Goal: Task Accomplishment & Management: Use online tool/utility

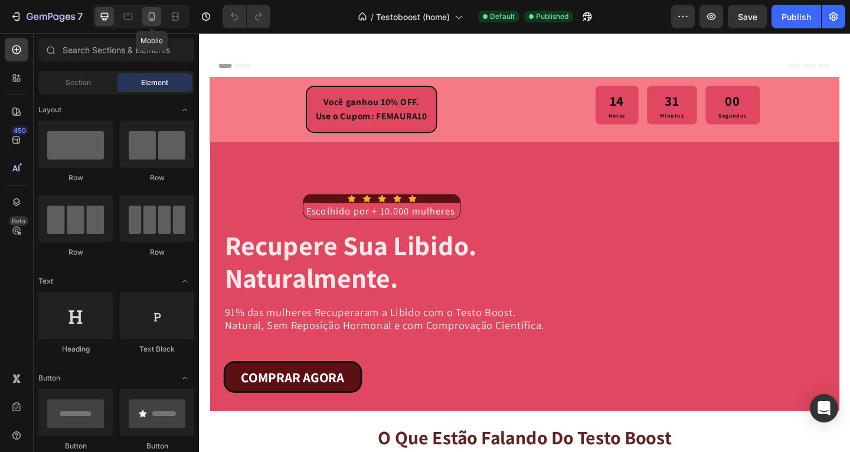
click at [155, 15] on icon at bounding box center [152, 17] width 12 height 12
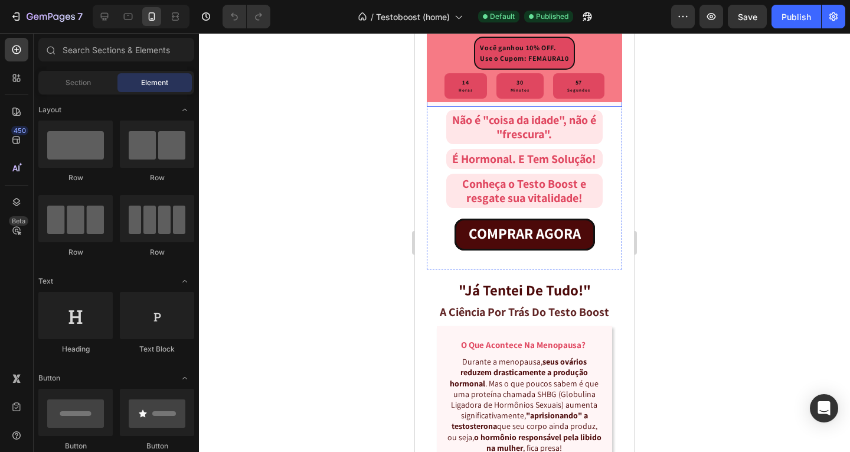
scroll to position [1240, 0]
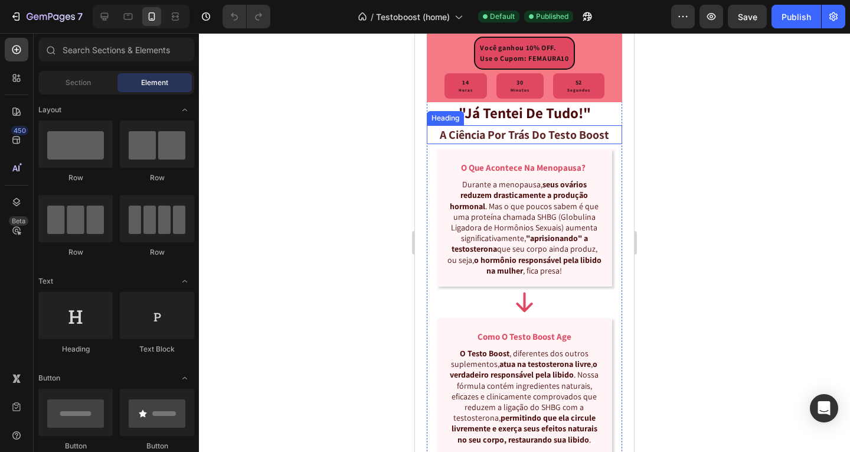
drag, startPoint x: 564, startPoint y: 185, endPoint x: 582, endPoint y: 183, distance: 17.9
click at [564, 142] on strong "a ciência por trás do testo boost" at bounding box center [524, 134] width 169 height 15
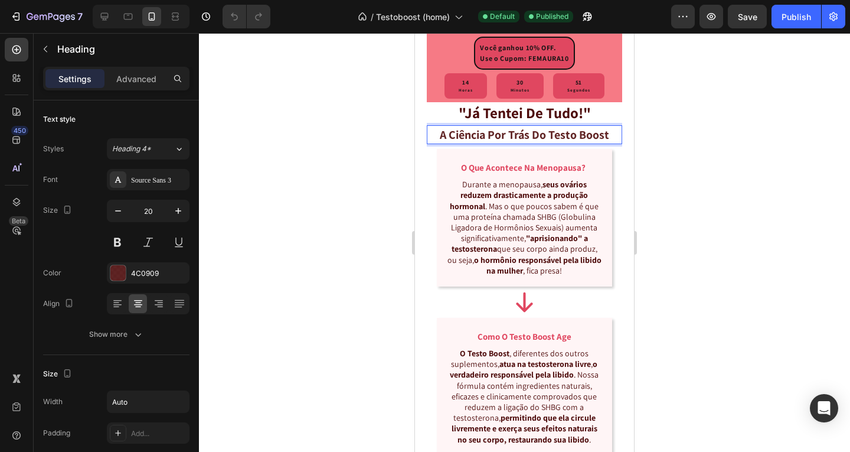
click at [547, 142] on strong "a ciência por trás do testo boost" at bounding box center [524, 134] width 169 height 15
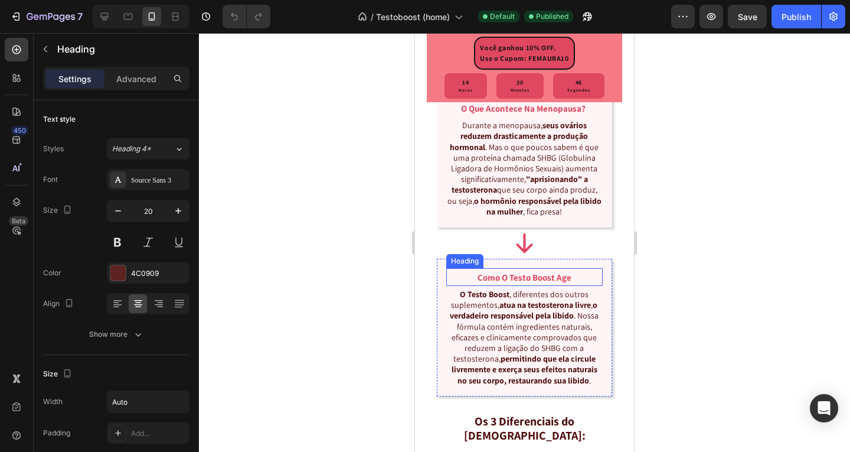
click at [504, 283] on strong "como o testo boost age" at bounding box center [525, 277] width 94 height 11
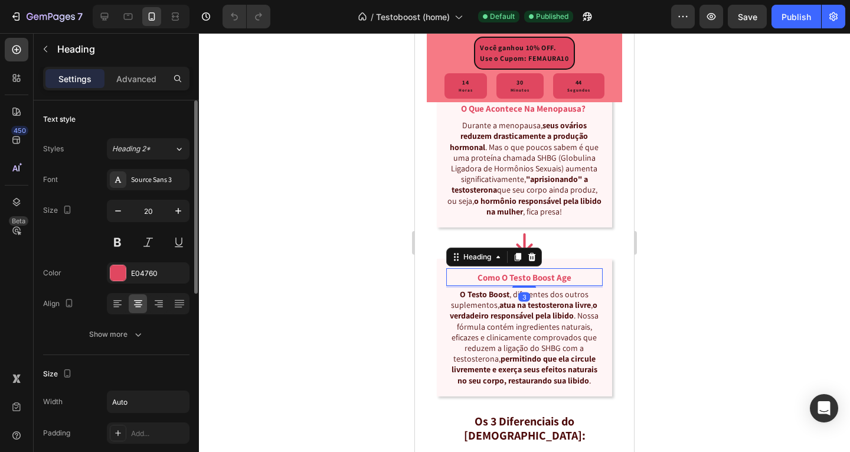
scroll to position [59, 0]
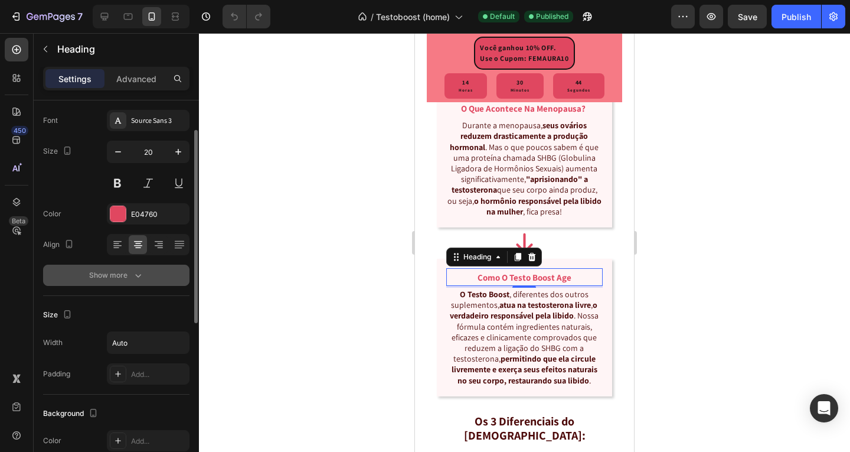
click at [139, 281] on icon "button" at bounding box center [138, 275] width 12 height 12
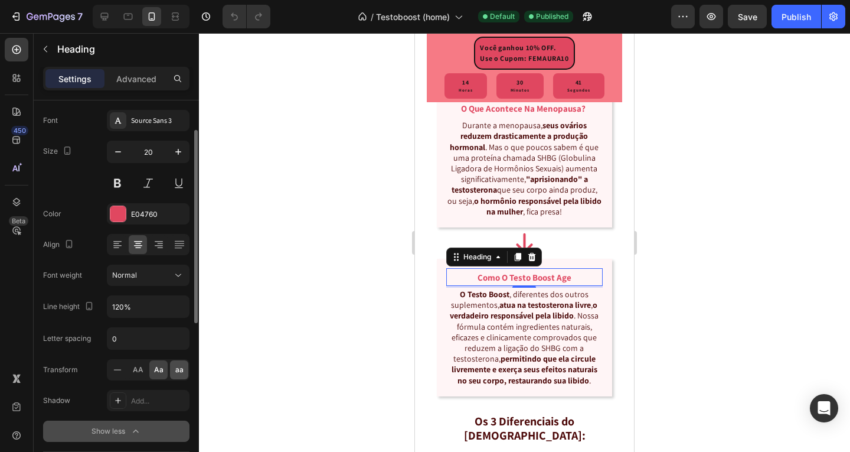
drag, startPoint x: 180, startPoint y: 369, endPoint x: 42, endPoint y: 291, distance: 158.1
click at [180, 369] on span "aa" at bounding box center [179, 369] width 8 height 11
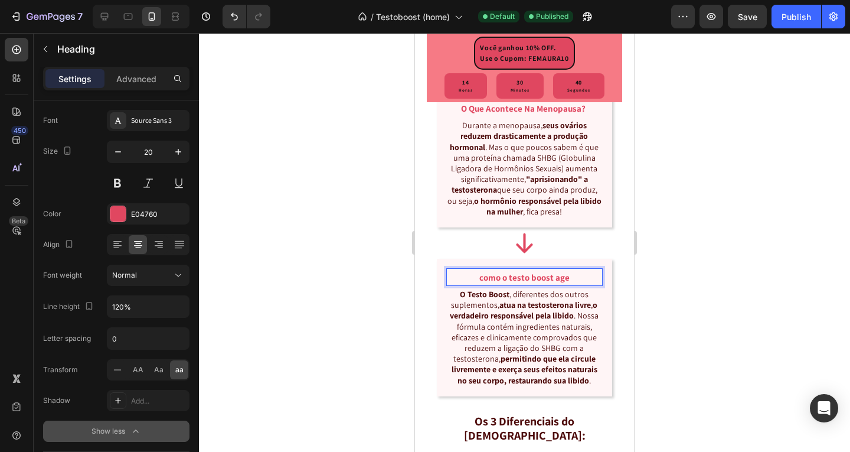
click at [484, 283] on strong "COMO O TESTO BOOST AGE" at bounding box center [525, 277] width 90 height 11
click at [115, 367] on icon at bounding box center [118, 370] width 12 height 12
click at [518, 288] on div at bounding box center [525, 286] width 24 height 4
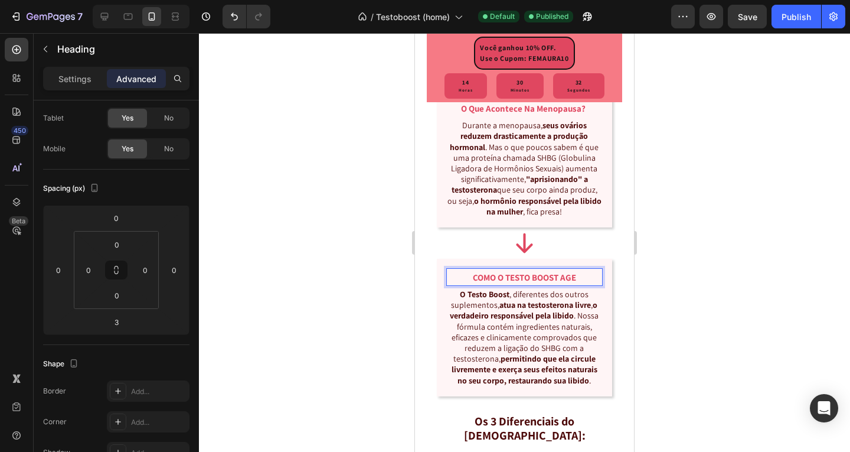
click at [561, 283] on strong "COMO O TESTO BOOST AGE" at bounding box center [524, 277] width 103 height 11
click at [569, 283] on strong "COMO O TESTO BOOST AGE" at bounding box center [524, 277] width 103 height 11
click at [573, 286] on h2 "COMO O TESTO BOOST AGE" at bounding box center [525, 277] width 106 height 18
click at [556, 283] on strong "COMO O TESTO BOOST Age" at bounding box center [525, 277] width 102 height 11
drag, startPoint x: 527, startPoint y: 325, endPoint x: 511, endPoint y: 325, distance: 16.0
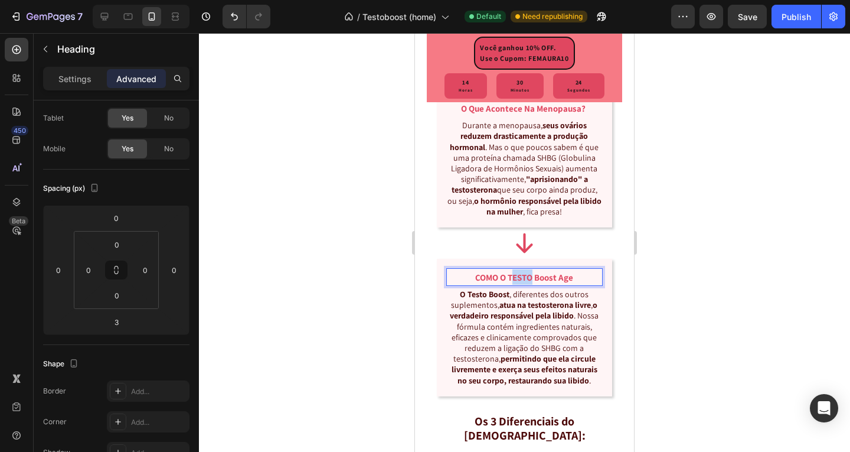
click at [511, 283] on strong "COMO O TESTO Boost Age" at bounding box center [524, 277] width 98 height 11
click at [504, 283] on strong "COMO O Testo Boost Age" at bounding box center [524, 277] width 94 height 11
drag, startPoint x: 497, startPoint y: 327, endPoint x: 481, endPoint y: 328, distance: 15.4
click at [481, 283] on strong "COMO o Testo Boost Age" at bounding box center [524, 277] width 93 height 11
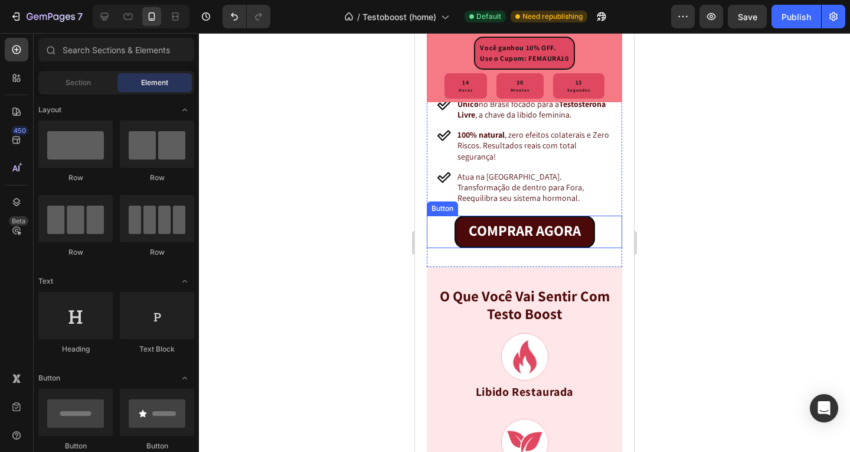
scroll to position [1547, 0]
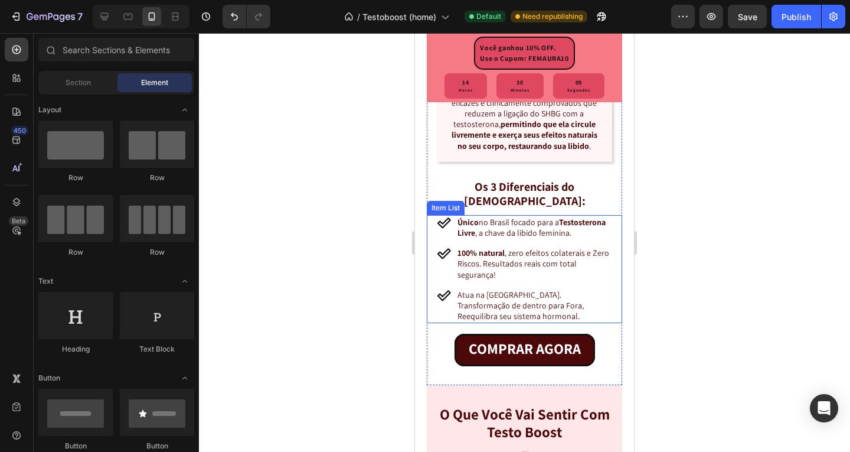
click at [533, 238] on p "Único no Brasil focado para a Testosterona Livre , a chave da libido feminina." at bounding box center [535, 227] width 154 height 21
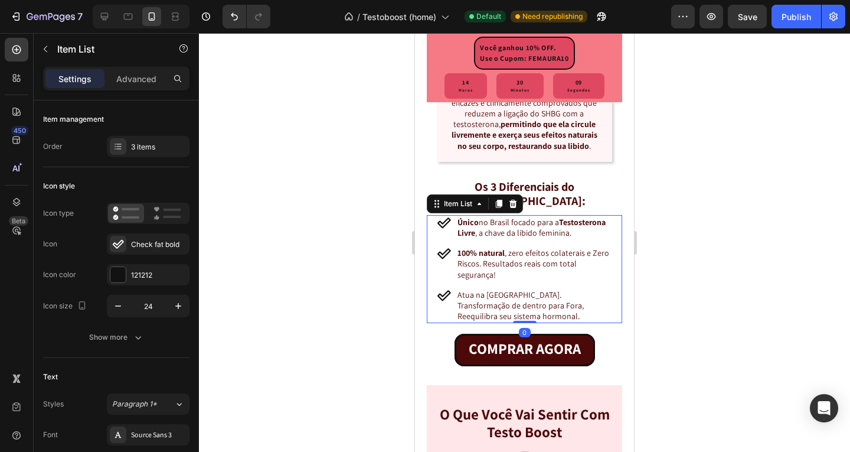
click at [533, 238] on p "Único no Brasil focado para a Testosterona Livre , a chave da libido feminina." at bounding box center [535, 227] width 154 height 21
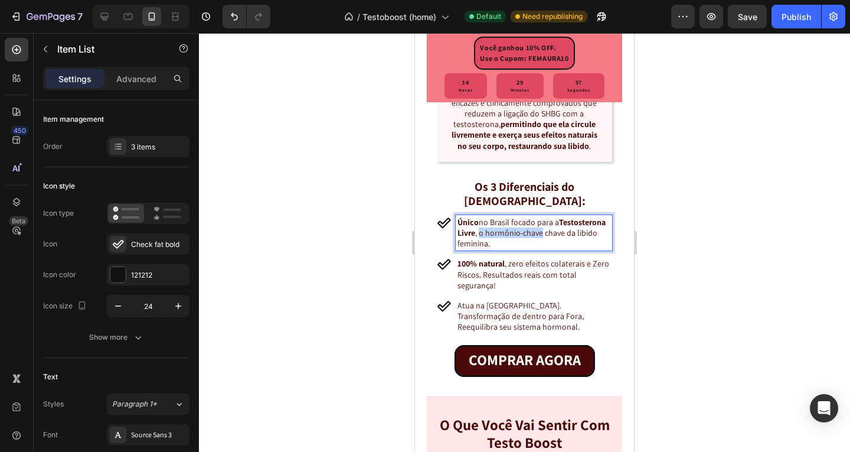
drag, startPoint x: 593, startPoint y: 266, endPoint x: 529, endPoint y: 267, distance: 63.8
click at [529, 249] on p "Único no Brasil focado para a Testosterona Livre , o hormônio-chave chave da li…" at bounding box center [535, 233] width 154 height 32
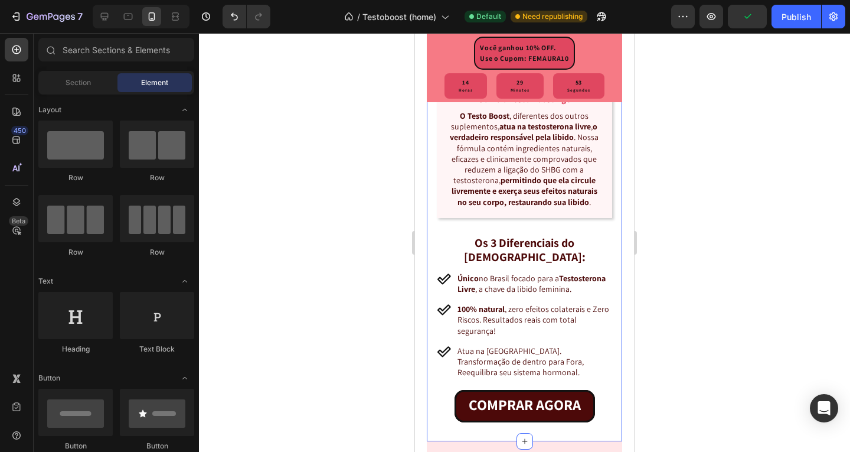
scroll to position [1488, 0]
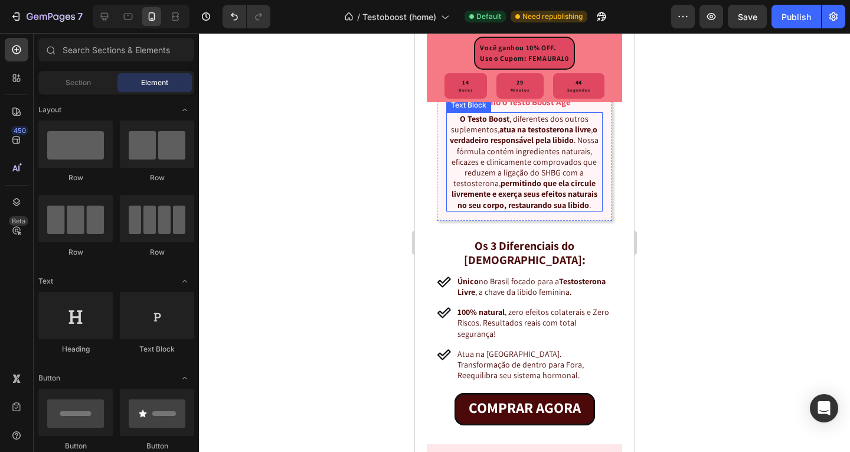
click at [516, 210] on p "O [DEMOGRAPHIC_DATA] , diferentes dos outros suplementos, atua na testosterona …" at bounding box center [525, 161] width 155 height 97
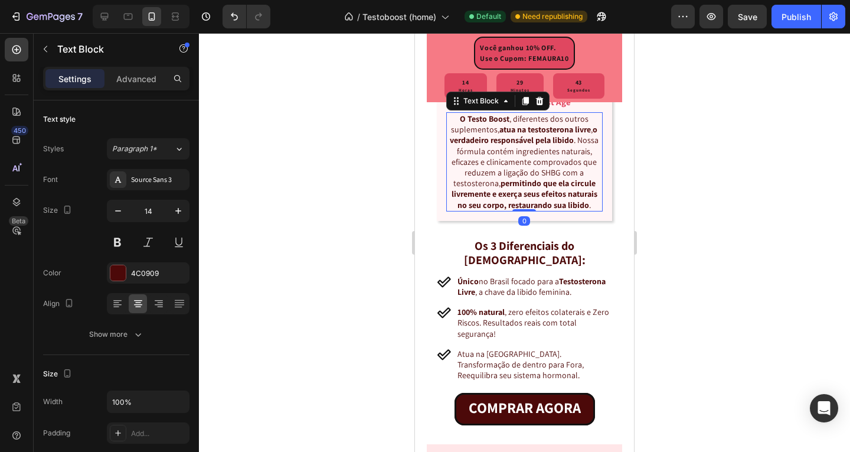
click at [531, 208] on p "O [DEMOGRAPHIC_DATA] , diferentes dos outros suplementos, atua na testosterona …" at bounding box center [525, 161] width 155 height 97
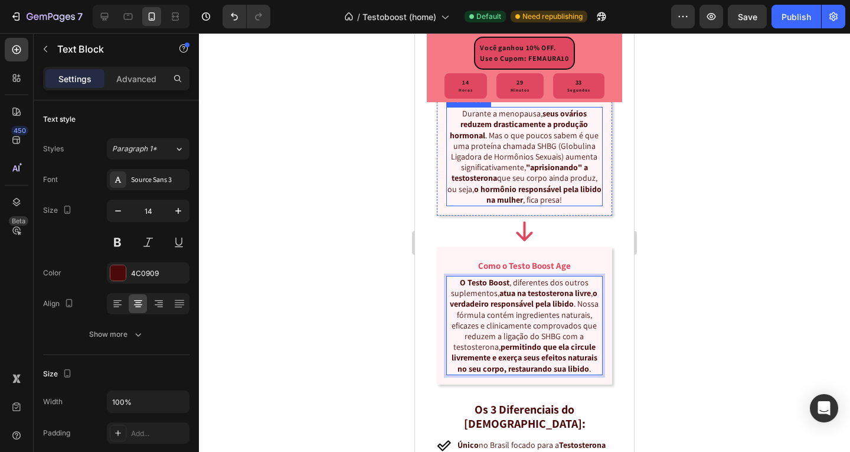
scroll to position [1193, 0]
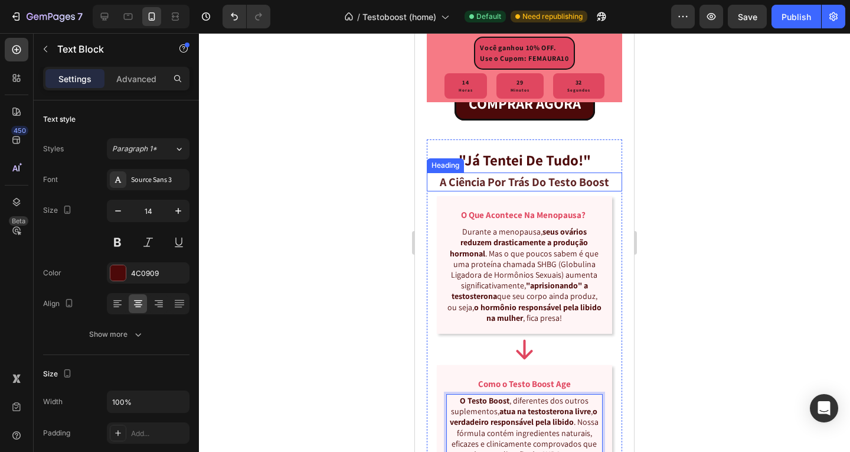
click at [554, 190] on strong "a ciência por trás do testo boost" at bounding box center [524, 181] width 169 height 15
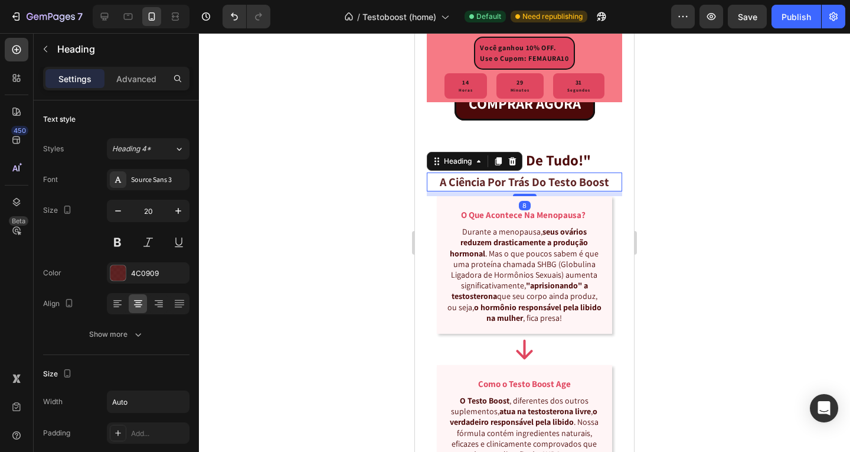
click at [607, 191] on div "⁠⁠⁠⁠⁠⁠⁠ a ciência por trás do testo boost" at bounding box center [524, 181] width 195 height 19
click at [606, 191] on h2 "⁠⁠⁠⁠⁠⁠⁠ a ciência por trás do testo boost" at bounding box center [525, 181] width 172 height 19
click at [605, 190] on strong "a ciência por trás do testo boost" at bounding box center [524, 181] width 169 height 15
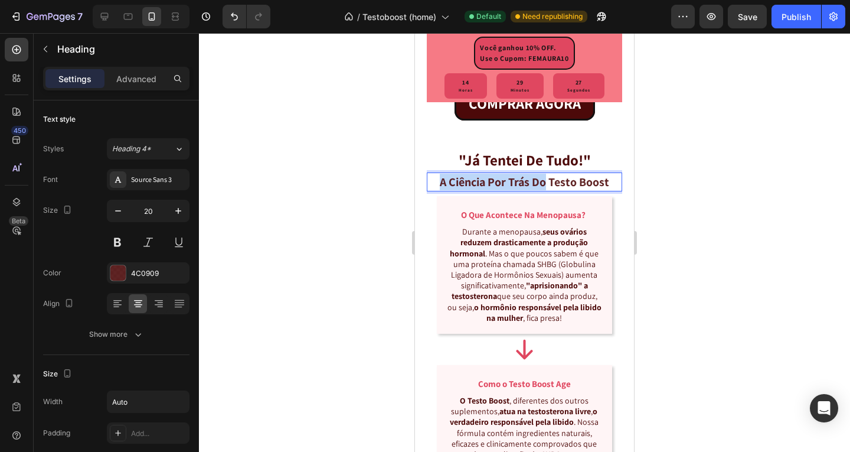
drag, startPoint x: 543, startPoint y: 230, endPoint x: 436, endPoint y: 230, distance: 107.5
click at [440, 190] on strong "a ciência por trás do testo boost" at bounding box center [524, 181] width 169 height 15
click at [589, 191] on div "o torna o testo boost" at bounding box center [524, 181] width 195 height 19
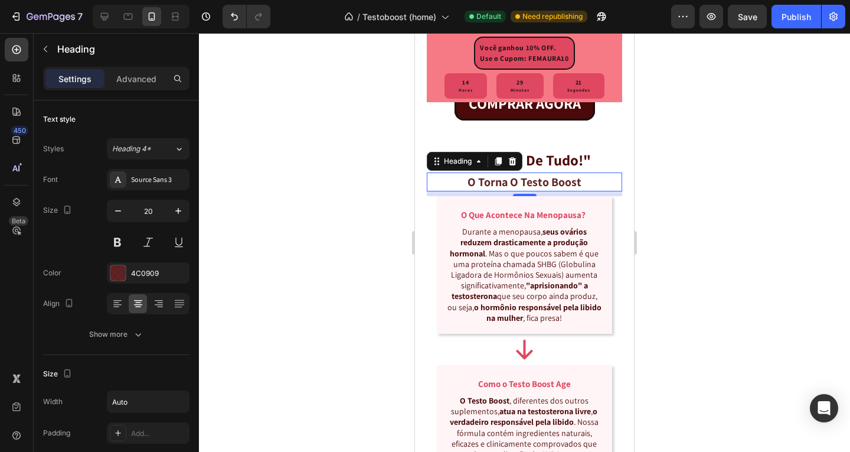
click at [585, 191] on div "o torna o testo boost" at bounding box center [524, 181] width 195 height 19
click at [580, 191] on div "o torna o testo boost" at bounding box center [524, 181] width 195 height 19
click at [573, 190] on strong "o torna o testo boost" at bounding box center [525, 181] width 114 height 15
click at [578, 191] on h2 "o torna o testo boost" at bounding box center [525, 181] width 116 height 19
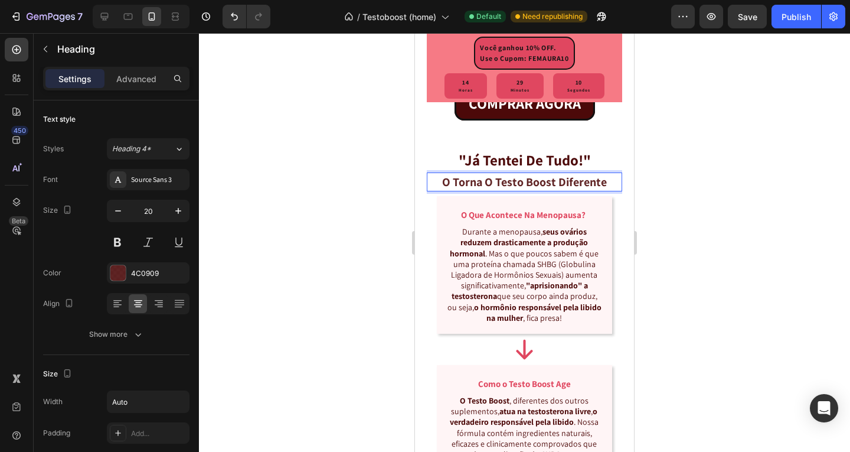
click at [487, 190] on strong "o torna o testo boost diferente" at bounding box center [524, 181] width 165 height 15
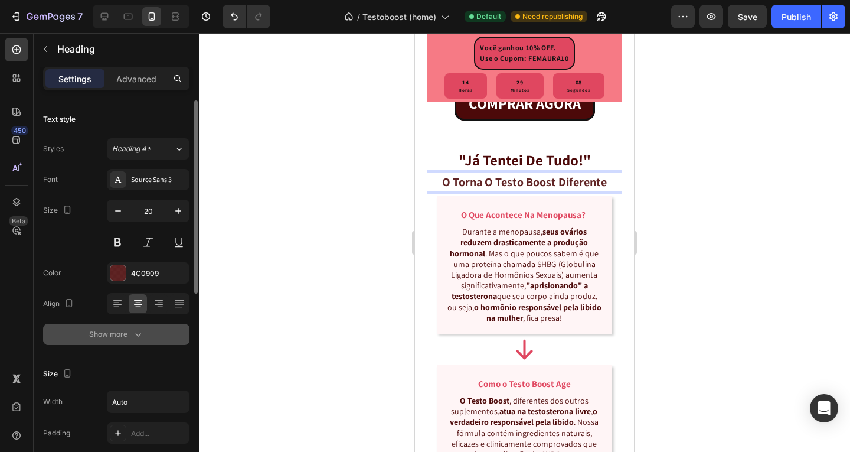
click at [134, 330] on icon "button" at bounding box center [138, 334] width 12 height 12
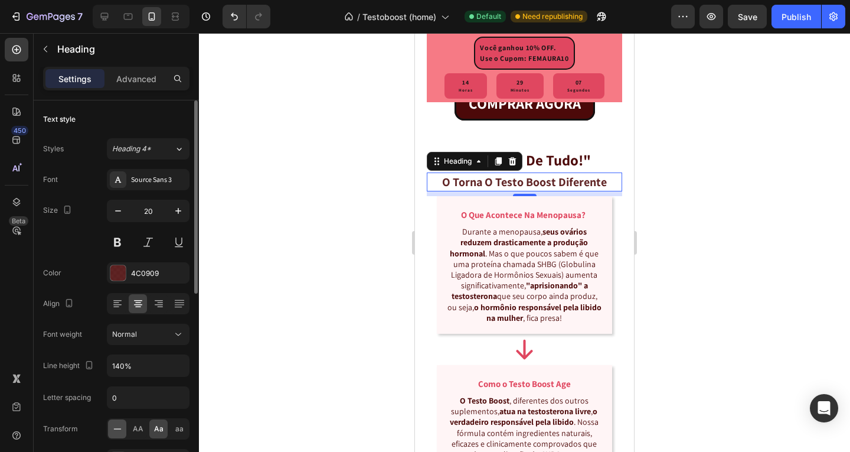
click at [120, 422] on div at bounding box center [117, 428] width 18 height 19
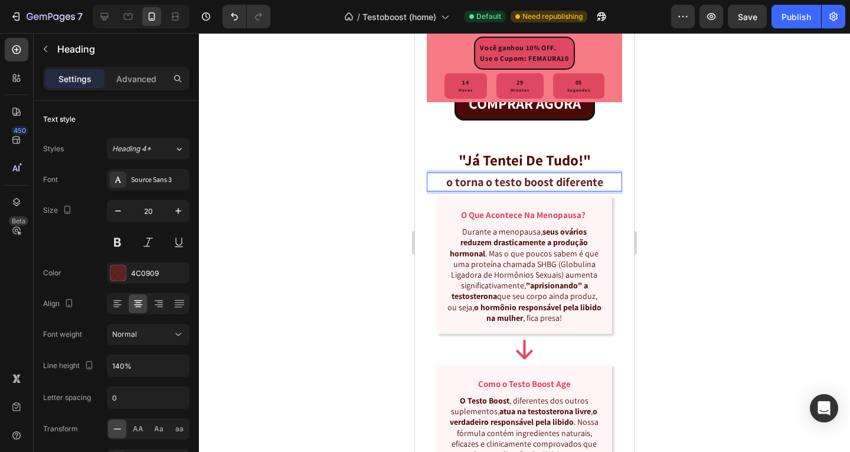
click at [448, 190] on strong "o torna o testo boost diferente" at bounding box center [524, 181] width 157 height 15
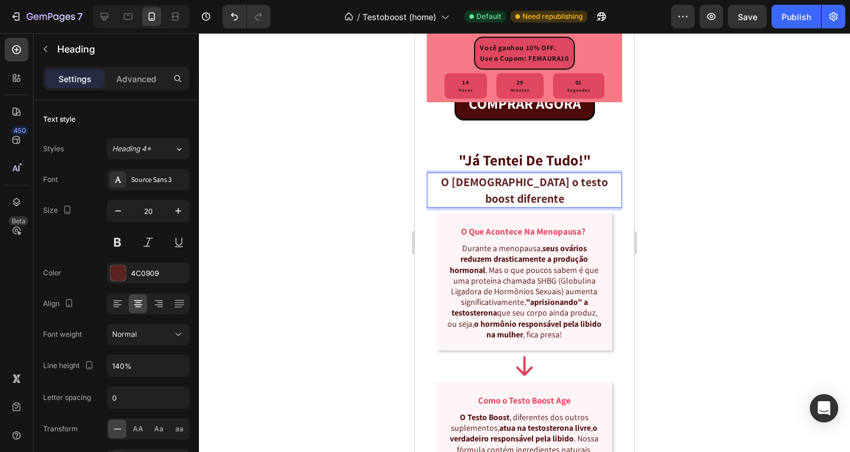
click at [495, 206] on strong "O [DEMOGRAPHIC_DATA] o testo boost diferente" at bounding box center [524, 190] width 167 height 32
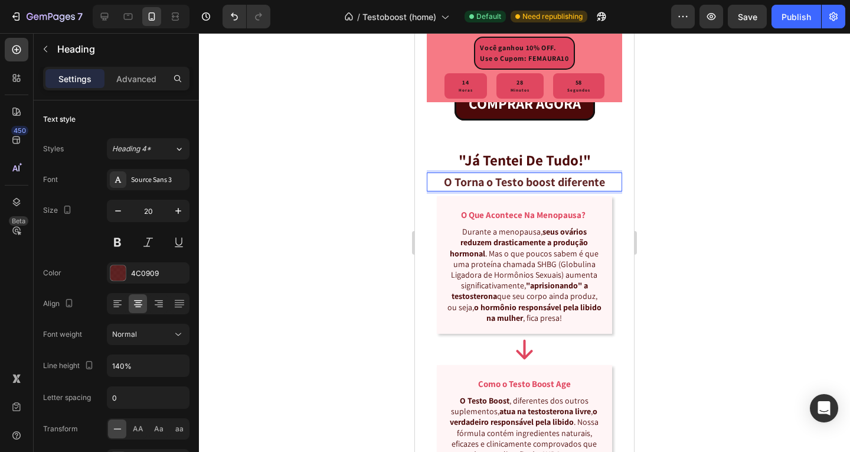
click at [528, 190] on strong "O Torna o Testo boost diferente" at bounding box center [524, 181] width 161 height 15
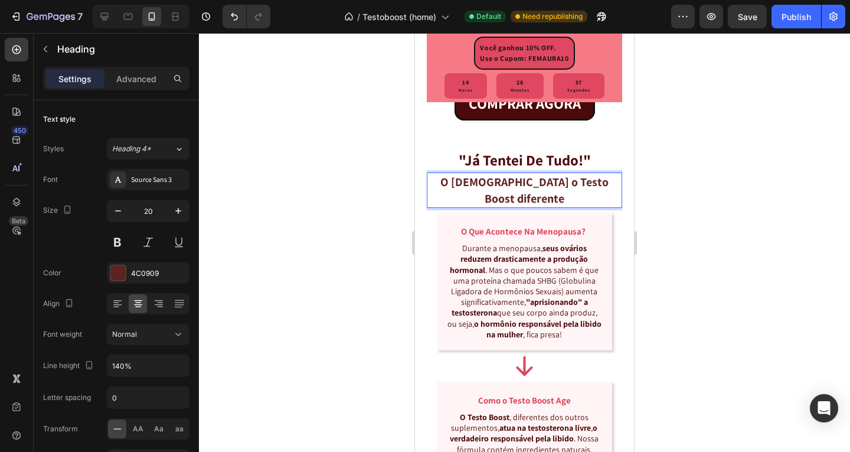
click at [558, 206] on strong "O [DEMOGRAPHIC_DATA] o Testo Boost diferente" at bounding box center [525, 190] width 168 height 32
drag, startPoint x: 487, startPoint y: 231, endPoint x: 442, endPoint y: 235, distance: 45.7
click at [442, 206] on strong "O [DEMOGRAPHIC_DATA] o Testo Boost Diferente" at bounding box center [525, 190] width 168 height 32
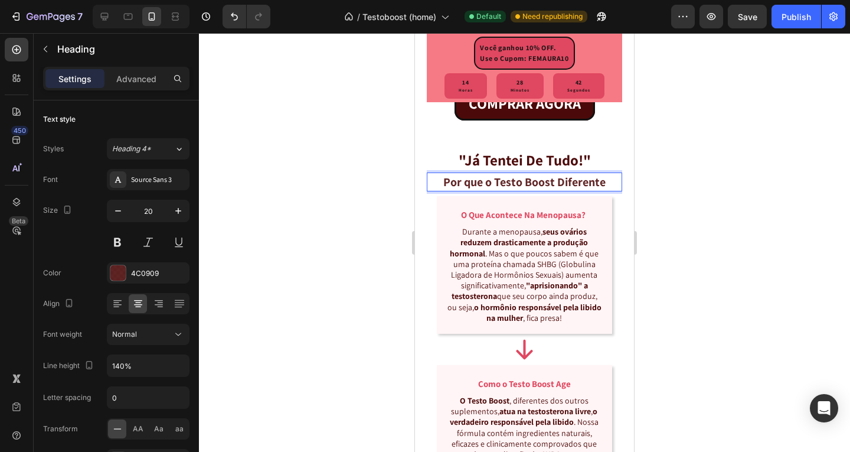
click at [552, 190] on strong "Por que o Testo Boost Diferente" at bounding box center [524, 181] width 162 height 15
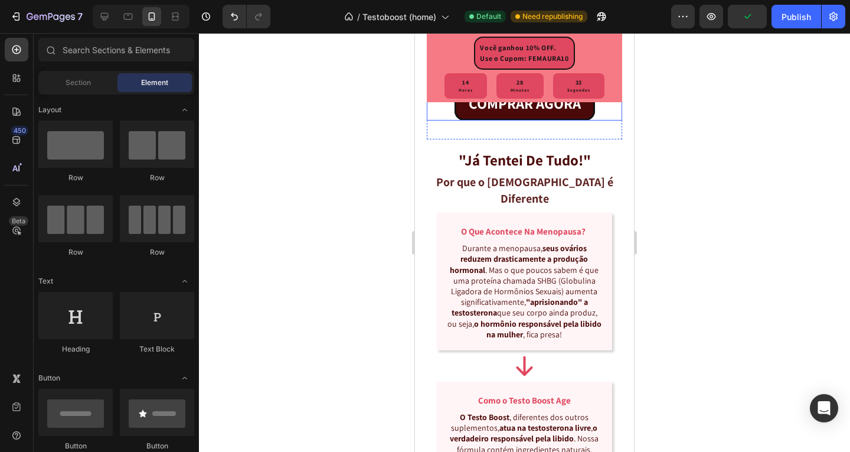
click at [593, 206] on strong "Por que o [DEMOGRAPHIC_DATA] é Diferente" at bounding box center [524, 190] width 177 height 32
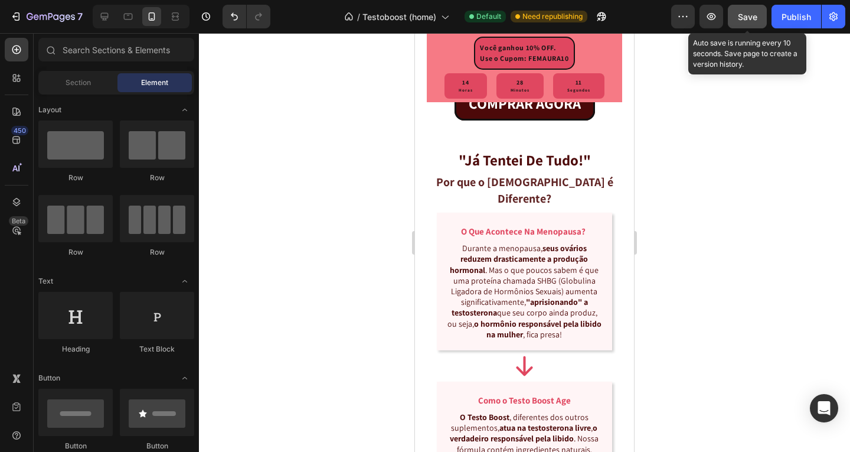
click at [738, 26] on button "Save" at bounding box center [747, 17] width 39 height 24
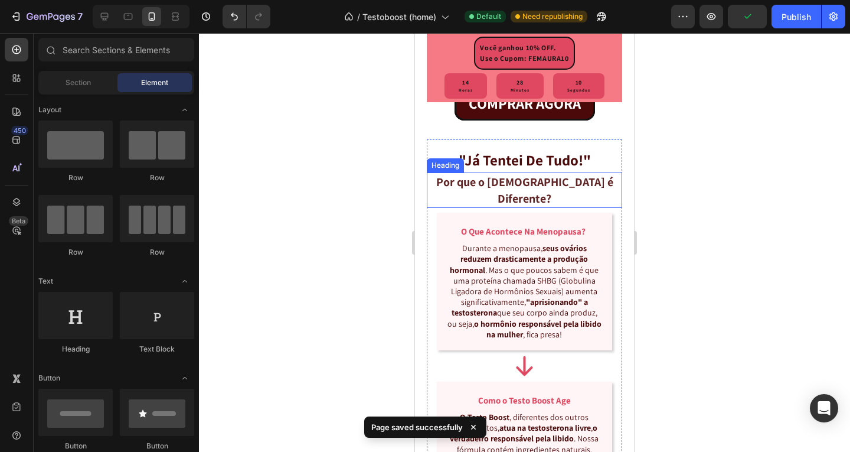
click at [565, 206] on strong "Por que o [DEMOGRAPHIC_DATA] é Diferente?" at bounding box center [524, 190] width 177 height 32
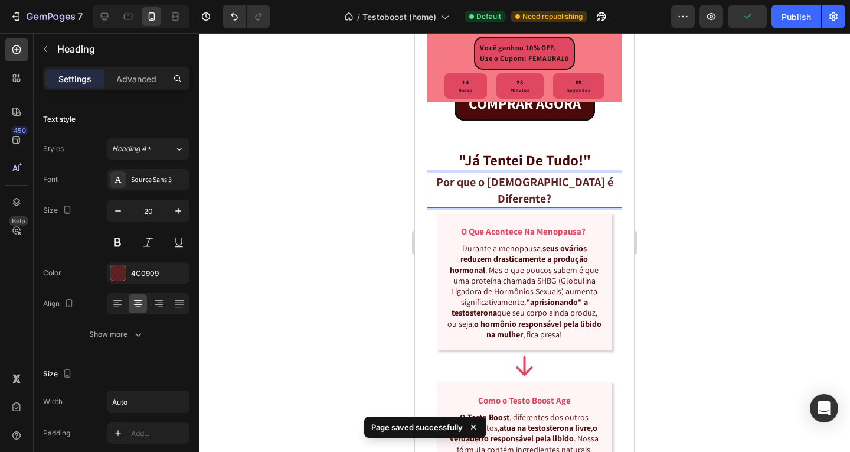
click at [565, 206] on strong "Por que o [DEMOGRAPHIC_DATA] é Diferente?" at bounding box center [524, 190] width 177 height 32
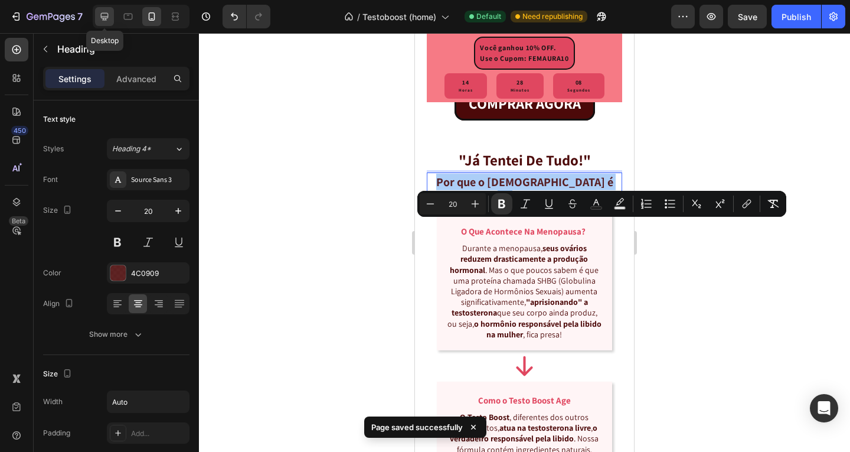
click at [105, 16] on icon at bounding box center [105, 17] width 12 height 12
type input "25"
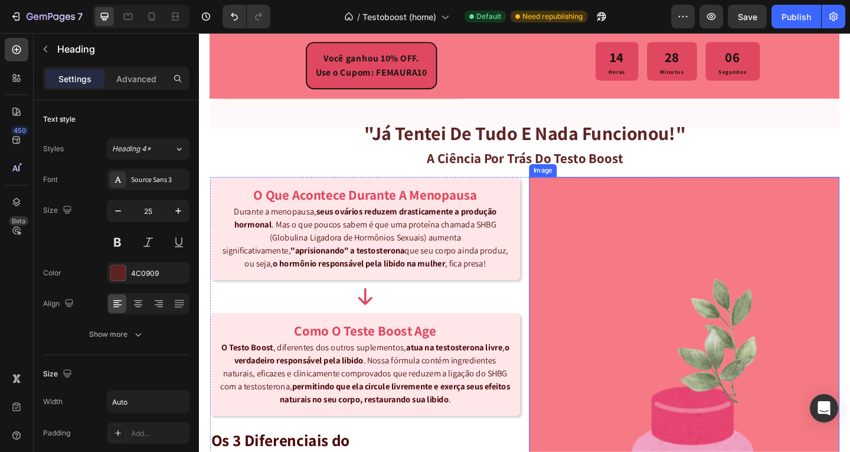
scroll to position [967, 0]
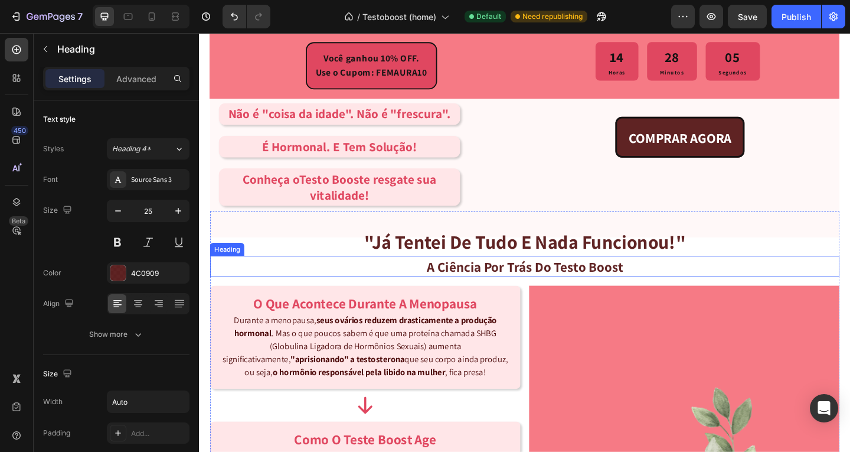
click at [567, 286] on h2 "a ciência por trás do testo boost" at bounding box center [554, 286] width 216 height 23
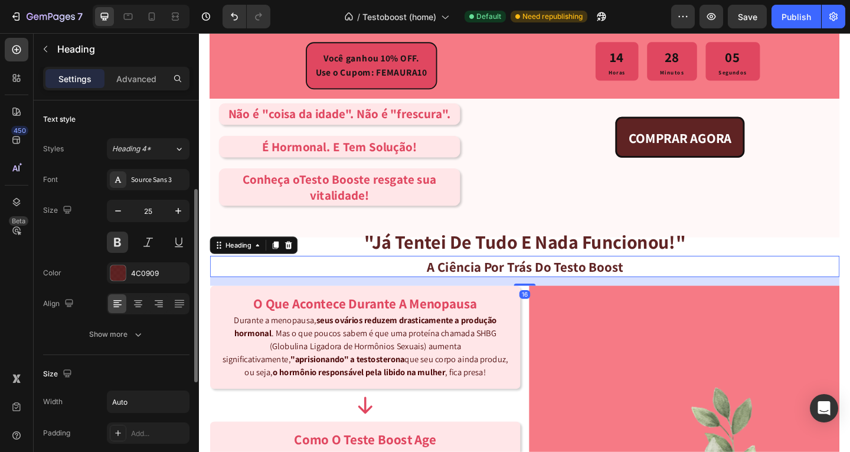
scroll to position [59, 0]
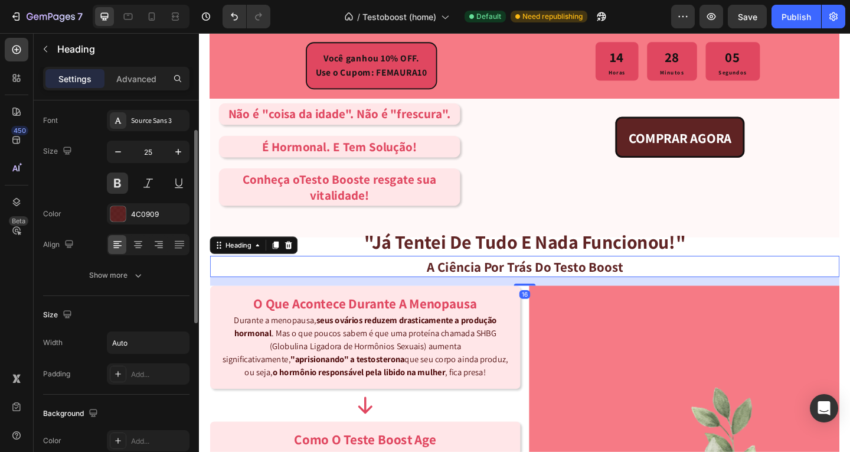
click at [567, 286] on h2 "a ciência por trás do testo boost" at bounding box center [554, 286] width 216 height 23
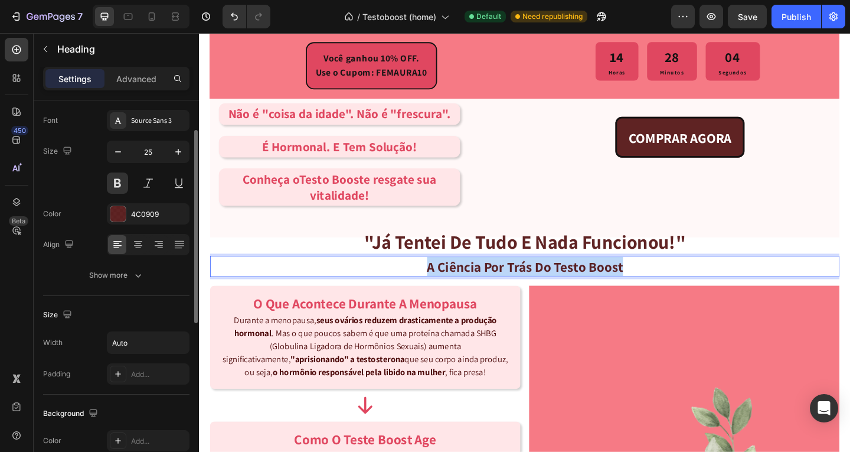
click at [567, 286] on p "a ciência por trás do testo boost" at bounding box center [553, 286] width 213 height 21
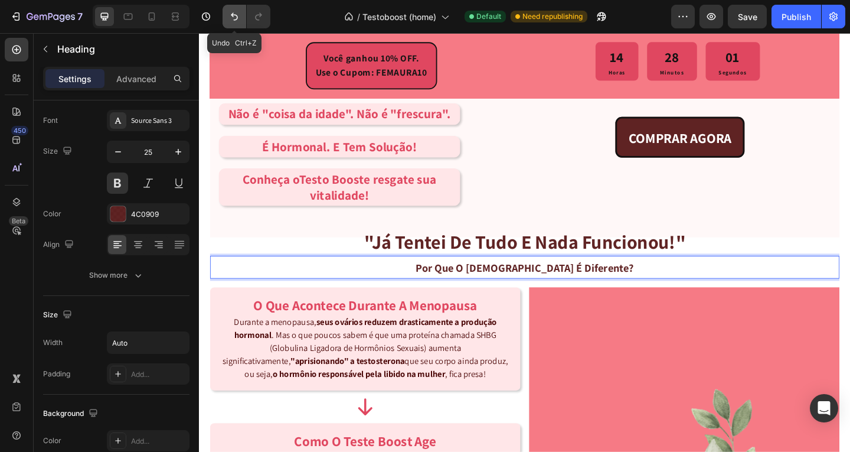
click at [233, 19] on icon "Undo/Redo" at bounding box center [235, 17] width 12 height 12
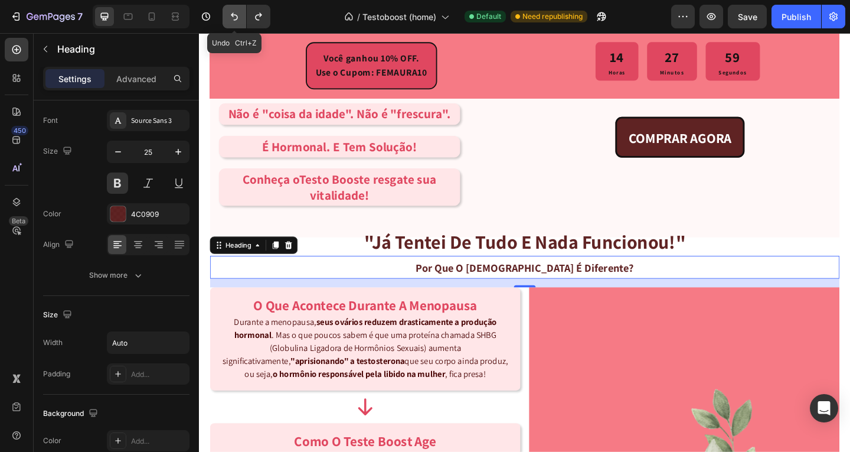
click at [233, 19] on icon "Undo/Redo" at bounding box center [235, 17] width 12 height 12
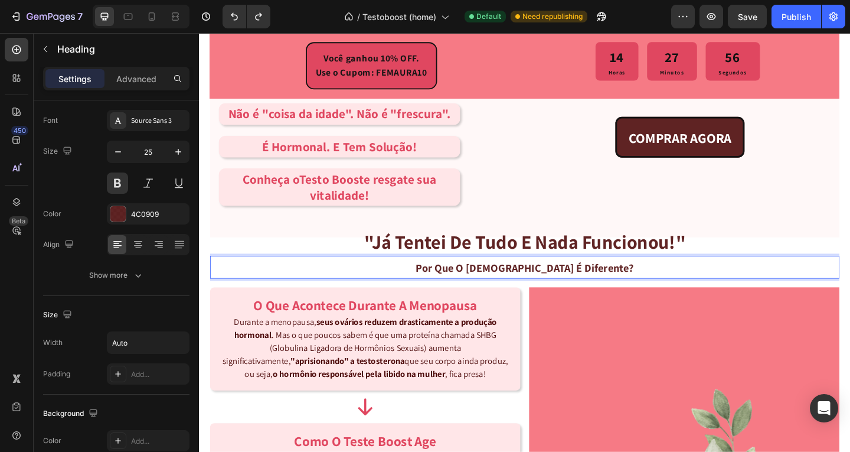
click at [523, 291] on strong "Por que o [DEMOGRAPHIC_DATA] é Diferente?" at bounding box center [553, 288] width 237 height 15
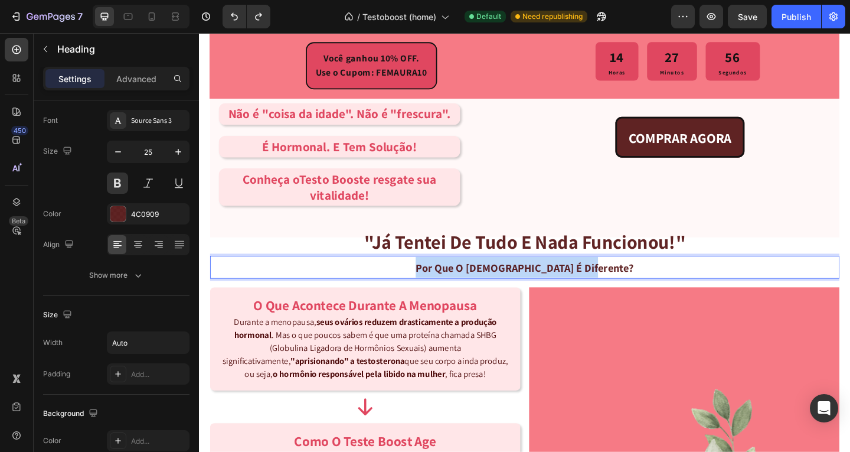
click at [523, 291] on strong "Por que o [DEMOGRAPHIC_DATA] é Diferente?" at bounding box center [553, 288] width 237 height 15
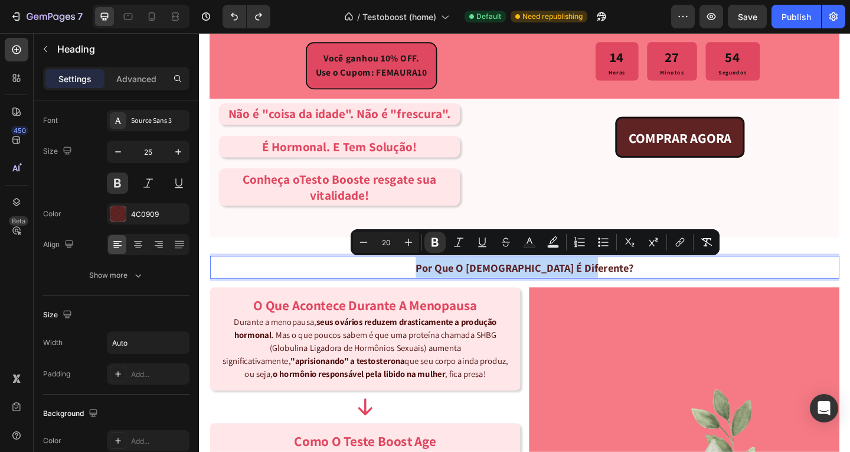
click at [441, 287] on div "Por que o [DEMOGRAPHIC_DATA] é Diferente?" at bounding box center [553, 287] width 685 height 25
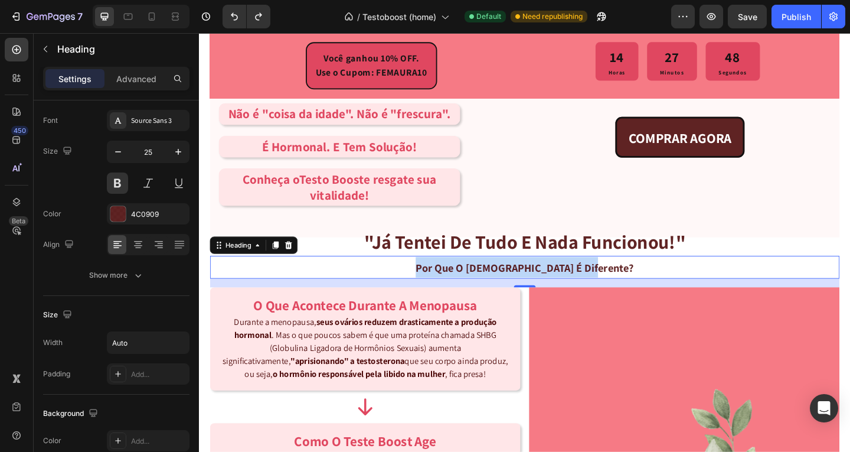
click at [642, 288] on div "Por que o [DEMOGRAPHIC_DATA] é Diferente?" at bounding box center [553, 287] width 685 height 25
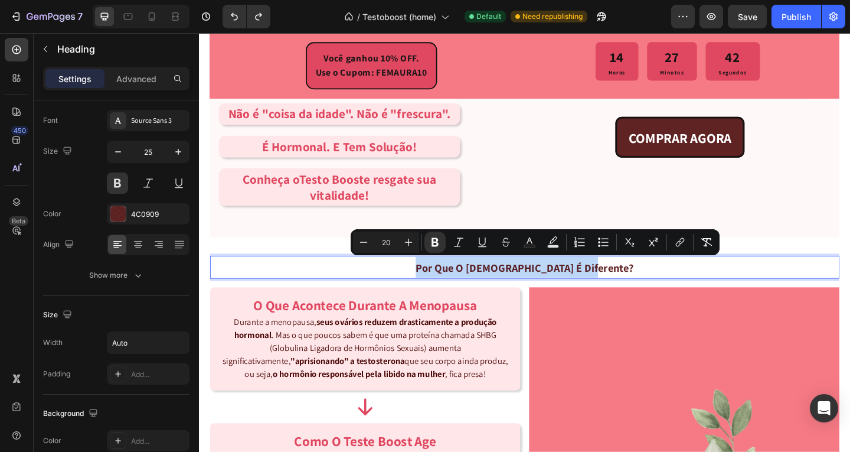
click at [631, 285] on strong "Por que o [DEMOGRAPHIC_DATA] é Diferente?" at bounding box center [553, 288] width 237 height 15
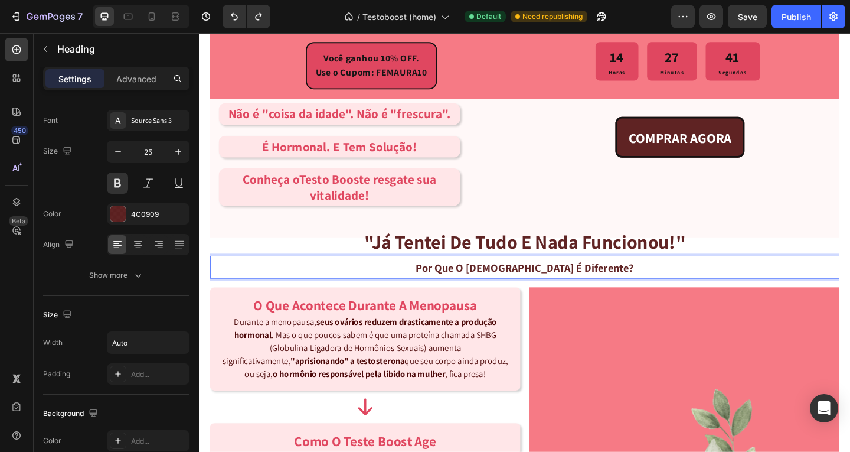
click at [641, 284] on div "Por que o [DEMOGRAPHIC_DATA] é Diferente?" at bounding box center [553, 287] width 685 height 25
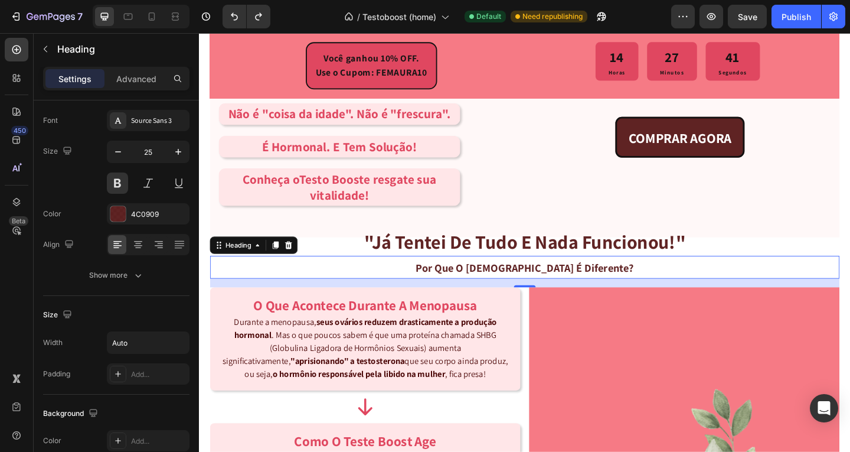
click at [637, 287] on div "Por que o [DEMOGRAPHIC_DATA] é Diferente?" at bounding box center [553, 287] width 685 height 25
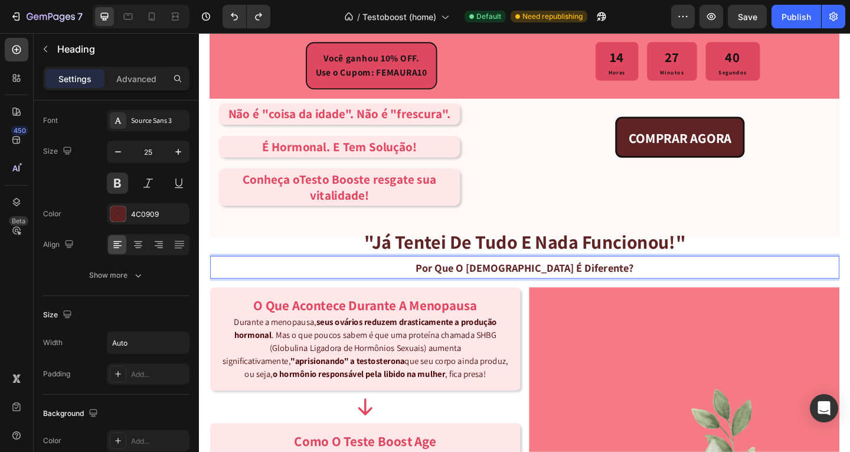
click at [637, 287] on strong "Por que o [DEMOGRAPHIC_DATA] é Diferente?" at bounding box center [553, 288] width 237 height 15
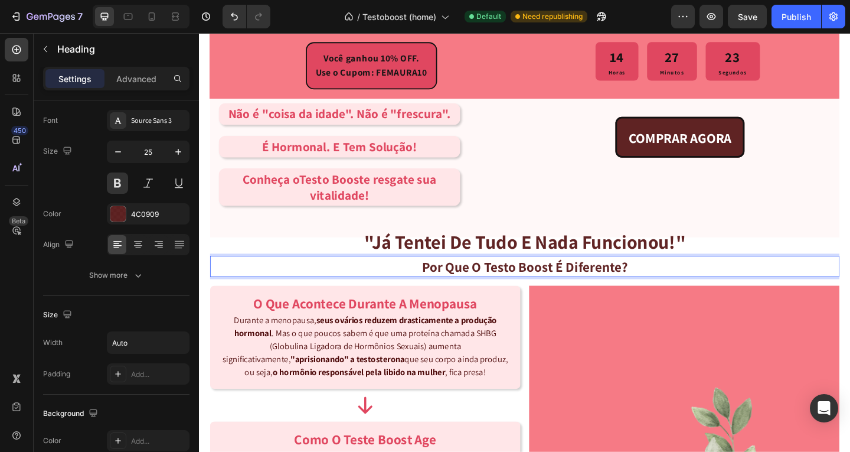
click at [642, 288] on p "Por que o testo boost é diferente?" at bounding box center [554, 286] width 224 height 21
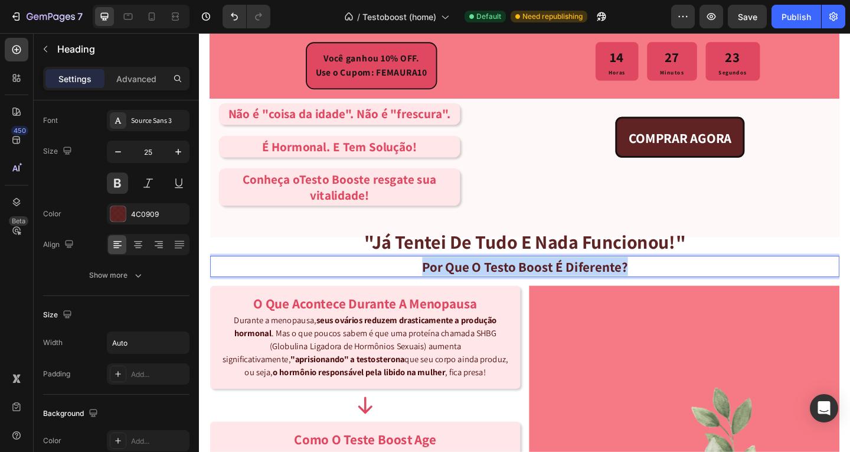
click at [642, 288] on p "Por que o testo boost é diferente?" at bounding box center [554, 286] width 224 height 21
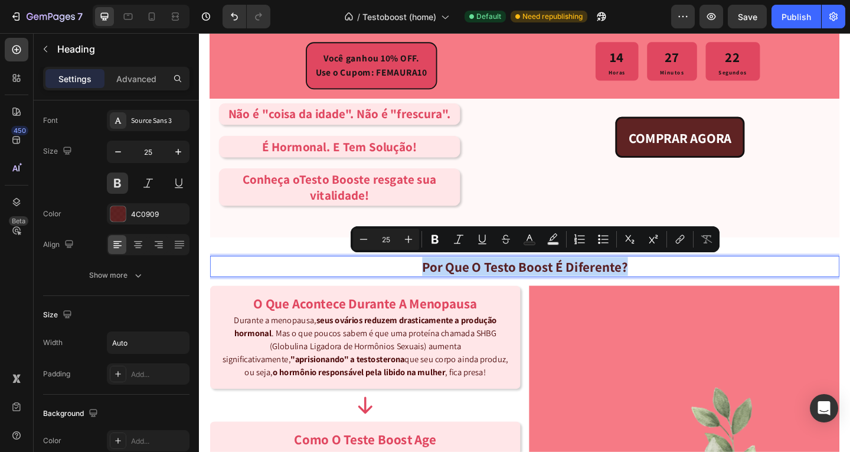
click at [676, 287] on div "Por que o testo boost é diferente?" at bounding box center [553, 286] width 685 height 23
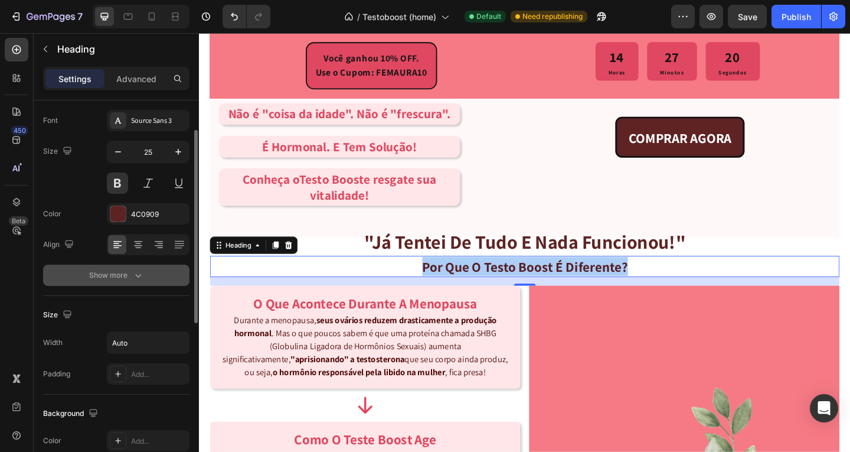
click at [141, 275] on icon "button" at bounding box center [138, 275] width 12 height 12
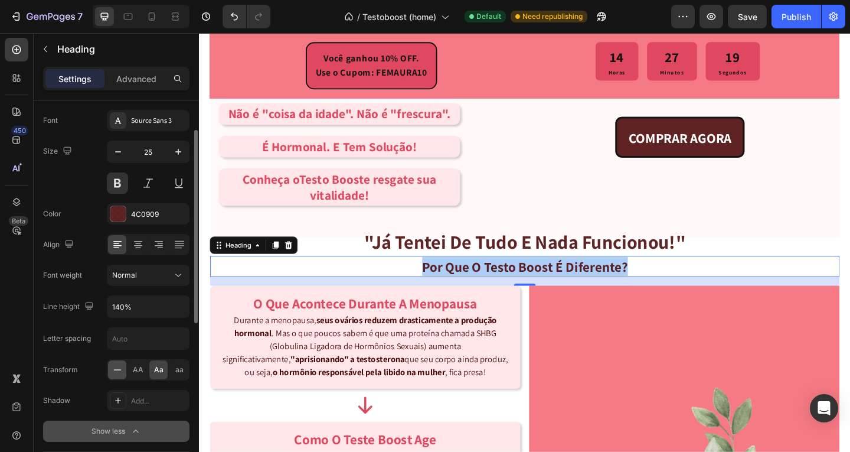
click at [120, 373] on icon at bounding box center [118, 370] width 12 height 12
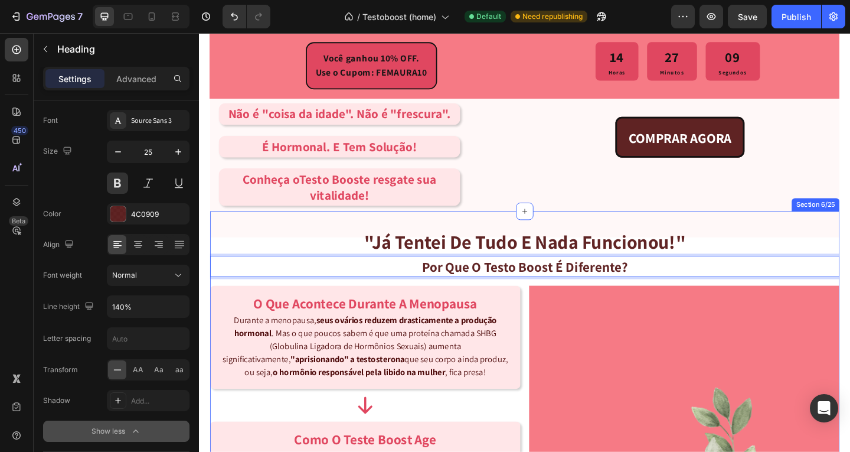
click at [499, 290] on p "Por que o testo boost é diferente?" at bounding box center [554, 286] width 224 height 21
click at [422, 285] on div "Por que o testo boost é diferente?" at bounding box center [553, 286] width 685 height 23
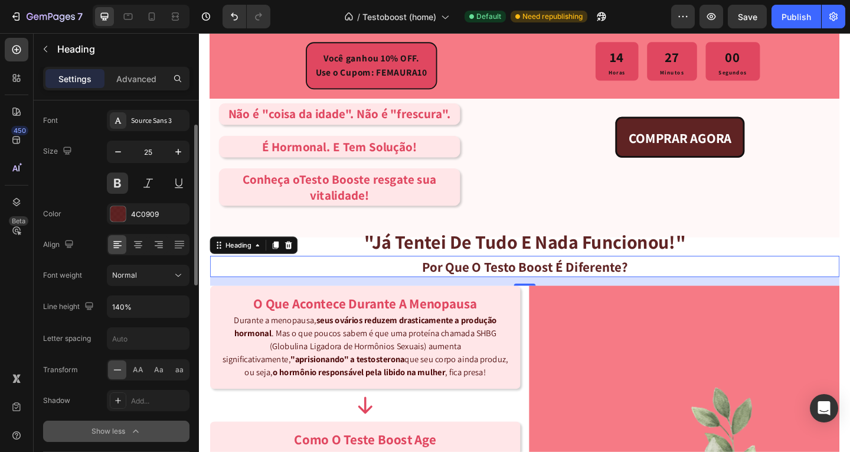
click at [117, 368] on icon at bounding box center [118, 370] width 12 height 12
click at [154, 370] on span "Aa" at bounding box center [158, 369] width 9 height 11
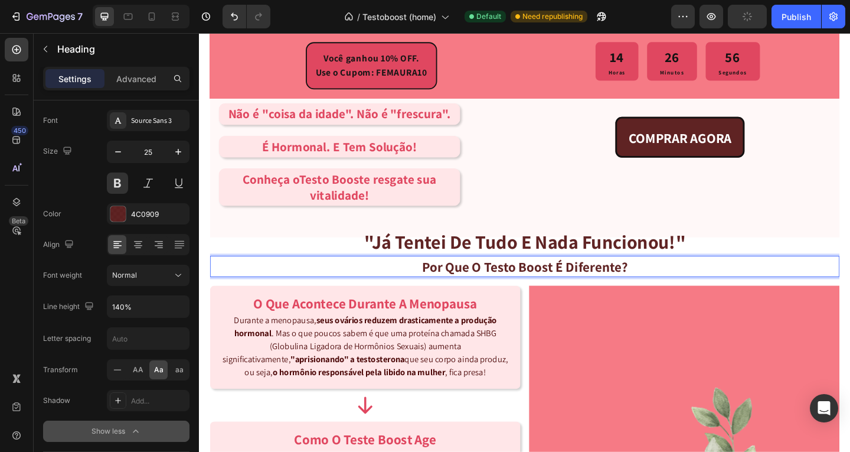
click at [473, 283] on p "Por que o testo boost é diferente?" at bounding box center [554, 286] width 224 height 21
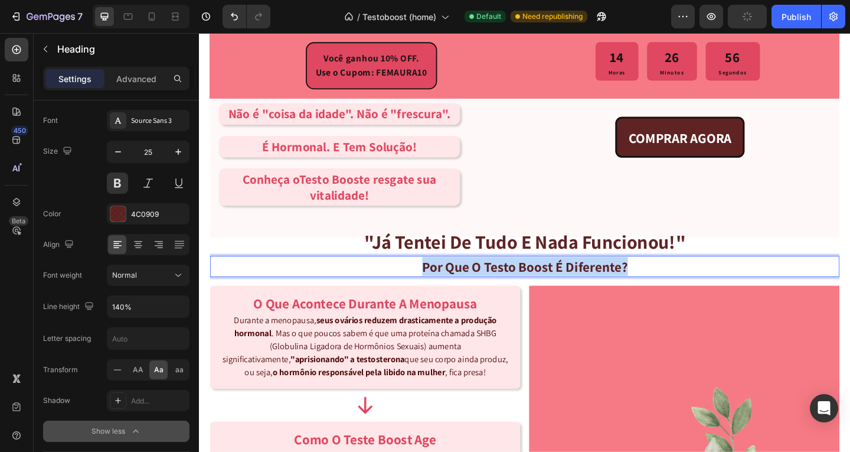
click at [473, 283] on p "Por que o testo boost é diferente?" at bounding box center [554, 286] width 224 height 21
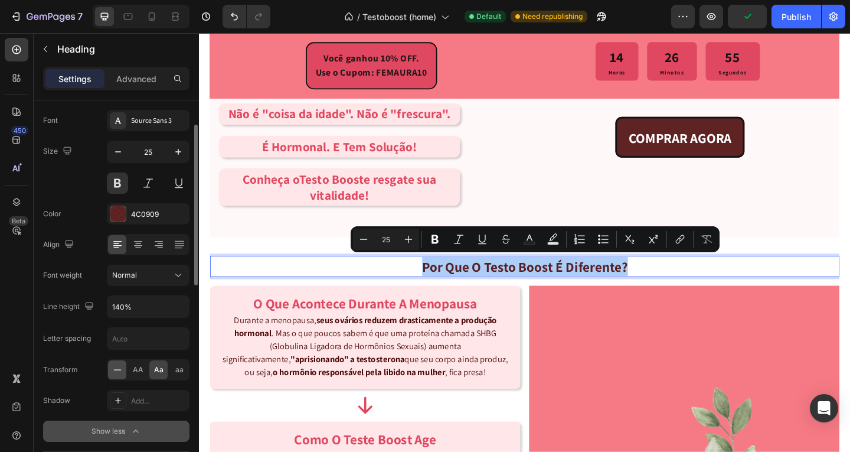
click at [120, 369] on icon at bounding box center [118, 370] width 12 height 12
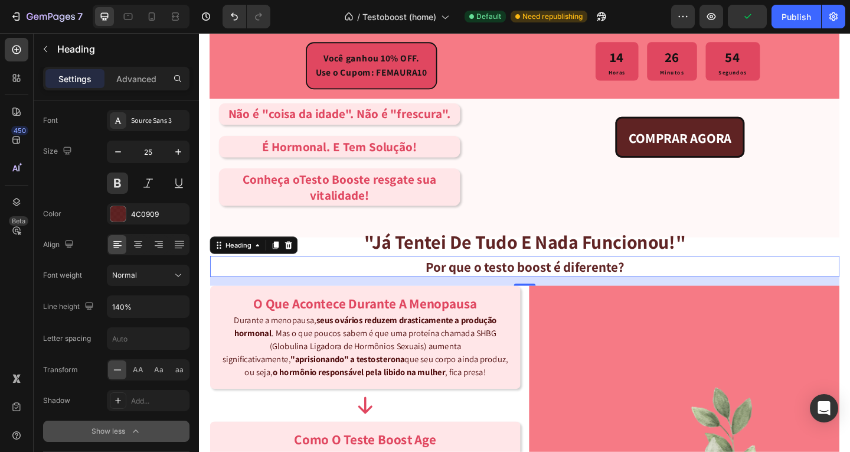
click at [452, 291] on p "Por que o testo boost é diferente?" at bounding box center [553, 286] width 216 height 21
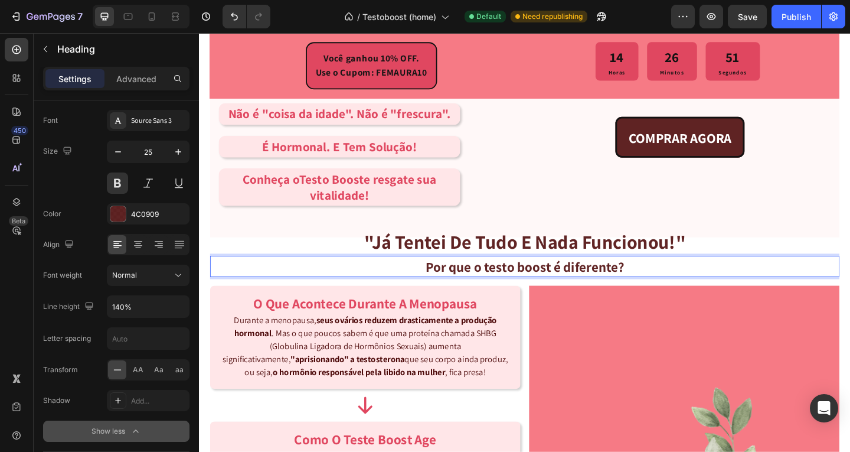
click at [478, 291] on p "Por que o testo boost é diferente?" at bounding box center [553, 286] width 216 height 21
click at [514, 291] on p "Por Que o testo boost é diferente?" at bounding box center [554, 286] width 218 height 21
click at [552, 284] on p "Por Que o Testo boost é diferente?" at bounding box center [553, 286] width 220 height 21
click at [599, 286] on p "Por Que o [DEMOGRAPHIC_DATA] é diferente?" at bounding box center [553, 286] width 292 height 21
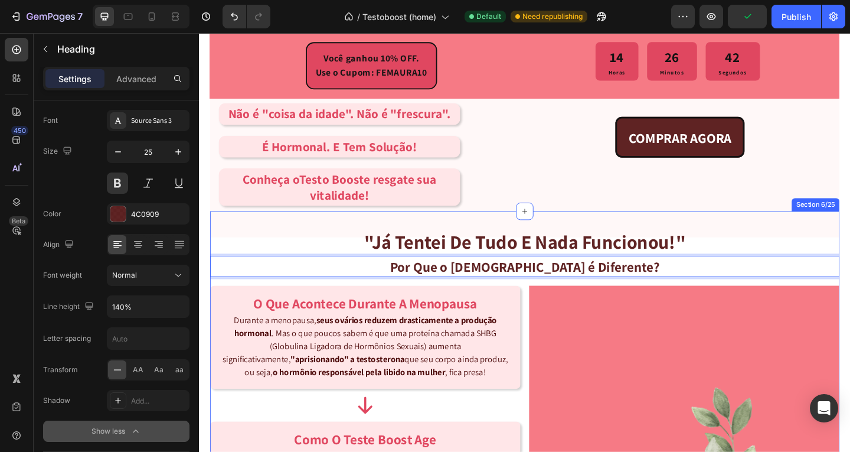
click at [729, 211] on div "COMPRAR AGORA Button COMPRAR AGORA Button" at bounding box center [722, 164] width 328 height 123
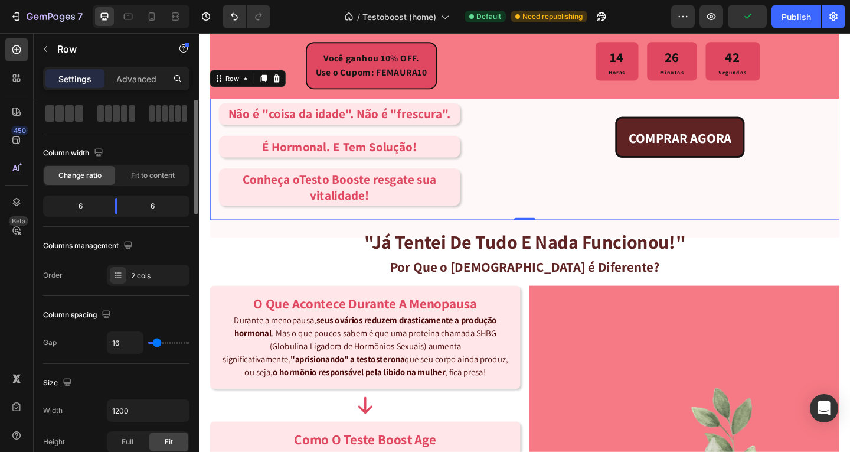
scroll to position [0, 0]
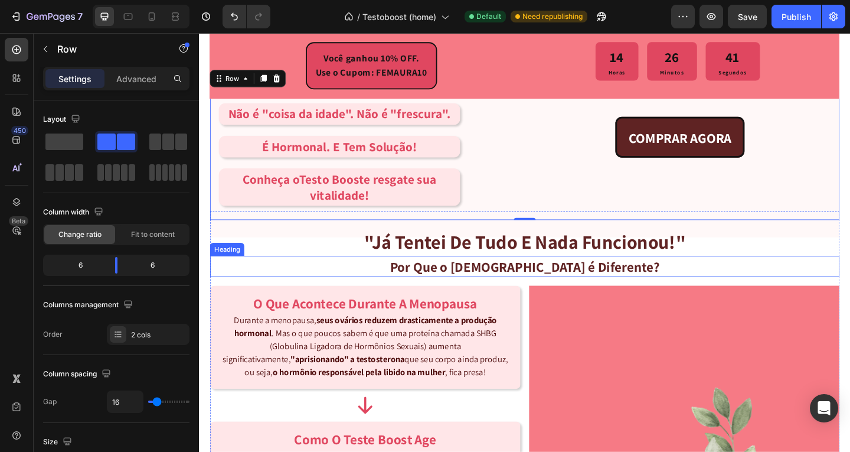
click at [634, 286] on p "Por Que o [DEMOGRAPHIC_DATA] é Diferente?" at bounding box center [553, 286] width 293 height 21
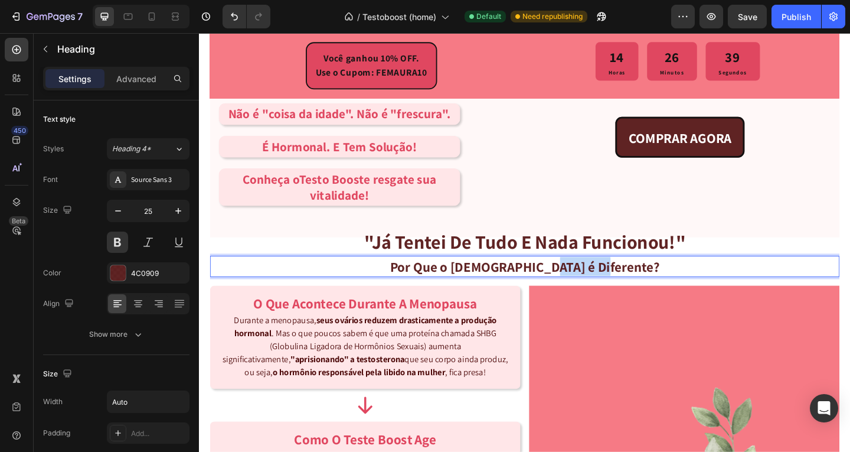
click at [611, 291] on p "Por Que o [DEMOGRAPHIC_DATA] é Diferente?" at bounding box center [553, 286] width 293 height 21
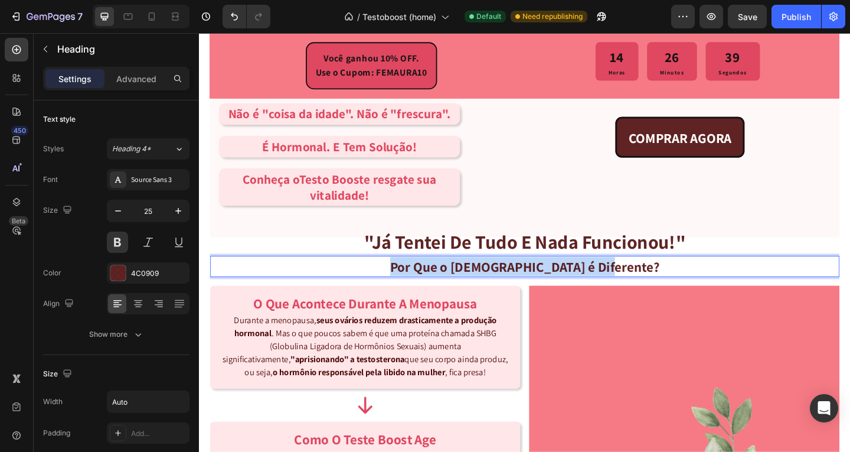
click at [611, 291] on p "Por Que o [DEMOGRAPHIC_DATA] é Diferente?" at bounding box center [553, 286] width 293 height 21
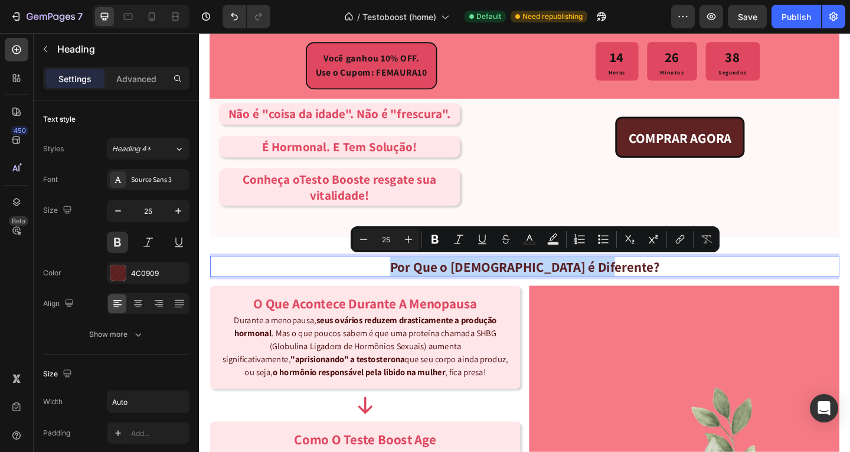
click at [660, 282] on h2 "Por Que o [DEMOGRAPHIC_DATA] é Diferente?" at bounding box center [554, 286] width 296 height 23
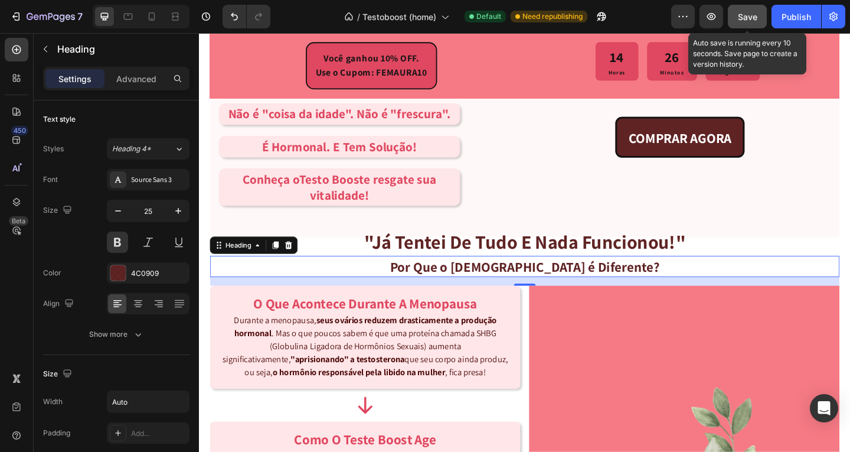
drag, startPoint x: 756, startPoint y: 12, endPoint x: 728, endPoint y: 21, distance: 29.1
click at [756, 12] on span "Save" at bounding box center [747, 17] width 19 height 10
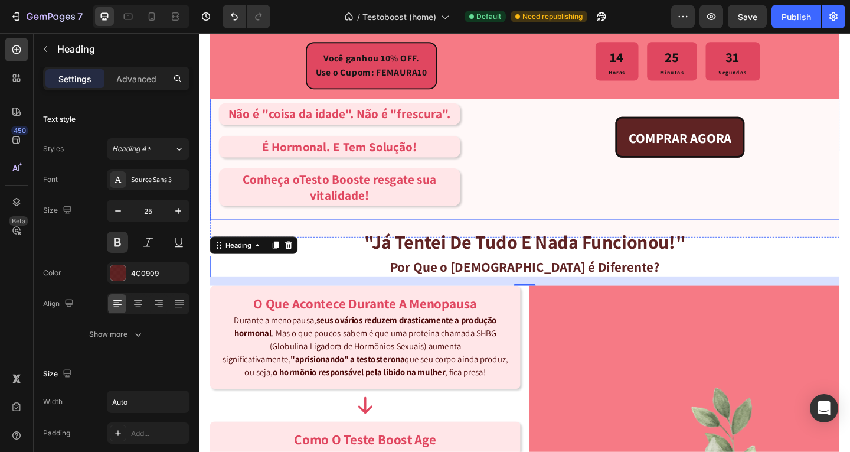
click at [584, 214] on div "COMPRAR AGORA Button COMPRAR AGORA Button" at bounding box center [722, 164] width 328 height 123
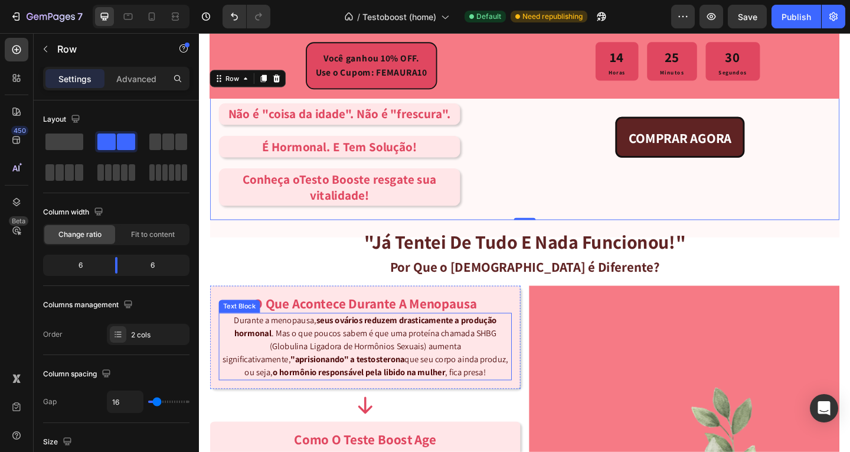
click at [446, 350] on strong "seus ovários reduzem drasticamente a produção hormonal" at bounding box center [380, 352] width 286 height 27
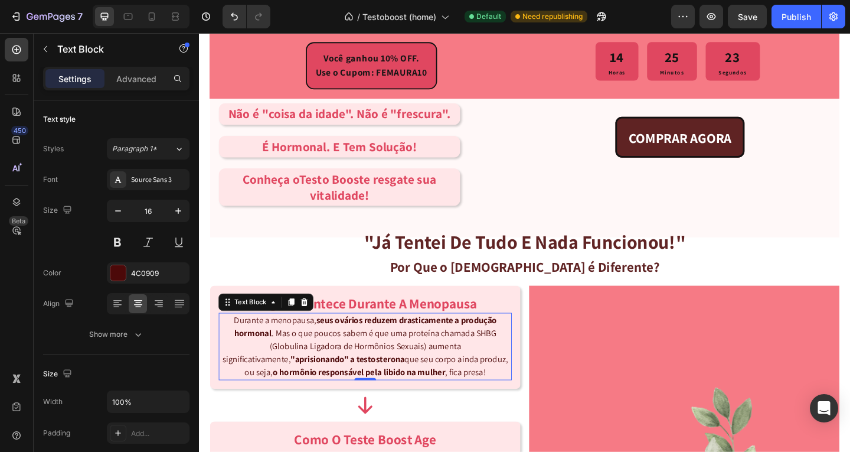
click at [479, 405] on p "Durante a menopausa, seus ovários reduzem drasticamente a produção hormonal . M…" at bounding box center [379, 373] width 317 height 71
click at [368, 364] on p "Durante a menopausa, seus ovários reduzem drasticamente a produção hormonal . M…" at bounding box center [379, 373] width 317 height 71
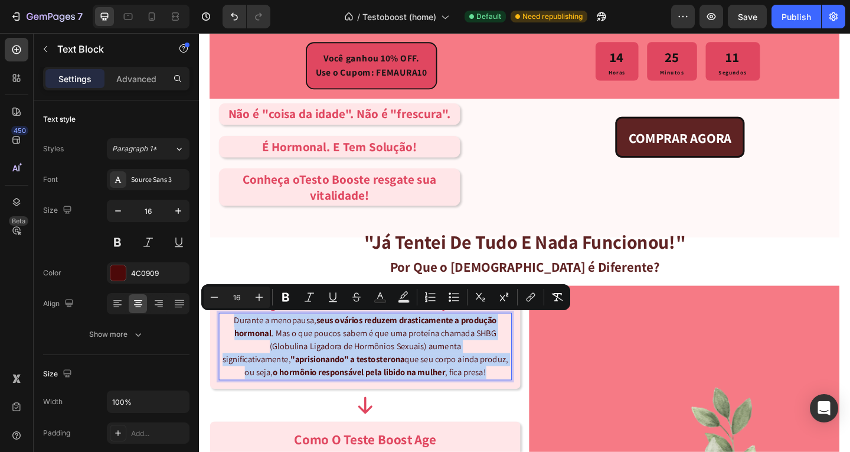
copy p "Durante a menopausa, seus ovários reduzem drasticamente a produção hormonal . M…"
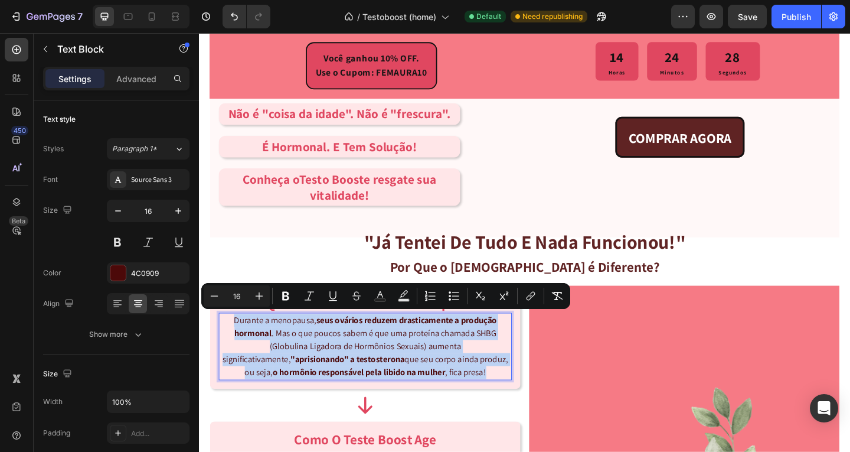
scroll to position [1144, 0]
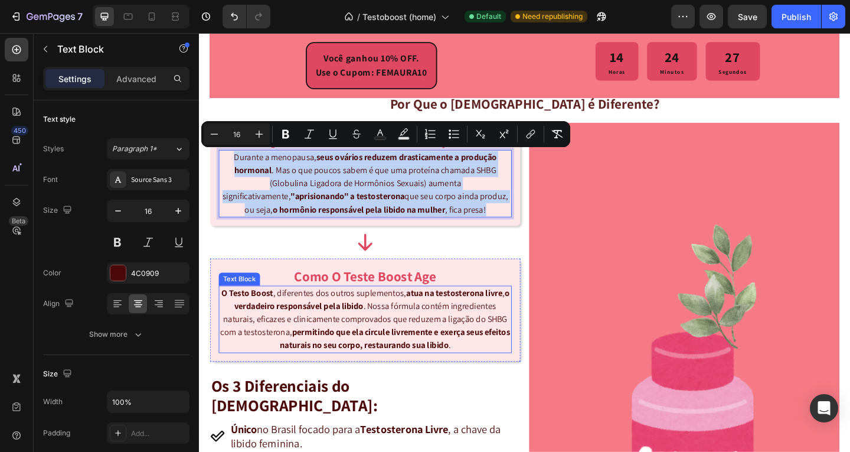
click at [369, 358] on strong "permitindo que ela circule livremente e exerça seus efeitos naturais no seu cor…" at bounding box center [412, 365] width 251 height 27
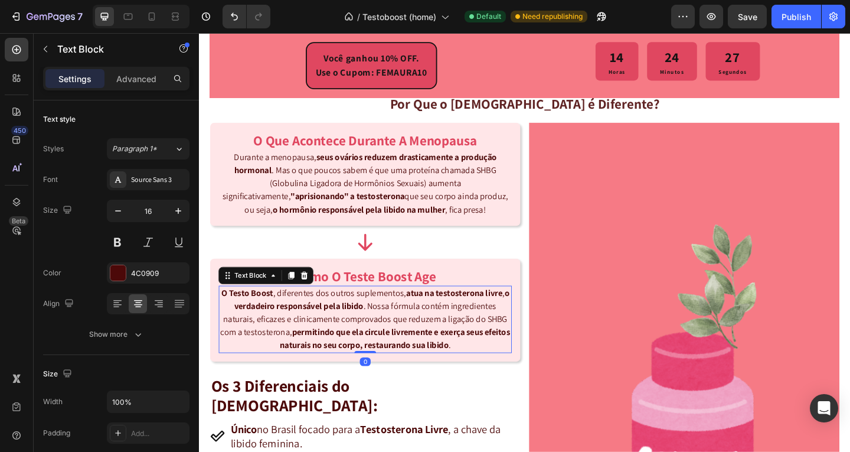
click at [369, 358] on strong "permitindo que ela circule livremente e exerça seus efeitos naturais no seu cor…" at bounding box center [412, 365] width 251 height 27
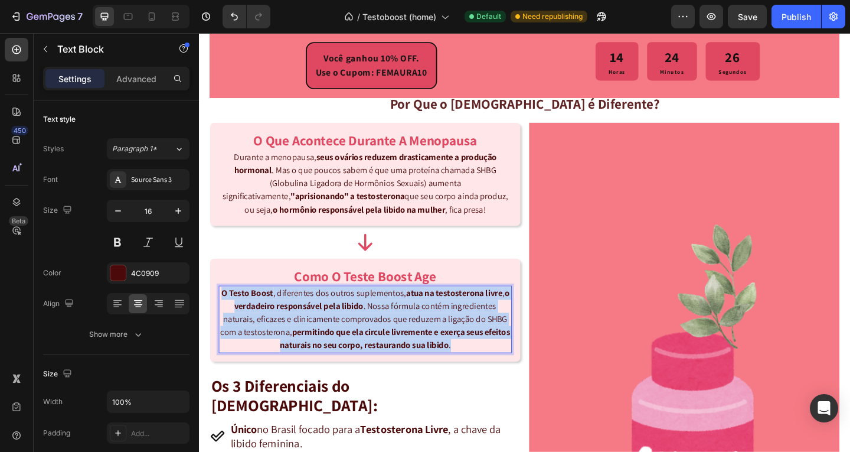
click at [369, 358] on strong "permitindo que ela circule livremente e exerça seus efeitos naturais no seu cor…" at bounding box center [412, 365] width 251 height 27
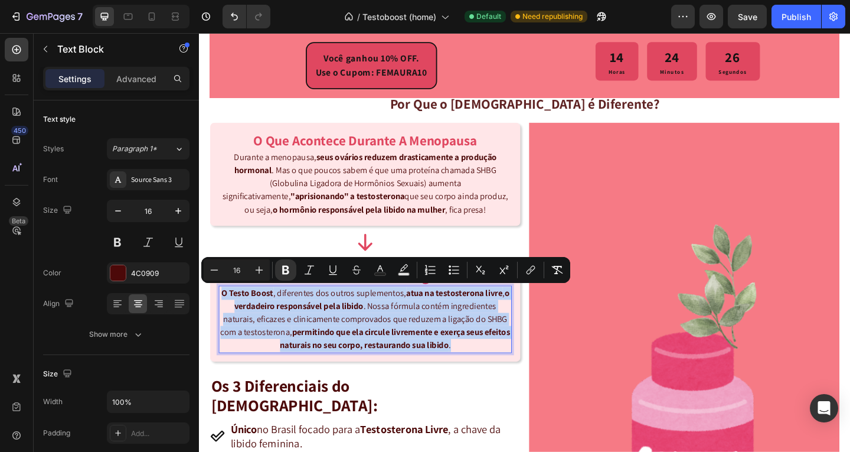
copy p "O [DEMOGRAPHIC_DATA] , diferentes dos outros suplementos, atua na testosterona …"
click at [435, 210] on p "Durante a menopausa, seus ovários reduzem drasticamente a produção hormonal . M…" at bounding box center [379, 196] width 317 height 71
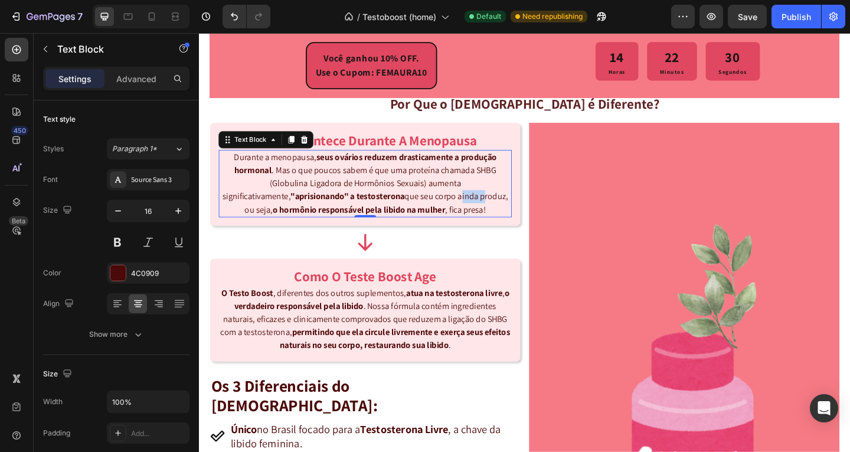
click at [433, 206] on p "Durante a menopausa, seus ovários reduzem drasticamente a produção hormonal . M…" at bounding box center [379, 196] width 317 height 71
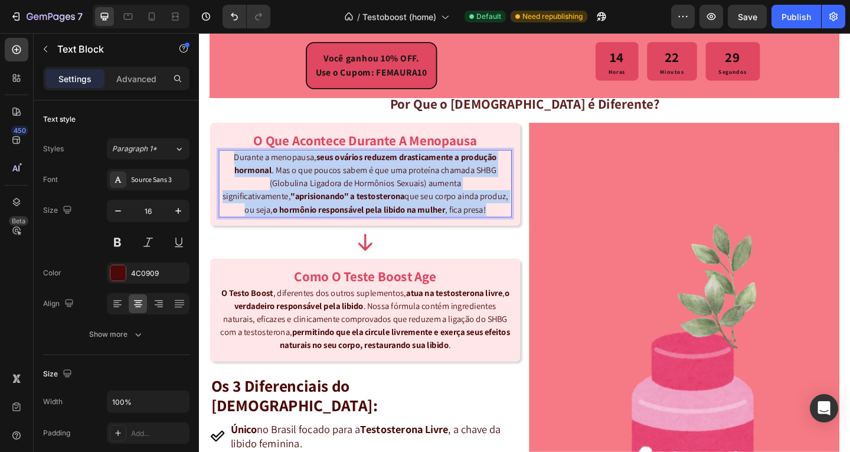
click at [433, 206] on p "Durante a menopausa, seus ovários reduzem drasticamente a produção hormonal . M…" at bounding box center [379, 196] width 317 height 71
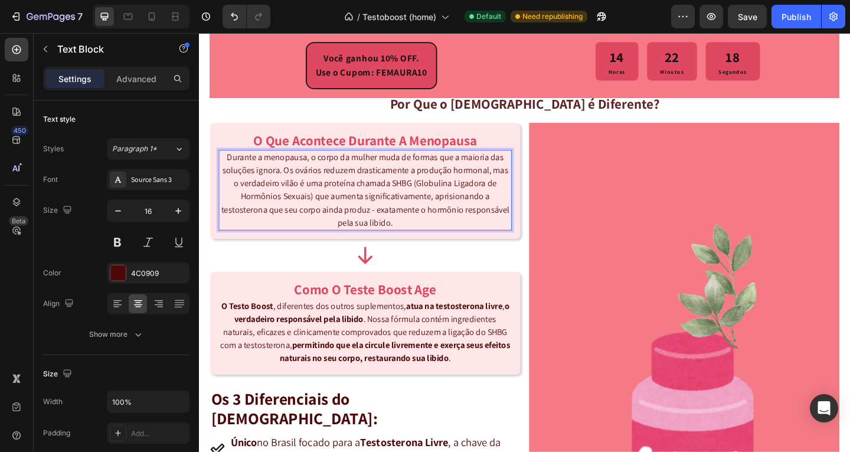
click at [468, 190] on p "Durante a menopausa, o corpo da mulher muda de formas que a maioria das soluçõe…" at bounding box center [379, 203] width 317 height 85
click at [396, 374] on strong "permitindo que ela circule livremente e exerça seus efeitos naturais no seu cor…" at bounding box center [412, 379] width 251 height 27
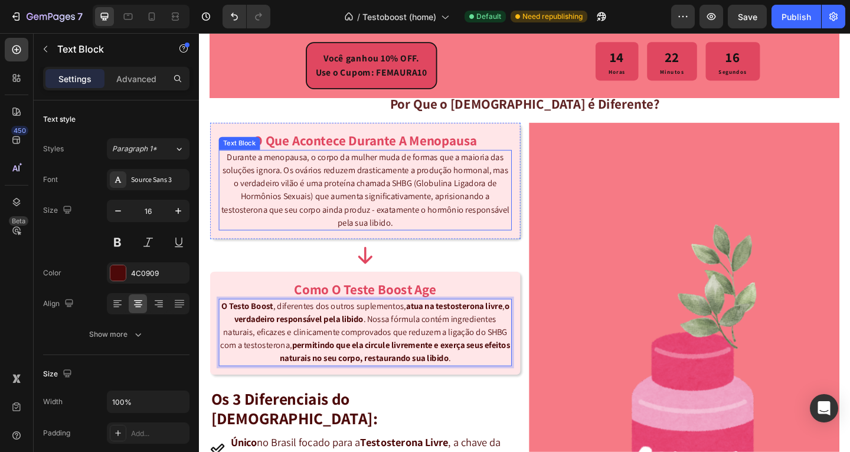
click at [420, 204] on p "Durante a menopausa, o corpo da mulher muda de formas que a maioria das soluçõe…" at bounding box center [379, 203] width 317 height 85
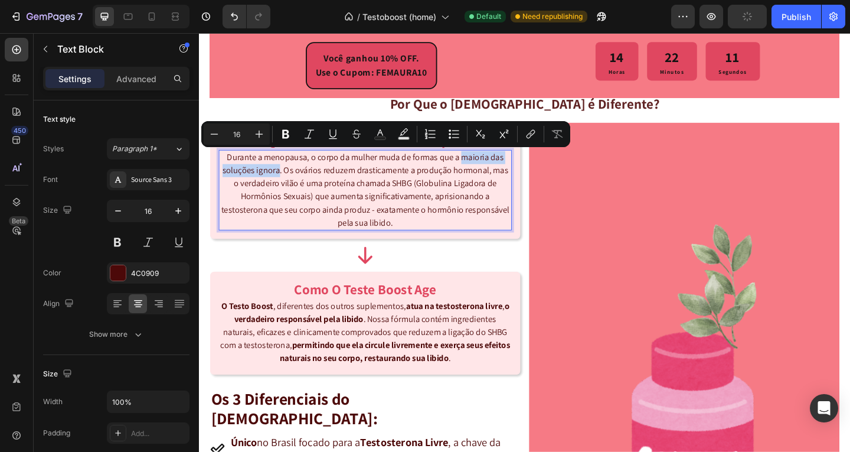
drag, startPoint x: 483, startPoint y: 168, endPoint x: 284, endPoint y: 183, distance: 199.6
click at [284, 183] on p "Durante a menopausa, o corpo da mulher muda de formas que a maioria das soluçõe…" at bounding box center [379, 203] width 317 height 85
click at [282, 135] on icon "Editor contextual toolbar" at bounding box center [286, 134] width 12 height 12
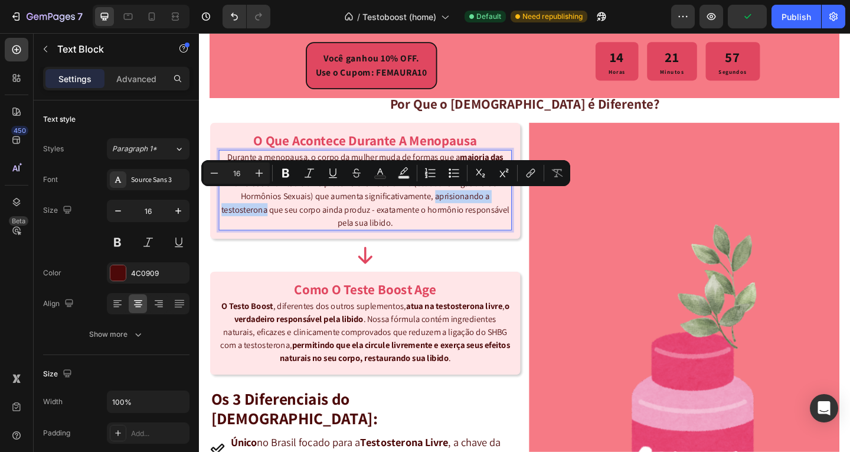
drag, startPoint x: 456, startPoint y: 212, endPoint x: 271, endPoint y: 226, distance: 185.4
click at [271, 226] on p "Durante a menopausa, o corpo da mulher muda de formas que a maioria das soluçõe…" at bounding box center [379, 203] width 317 height 85
drag, startPoint x: 290, startPoint y: 175, endPoint x: 213, endPoint y: 197, distance: 80.4
click at [290, 175] on icon "Editor contextual toolbar" at bounding box center [286, 173] width 12 height 12
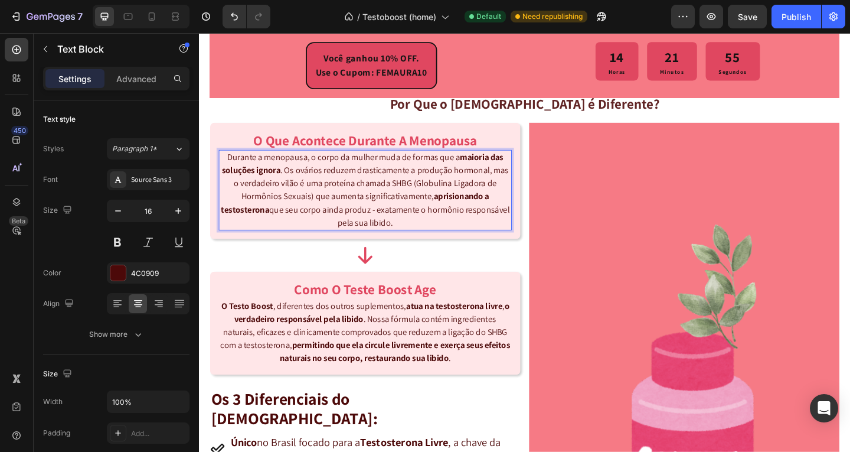
click at [413, 227] on p "Durante a menopausa, o corpo da mulher muda de formas que a maioria das soluçõe…" at bounding box center [379, 203] width 317 height 85
click at [389, 236] on p "Durante a menopausa, o corpo da mulher muda de formas que a maioria das soluçõe…" at bounding box center [379, 203] width 317 height 85
click at [390, 229] on p "Durante a menopausa, o corpo da mulher muda de formas que a maioria das soluçõe…" at bounding box center [379, 203] width 317 height 85
click at [387, 228] on p "Durante a menopausa, o corpo da mulher muda de formas que a maioria das soluçõe…" at bounding box center [379, 203] width 317 height 85
click at [413, 227] on p "Durante a menopausa, o corpo da mulher muda de formas que a maioria das soluçõe…" at bounding box center [379, 203] width 317 height 85
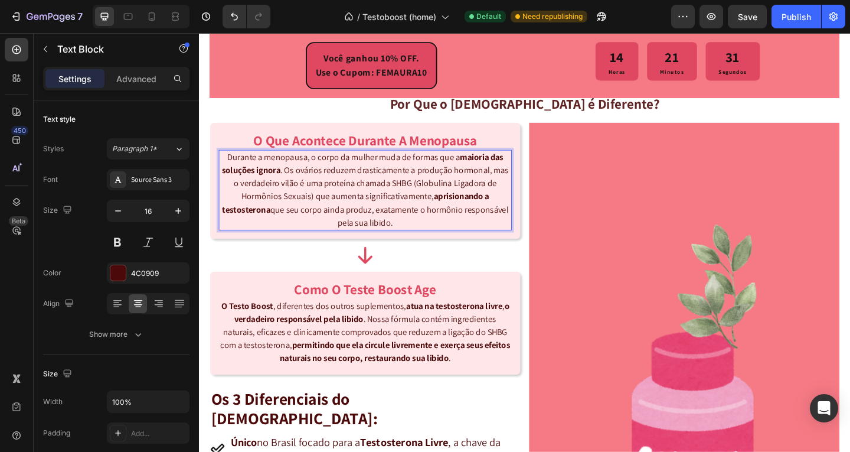
click at [436, 224] on p "Durante a menopausa, o corpo da mulher muda de formas que a maioria das soluçõe…" at bounding box center [379, 203] width 317 height 85
click at [426, 237] on p "Durante a menopausa, o corpo da mulher muda de formas que a maioria das soluçõe…" at bounding box center [379, 203] width 317 height 85
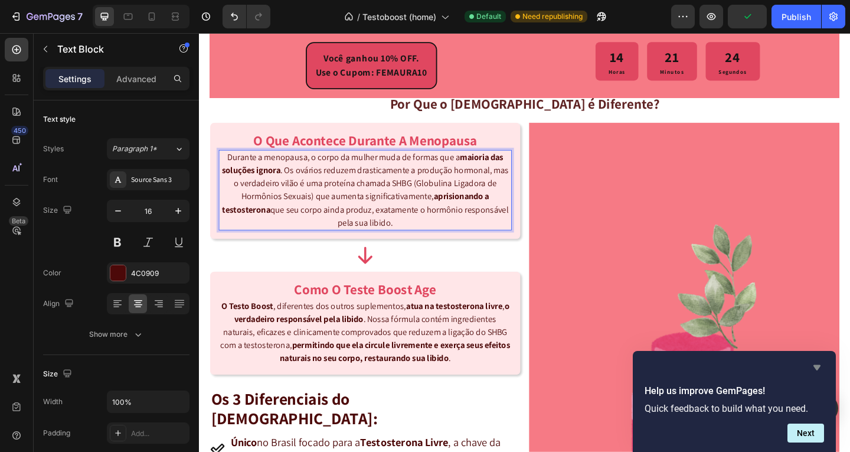
click at [814, 363] on icon "Hide survey" at bounding box center [817, 367] width 14 height 14
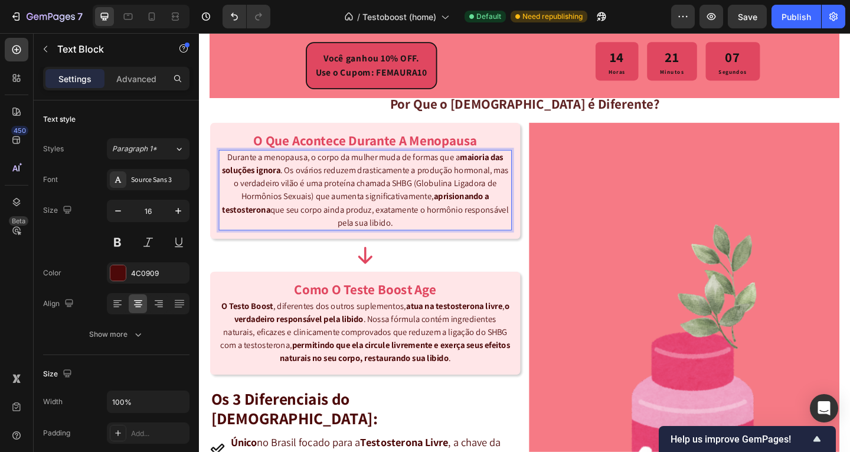
click at [466, 227] on p "Durante a menopausa, o corpo da mulher muda de formas que a maioria das soluçõe…" at bounding box center [379, 203] width 317 height 85
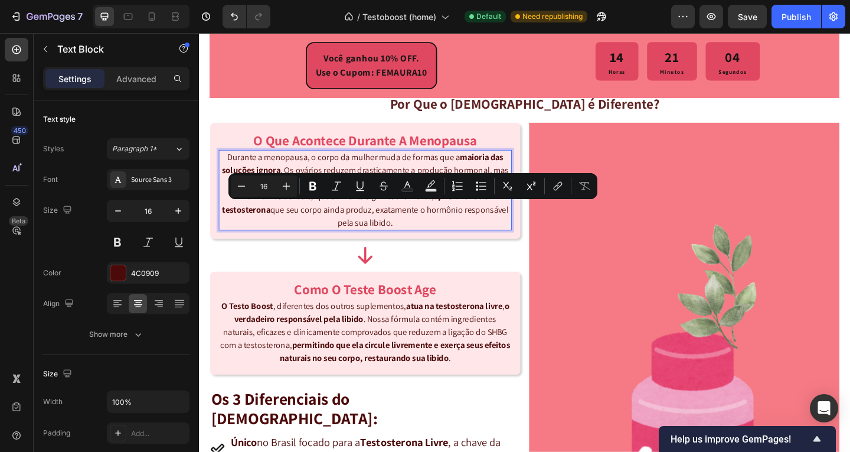
drag, startPoint x: 416, startPoint y: 225, endPoint x: 435, endPoint y: 236, distance: 22.0
click at [435, 236] on p "Durante a menopausa, o corpo da mulher muda de formas que a maioria das soluçõe…" at bounding box center [379, 203] width 317 height 85
click at [318, 186] on icon "Editor contextual toolbar" at bounding box center [313, 186] width 12 height 12
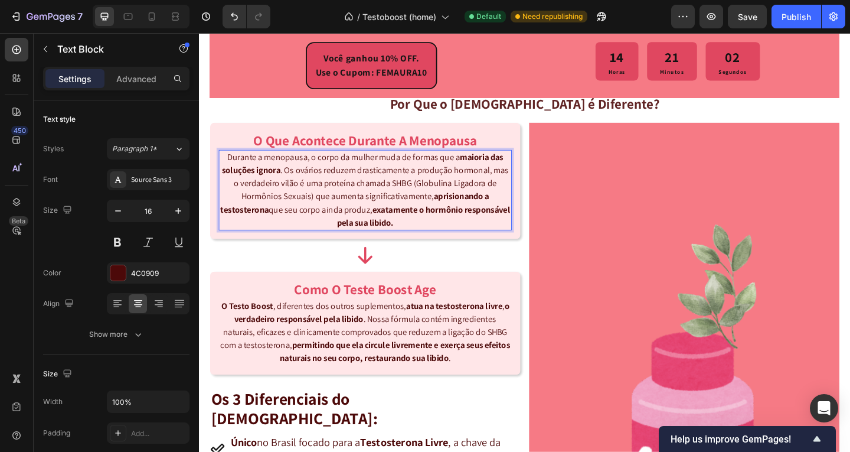
click at [446, 239] on p "Durante a menopausa, o corpo da mulher muda de formas que a maioria das soluçõe…" at bounding box center [379, 203] width 317 height 85
drag, startPoint x: 413, startPoint y: 225, endPoint x: 510, endPoint y: 222, distance: 96.9
click at [510, 222] on strong "exatamente o hormônio responsável pela sua libido." at bounding box center [443, 231] width 189 height 27
click at [465, 223] on strong "exatamente o hormônio responsável pela sua libido." at bounding box center [443, 231] width 189 height 27
drag, startPoint x: 414, startPoint y: 225, endPoint x: 512, endPoint y: 231, distance: 98.2
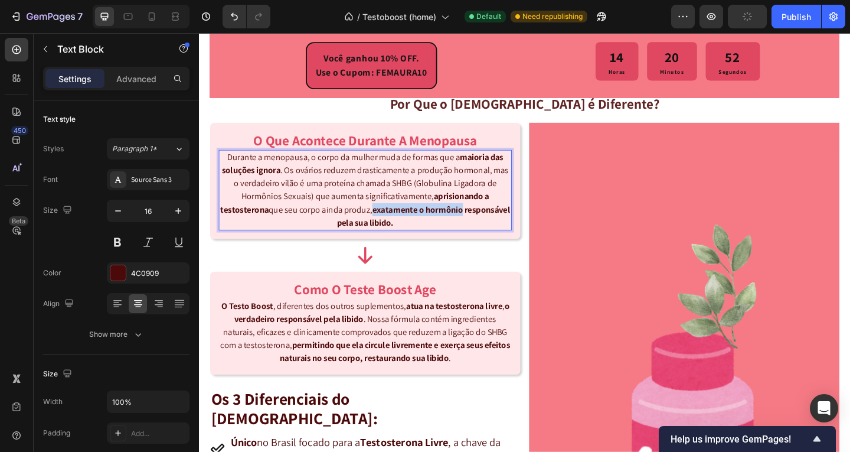
click at [512, 231] on p "Durante a menopausa, o corpo da mulher muda de formas que a maioria das soluçõe…" at bounding box center [379, 203] width 317 height 85
drag, startPoint x: 455, startPoint y: 214, endPoint x: 415, endPoint y: 223, distance: 41.8
click at [415, 222] on strong "exatamente o hormônio responsável pela sua libido." at bounding box center [443, 231] width 189 height 27
click at [428, 207] on p "Durante a menopausa, o corpo da mulher muda de formas que a maioria das soluçõe…" at bounding box center [379, 203] width 317 height 85
drag, startPoint x: 406, startPoint y: 212, endPoint x: 429, endPoint y: 213, distance: 23.1
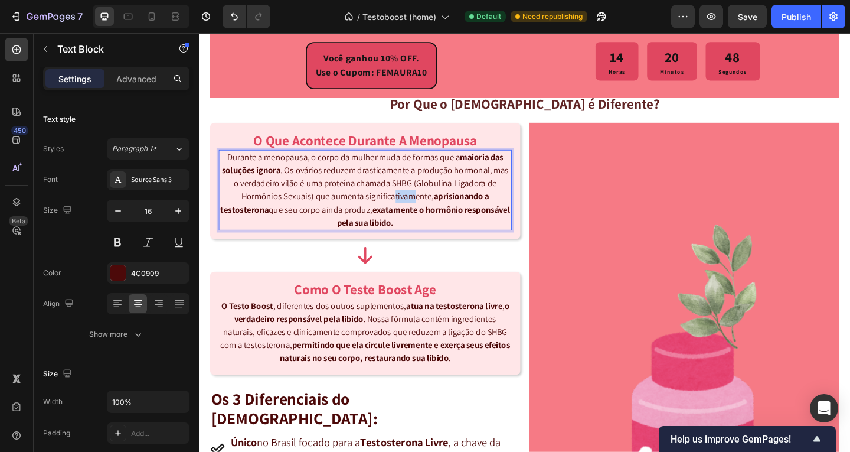
click at [429, 213] on p "Durante a menopausa, o corpo da mulher muda de formas que a maioria das soluçõe…" at bounding box center [379, 203] width 317 height 85
click at [442, 221] on strong "exatamente o hormônio responsável pela sua libido." at bounding box center [443, 231] width 189 height 27
drag, startPoint x: 414, startPoint y: 225, endPoint x: 508, endPoint y: 220, distance: 94.0
click at [508, 220] on strong "exatamente o hormônio responsável pela sua libido." at bounding box center [443, 231] width 189 height 27
click at [511, 227] on p "Durante a menopausa, o corpo da mulher muda de formas que a maioria das soluçõe…" at bounding box center [379, 203] width 317 height 85
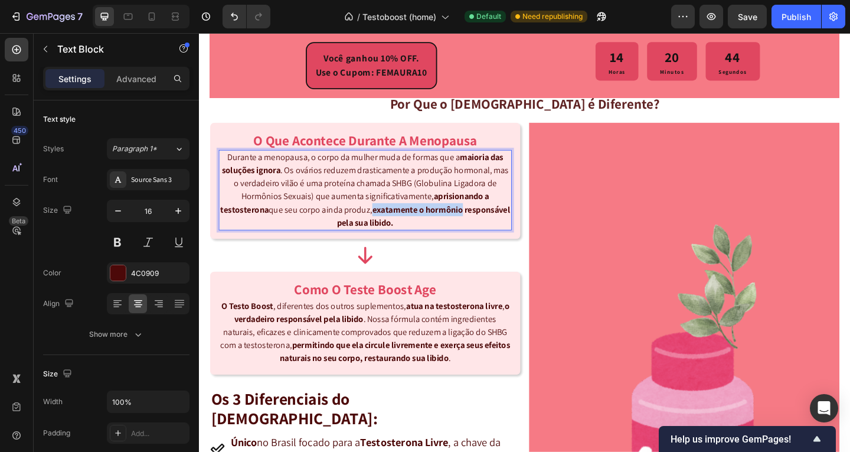
drag, startPoint x: 511, startPoint y: 226, endPoint x: 413, endPoint y: 227, distance: 98.0
click at [413, 227] on p "Durante a menopausa, o corpo da mulher muda de formas que a maioria das soluçõe…" at bounding box center [379, 203] width 317 height 85
click at [422, 226] on strong "exatamente o hormônio responsável pela sua libido." at bounding box center [443, 231] width 189 height 27
click at [370, 223] on p "Durante a menopausa, o corpo da mulher muda de formas que a maioria das soluçõe…" at bounding box center [379, 203] width 317 height 85
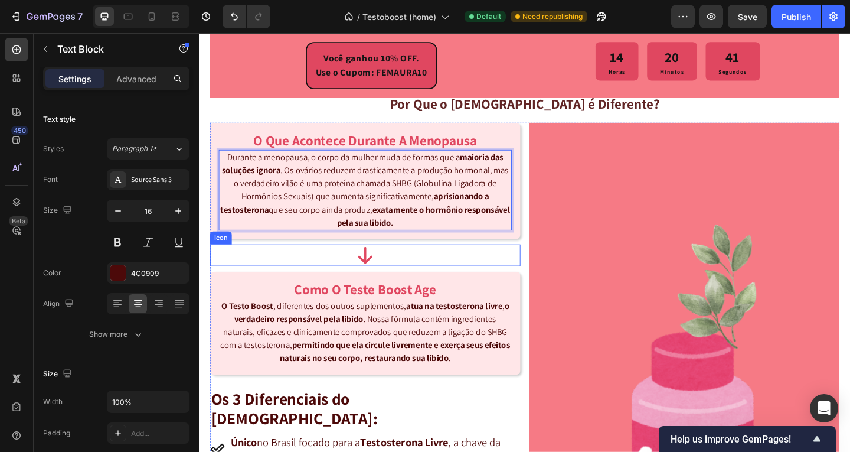
click at [425, 354] on p "O [DEMOGRAPHIC_DATA] , diferentes dos outros suplementos, atua na testosterona …" at bounding box center [379, 358] width 317 height 71
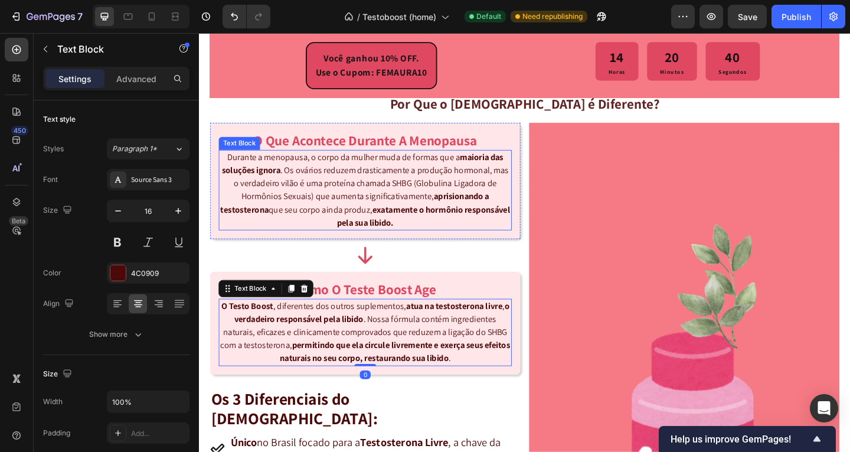
click at [419, 197] on p "Durante a menopausa, o corpo da mulher muda de formas que a maioria das soluçõe…" at bounding box center [379, 203] width 317 height 85
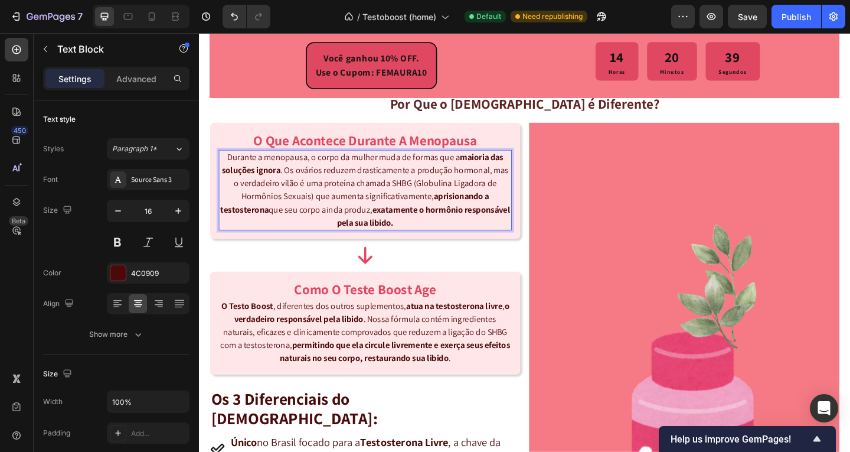
click at [419, 197] on p "Durante a menopausa, o corpo da mulher muda de formas que a maioria das soluçõe…" at bounding box center [379, 203] width 317 height 85
click at [422, 231] on p "Durante a menopausa, o corpo da mulher muda de formas que a maioria das soluçõe…" at bounding box center [379, 203] width 317 height 85
drag, startPoint x: 419, startPoint y: 225, endPoint x: 514, endPoint y: 229, distance: 95.1
click at [514, 229] on p "Durante a menopausa, o corpo da mulher muda de formas que a maioria das soluçõe…" at bounding box center [379, 203] width 317 height 85
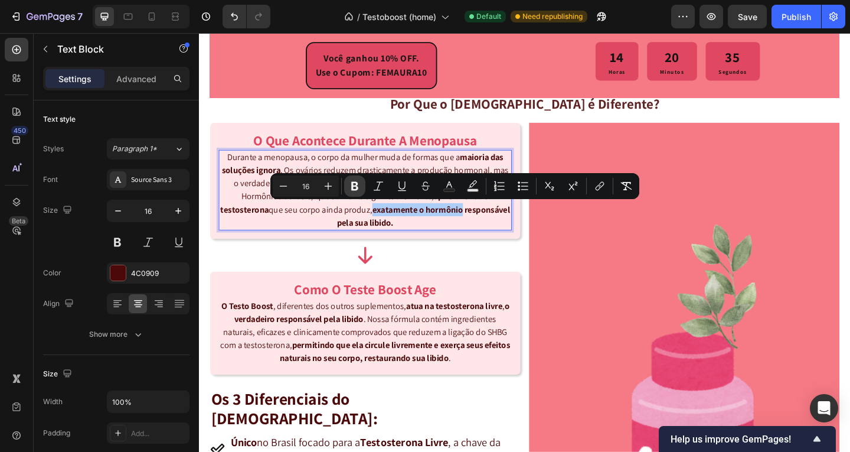
drag, startPoint x: 358, startPoint y: 190, endPoint x: 201, endPoint y: 301, distance: 192.4
click at [358, 190] on icon "Editor contextual toolbar" at bounding box center [355, 186] width 12 height 12
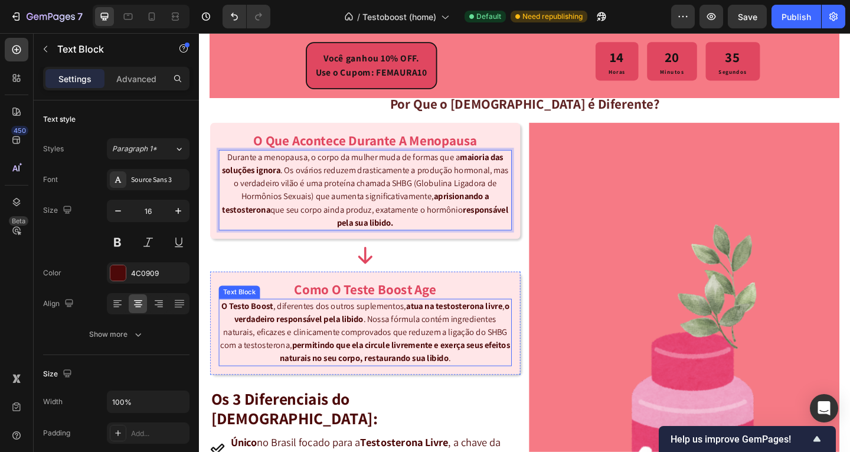
click at [397, 337] on p "O [DEMOGRAPHIC_DATA] , diferentes dos outros suplementos, atua na testosterona …" at bounding box center [379, 358] width 317 height 71
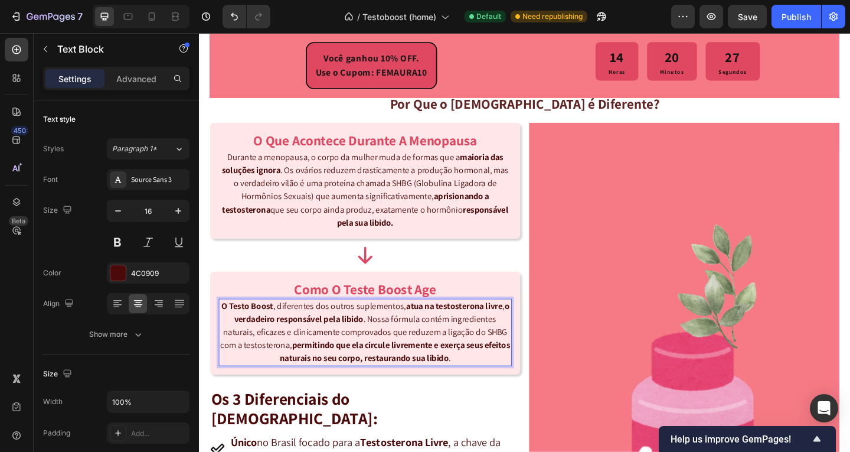
click at [494, 387] on p "O [DEMOGRAPHIC_DATA] , diferentes dos outros suplementos, atua na testosterona …" at bounding box center [379, 358] width 317 height 71
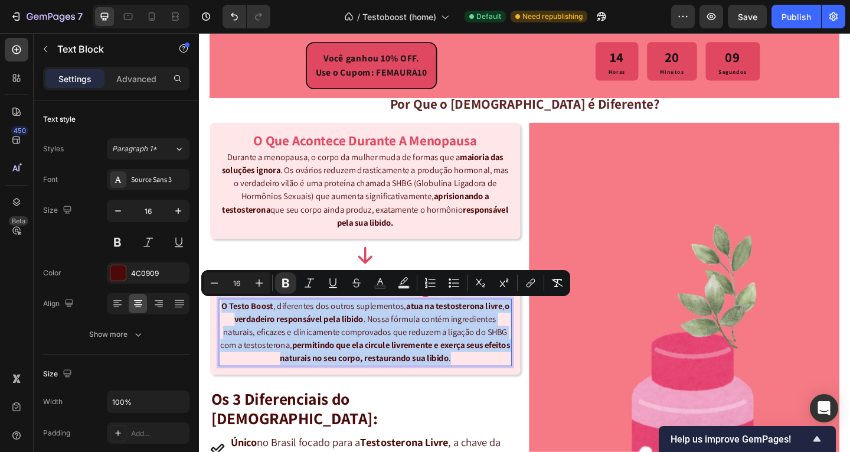
drag, startPoint x: 492, startPoint y: 389, endPoint x: 222, endPoint y: 328, distance: 276.6
click at [222, 328] on p "O [DEMOGRAPHIC_DATA] , diferentes dos outros suplementos, atua na testosterona …" at bounding box center [379, 358] width 317 height 71
click at [347, 368] on strong "permitindo que ela circule livremente e exerça seus efeitos naturais no seu cor…" at bounding box center [412, 379] width 251 height 27
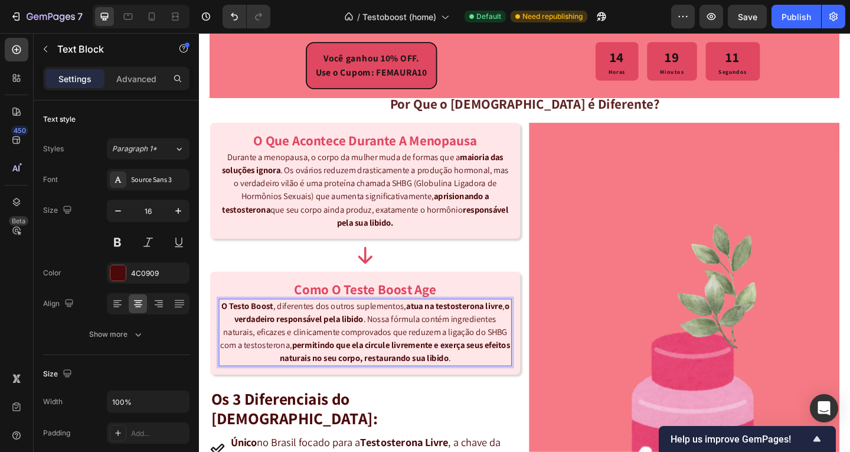
click at [426, 332] on strong "atua na testosterona livre" at bounding box center [477, 330] width 105 height 12
click at [457, 331] on strong "atua na testosterona livre" at bounding box center [477, 330] width 105 height 12
click at [488, 385] on p "O [DEMOGRAPHIC_DATA] , diferentes dos outros suplementos, atua na testosterona …" at bounding box center [379, 358] width 317 height 71
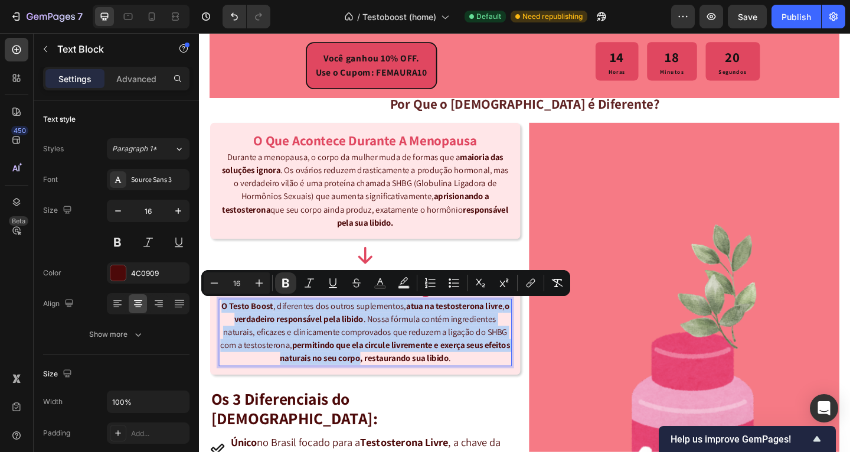
drag, startPoint x: 387, startPoint y: 387, endPoint x: 223, endPoint y: 329, distance: 174.1
click at [223, 329] on p "O [DEMOGRAPHIC_DATA] , diferentes dos outros suplementos, atua na testosterona …" at bounding box center [379, 358] width 317 height 71
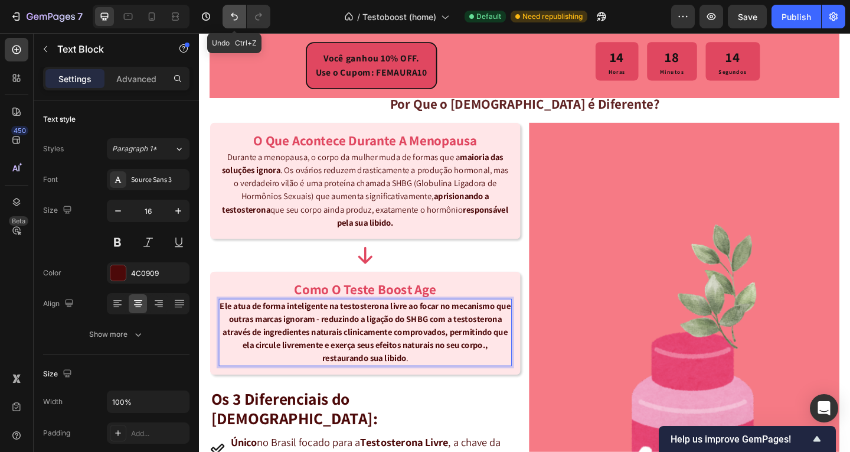
click at [231, 18] on icon "Undo/Redo" at bounding box center [235, 17] width 12 height 12
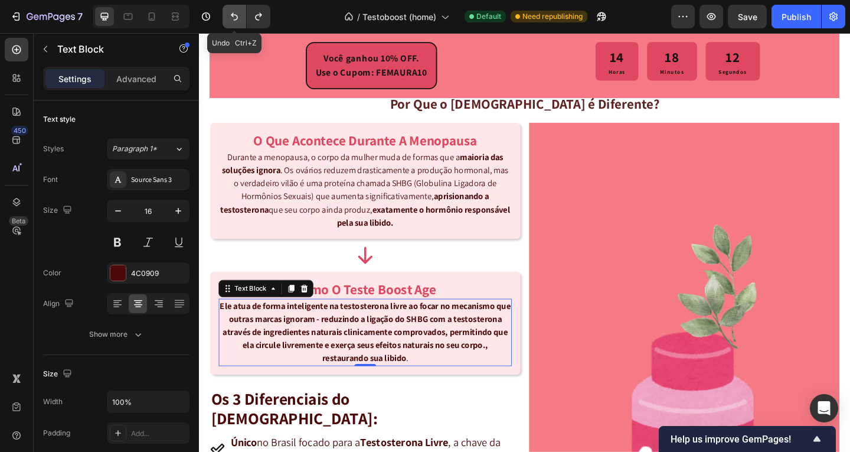
click at [231, 18] on icon "Undo/Redo" at bounding box center [235, 17] width 12 height 12
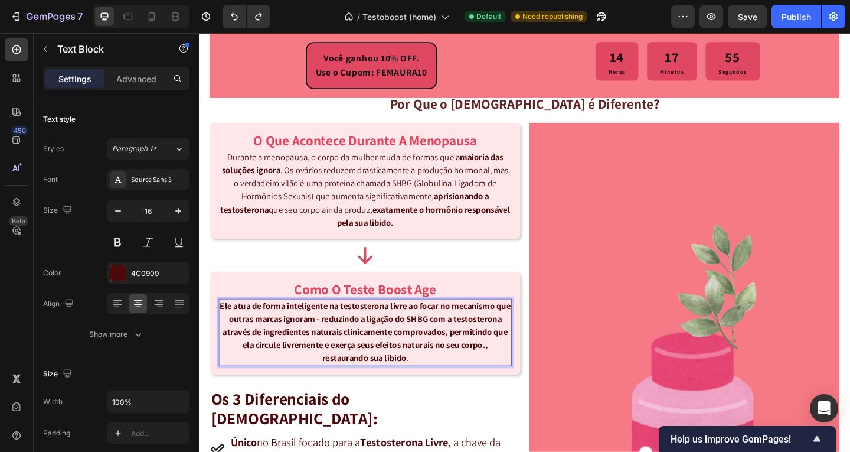
drag, startPoint x: 432, startPoint y: 382, endPoint x: 441, endPoint y: 383, distance: 9.5
click at [433, 382] on strong "Ele atua de forma inteligente na testosterona livre ao focar no mecanismo que o…" at bounding box center [379, 358] width 317 height 69
click at [445, 386] on p "Ele atua de forma inteligente na testosterona livre ao focar no mecanismo que o…" at bounding box center [379, 358] width 317 height 71
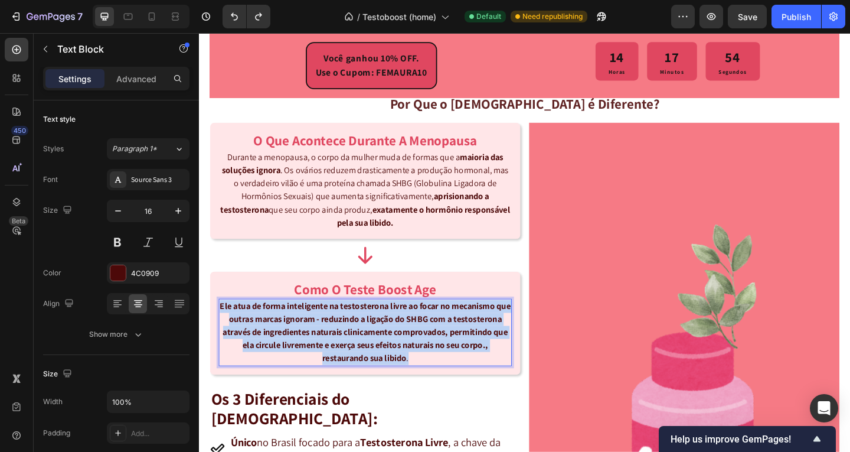
click at [445, 386] on p "Ele atua de forma inteligente na testosterona livre ao focar no mecanismo que o…" at bounding box center [379, 358] width 317 height 71
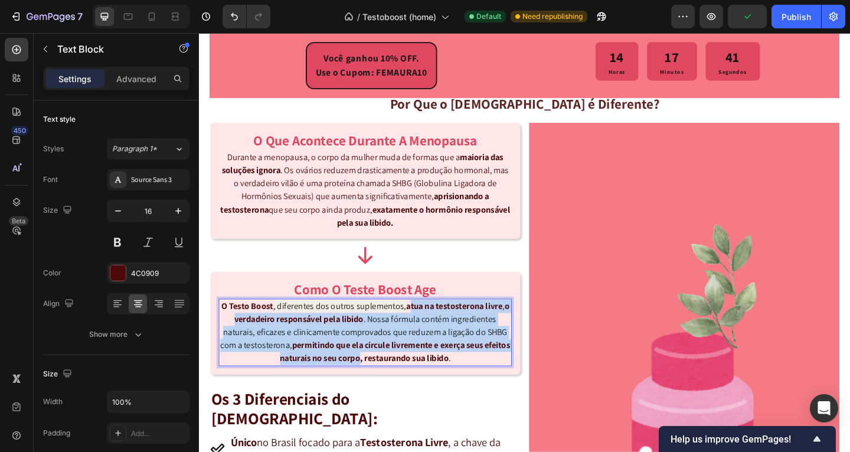
drag, startPoint x: 427, startPoint y: 329, endPoint x: 387, endPoint y: 389, distance: 72.4
click at [387, 389] on p "O [DEMOGRAPHIC_DATA] , diferentes dos outros suplementos, atua na testosterona …" at bounding box center [379, 358] width 317 height 71
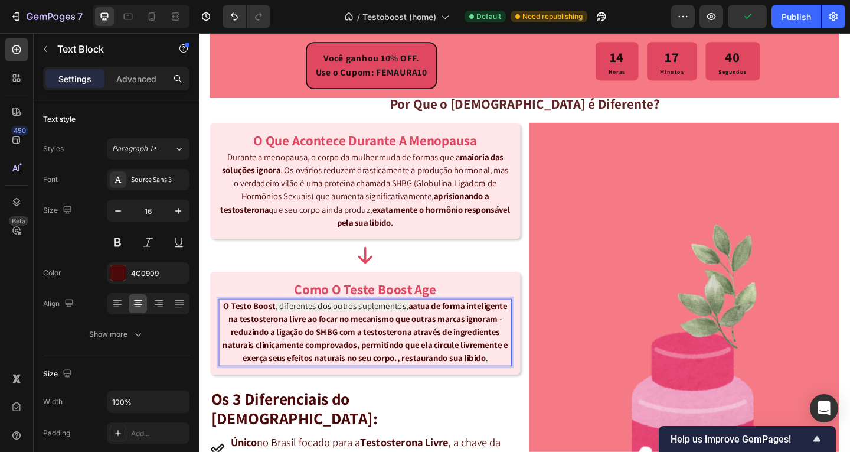
click at [429, 330] on strong "aatua de forma inteligente na testosterona livre ao focar no mecanismo que outr…" at bounding box center [380, 358] width 310 height 69
click at [419, 387] on strong "atua de forma inteligente na testosterona livre ao focar no mecanismo que outra…" at bounding box center [381, 358] width 313 height 69
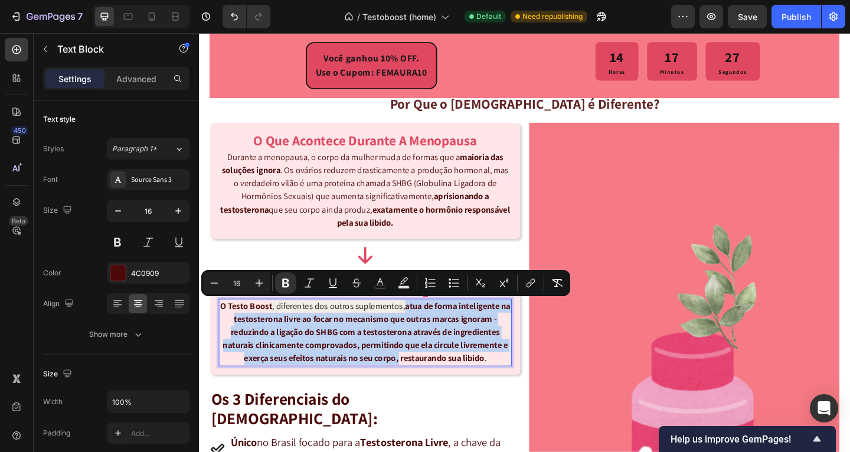
drag, startPoint x: 426, startPoint y: 328, endPoint x: 419, endPoint y: 384, distance: 56.6
click at [419, 384] on strong "atua de forma inteligente na testosterona livre ao focar no mecanismo que outra…" at bounding box center [381, 358] width 313 height 69
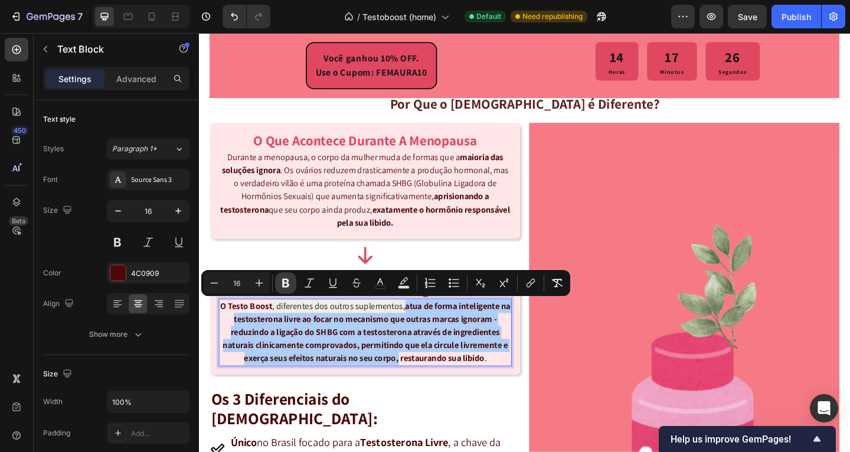
click at [293, 283] on button "Bold" at bounding box center [285, 282] width 21 height 21
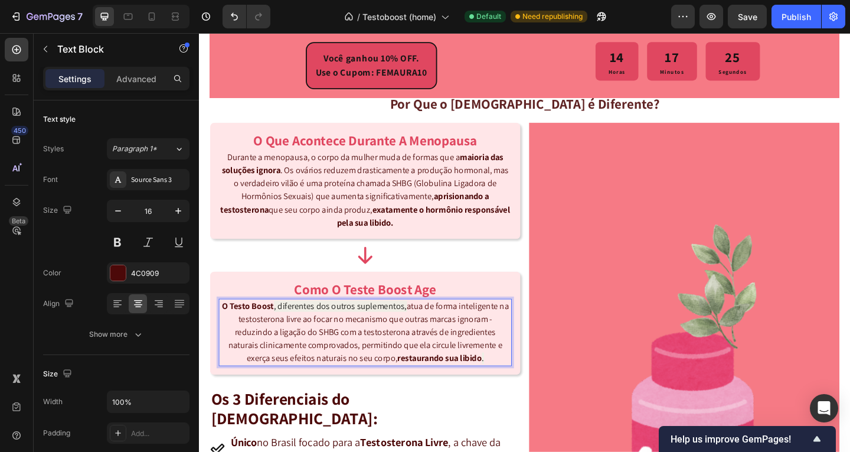
click at [456, 349] on p "O Testo Boost , diferentes dos outros suplementos, atua de forma inteligente na…" at bounding box center [379, 358] width 317 height 71
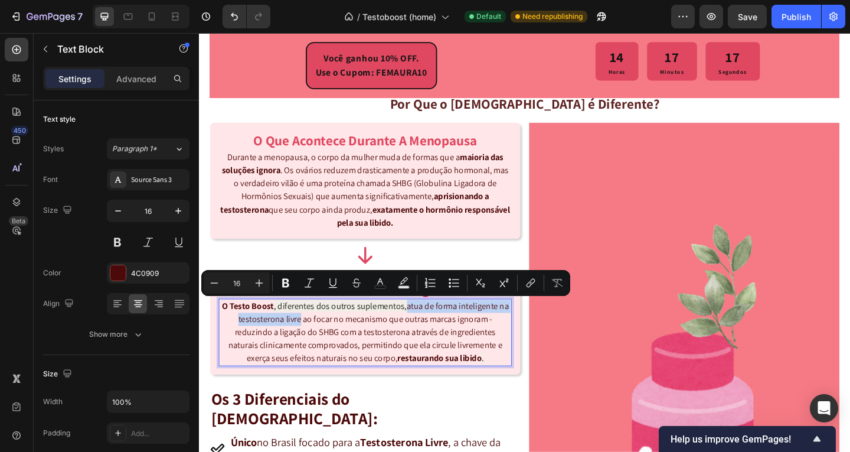
drag, startPoint x: 430, startPoint y: 329, endPoint x: 313, endPoint y: 343, distance: 117.8
click at [313, 343] on p "O Testo Boost , diferentes dos outros suplementos, atua de forma inteligente na…" at bounding box center [379, 358] width 317 height 71
click at [289, 282] on icon "Editor contextual toolbar" at bounding box center [286, 283] width 12 height 12
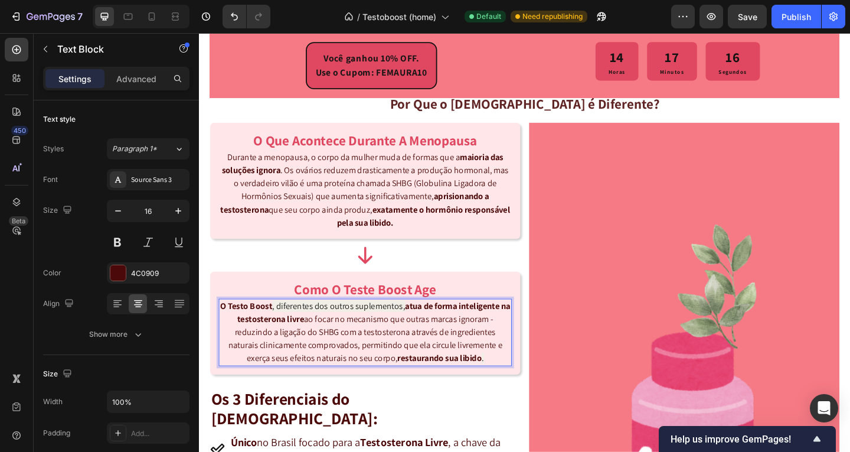
click at [394, 366] on p "O Testo Boost , diferentes dos outros suplementos, atua de forma inteligente na…" at bounding box center [379, 358] width 317 height 71
click at [526, 349] on p "O Testo Boost , diferentes dos outros suplementos, atua de forma inteligente na…" at bounding box center [379, 358] width 317 height 71
click at [519, 344] on p "O Testo Boost , diferentes dos outros suplementos, atua de forma inteligente na…" at bounding box center [379, 358] width 317 height 71
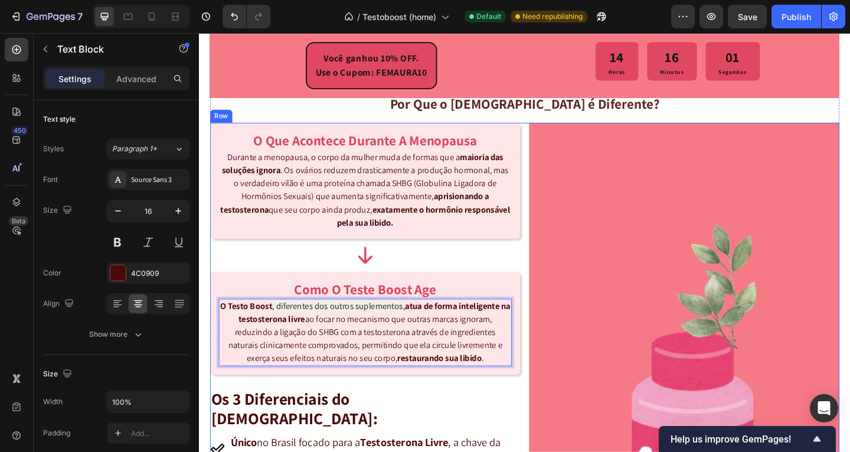
click at [550, 269] on div "o que acontece durante a menopausa Heading Durante a menopausa, o corpo da mulh…" at bounding box center [553, 401] width 685 height 540
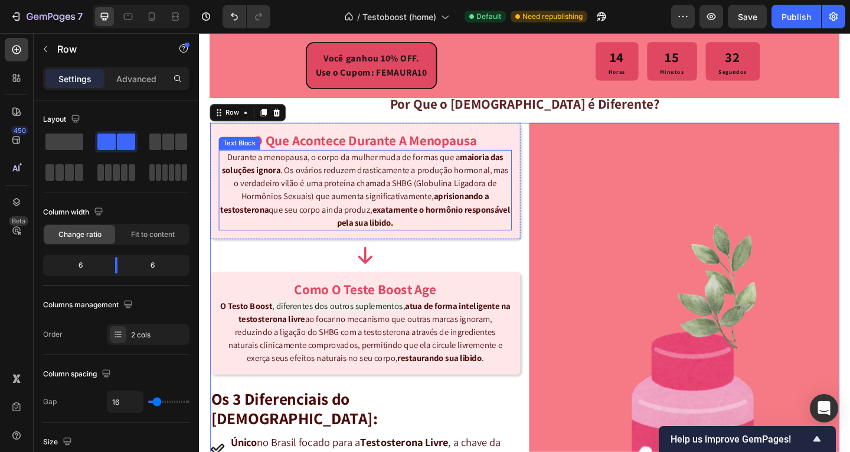
click at [455, 170] on p "Durante a menopausa, o corpo da mulher muda de formas que a maioria das soluçõe…" at bounding box center [379, 203] width 317 height 85
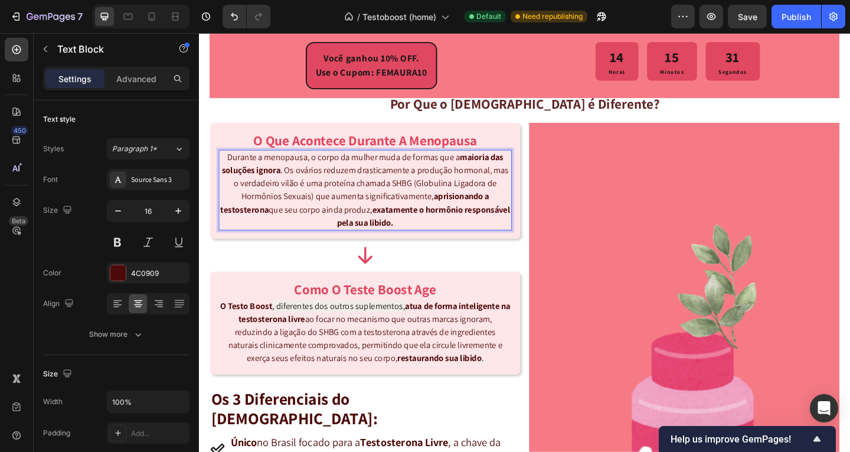
click at [456, 170] on p "Durante a menopausa, o corpo da mulher muda de formas que a maioria das soluçõe…" at bounding box center [379, 203] width 317 height 85
drag, startPoint x: 456, startPoint y: 170, endPoint x: 429, endPoint y: 174, distance: 26.8
click at [429, 174] on p "Durante a menopausa, o corpo da mulher muda de formas que a maioria das soluçõe…" at bounding box center [379, 203] width 317 height 85
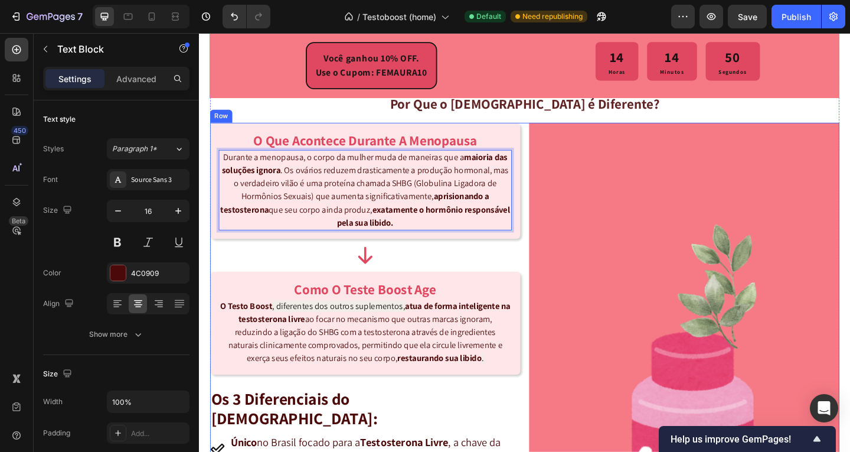
click at [546, 263] on div "o que acontece durante a menopausa Heading Durante a menopausa, o corpo da mulh…" at bounding box center [553, 401] width 685 height 540
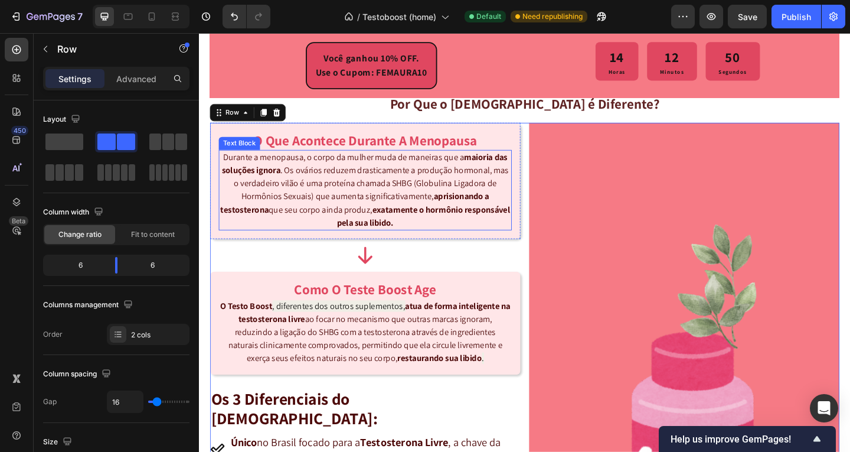
click at [460, 169] on p "Durante a menopausa, o corpo da mulher muda de maneiras que a maioria das soluç…" at bounding box center [379, 203] width 317 height 85
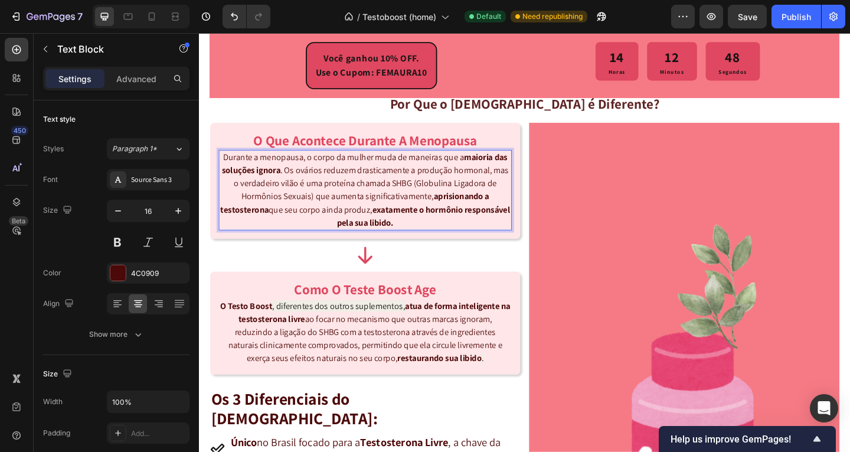
drag, startPoint x: 474, startPoint y: 169, endPoint x: 466, endPoint y: 171, distance: 8.4
click at [468, 171] on p "Durante a menopausa, o corpo da mulher muda de maneiras que a maioria das soluç…" at bounding box center [379, 203] width 317 height 85
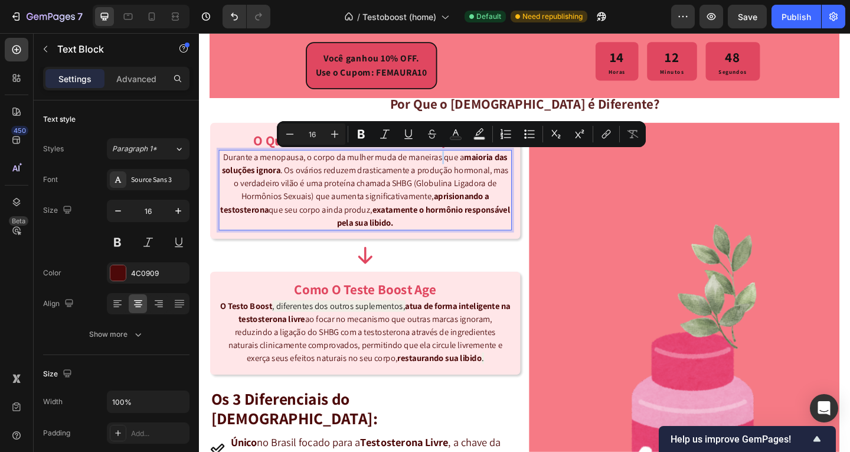
click at [467, 169] on p "Durante a menopausa, o corpo da mulher muda de maneiras que a maioria das soluç…" at bounding box center [379, 203] width 317 height 85
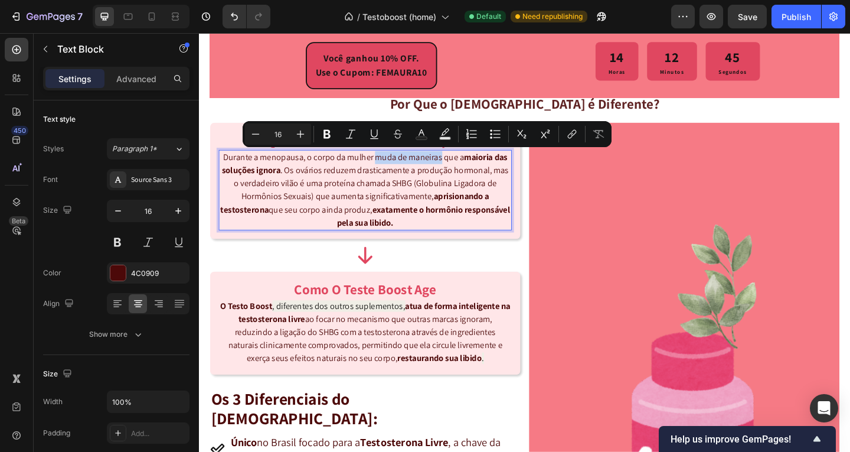
drag, startPoint x: 467, startPoint y: 169, endPoint x: 394, endPoint y: 171, distance: 73.2
click at [394, 171] on p "Durante a menopausa, o corpo da mulher muda de maneiras que a maioria das soluç…" at bounding box center [379, 203] width 317 height 85
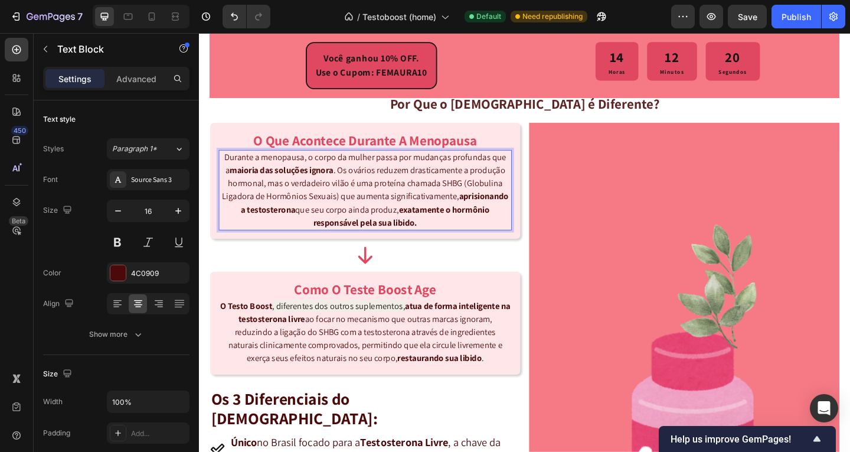
click at [376, 211] on p "Durante a menopausa, o corpo da mulher passa por mudanças profundas que a maior…" at bounding box center [379, 203] width 317 height 85
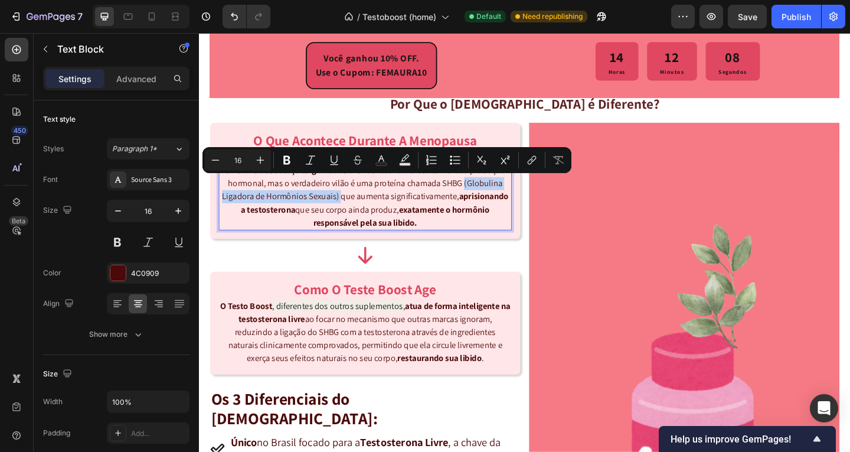
drag, startPoint x: 379, startPoint y: 211, endPoint x: 486, endPoint y: 196, distance: 108.6
click at [486, 196] on p "Durante a menopausa, o corpo da mulher passa por mudanças profundas que a maior…" at bounding box center [379, 203] width 317 height 85
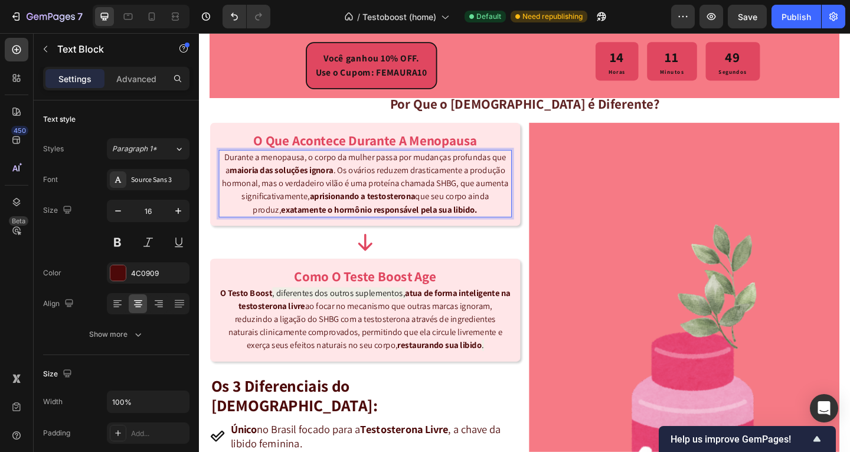
click at [436, 228] on strong "exatamente o hormônio responsável pela sua libido." at bounding box center [395, 224] width 214 height 12
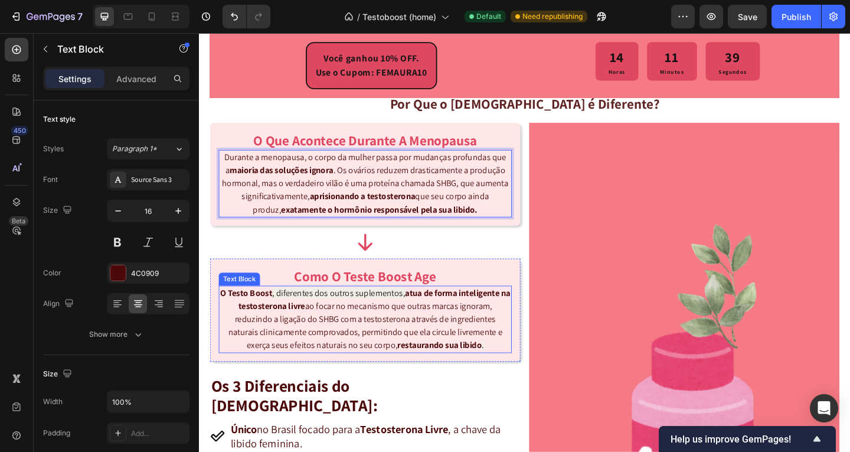
click at [355, 332] on p "O Testo Boost , diferentes dos outros suplementos, atua de forma inteligente na…" at bounding box center [379, 344] width 317 height 71
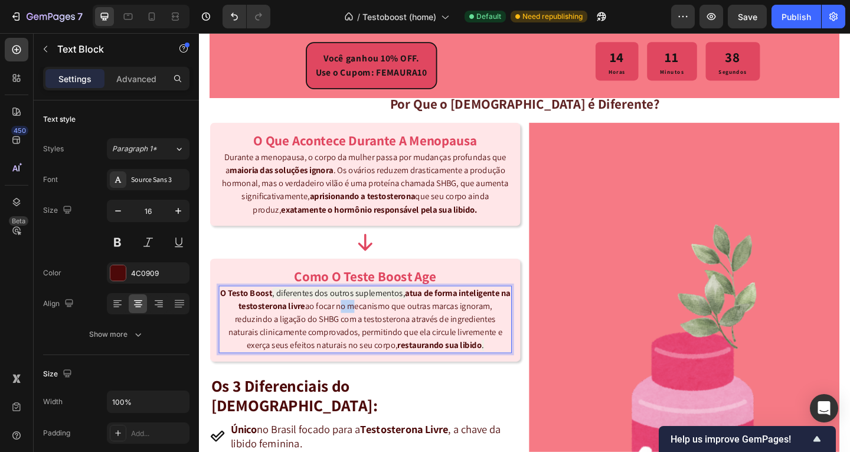
click at [360, 331] on p "O Testo Boost , diferentes dos outros suplementos, atua de forma inteligente na…" at bounding box center [379, 344] width 317 height 71
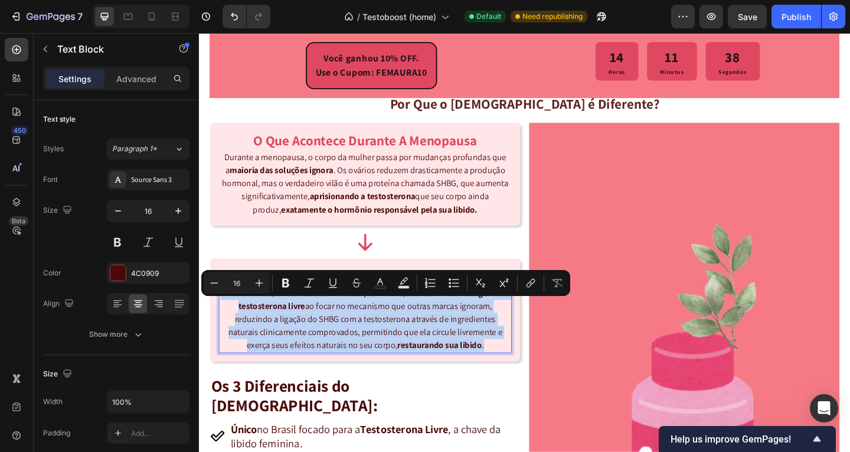
click at [360, 331] on p "O Testo Boost , diferentes dos outros suplementos, atua de forma inteligente na…" at bounding box center [379, 344] width 317 height 71
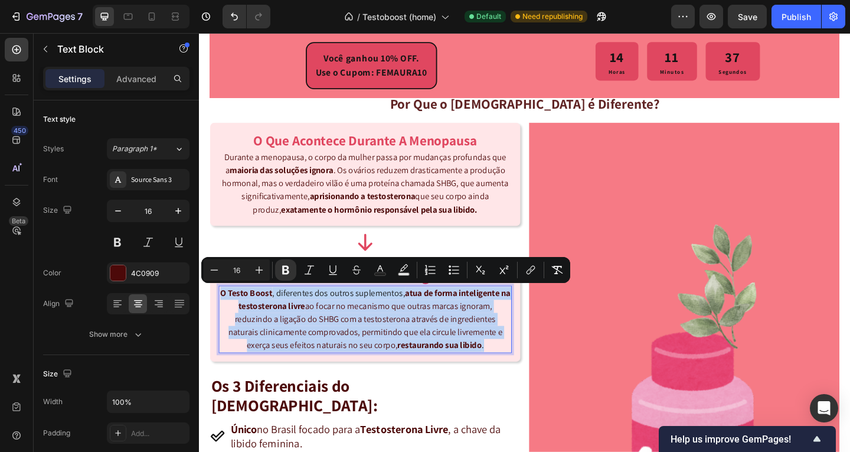
click at [360, 331] on p "O Testo Boost , diferentes dos outros suplementos, atua de forma inteligente na…" at bounding box center [379, 344] width 317 height 71
click at [381, 331] on p "O Testo Boost , diferentes dos outros suplementos, atua de forma inteligente na…" at bounding box center [379, 344] width 317 height 71
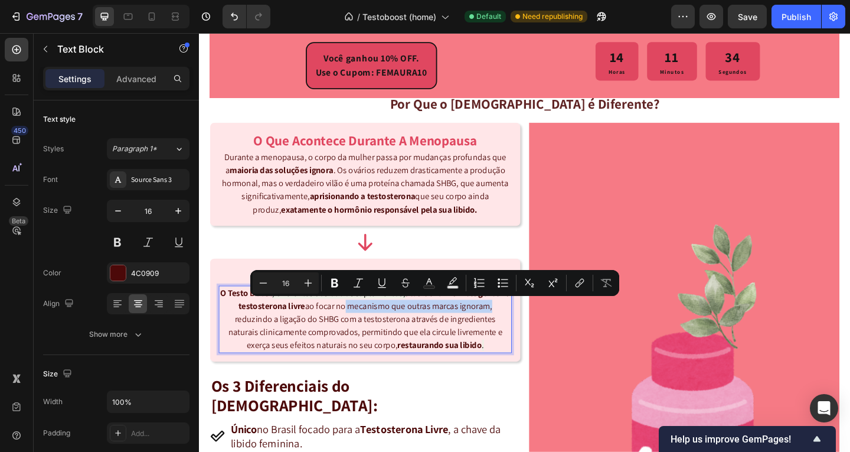
drag, startPoint x: 360, startPoint y: 330, endPoint x: 519, endPoint y: 332, distance: 158.9
click at [519, 332] on p "O Testo Boost , diferentes dos outros suplementos, atua de forma inteligente na…" at bounding box center [379, 344] width 317 height 71
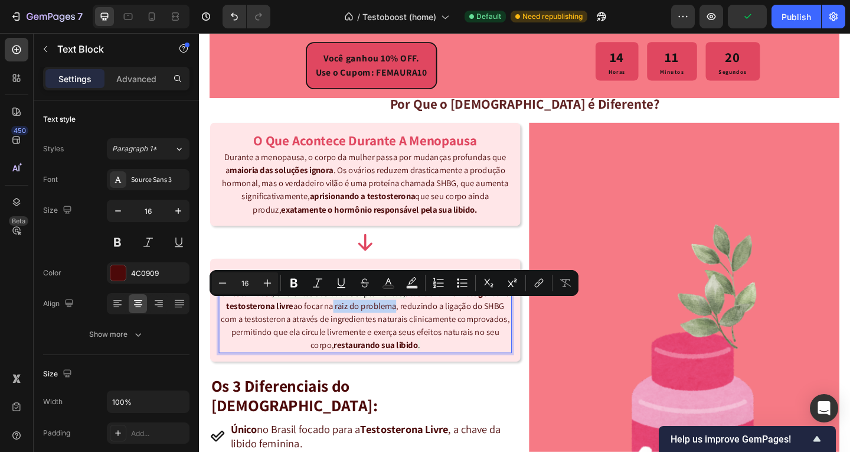
drag, startPoint x: 355, startPoint y: 332, endPoint x: 426, endPoint y: 333, distance: 71.5
click at [426, 333] on p "O Testo Boost , diferentes dos outros suplementos, atua de forma inteligente na…" at bounding box center [379, 344] width 317 height 71
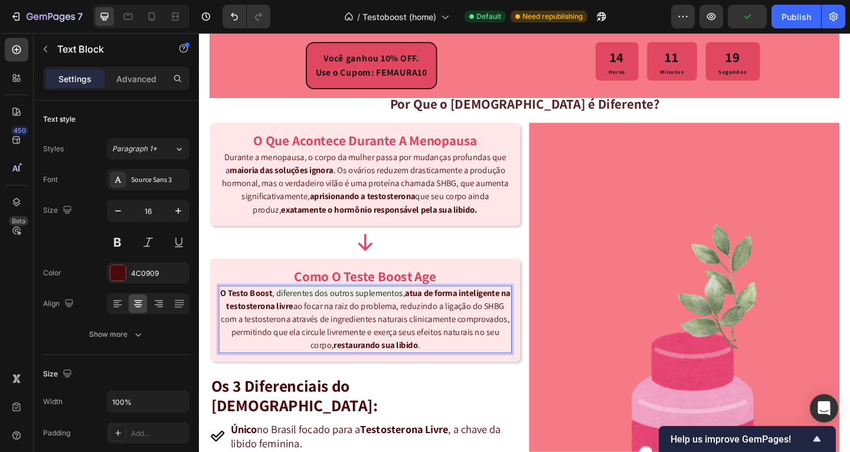
click at [374, 345] on p "O Testo Boost , diferentes dos outros suplementos, atua de forma inteligente na…" at bounding box center [379, 344] width 317 height 71
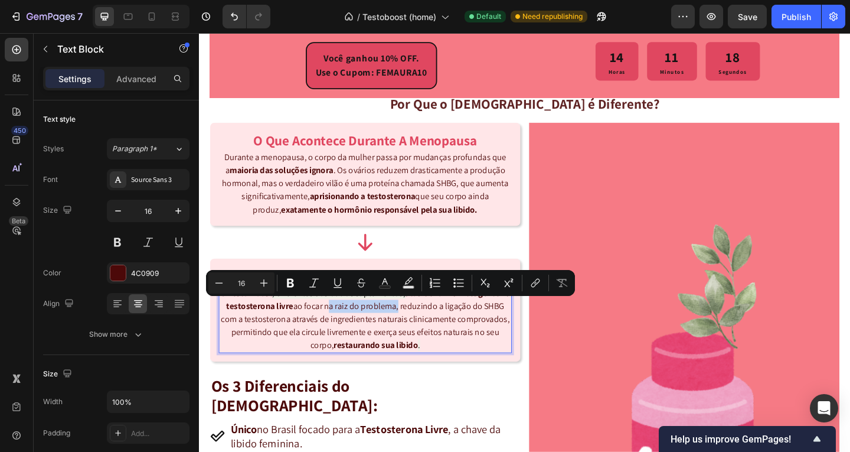
drag, startPoint x: 354, startPoint y: 332, endPoint x: 604, endPoint y: 324, distance: 249.9
click at [428, 333] on p "O Testo Boost , diferentes dos outros suplementos, atua de forma inteligente na…" at bounding box center [379, 344] width 317 height 71
drag, startPoint x: 295, startPoint y: 279, endPoint x: 272, endPoint y: 319, distance: 46.1
click at [295, 279] on icon "Editor contextual toolbar" at bounding box center [291, 283] width 12 height 12
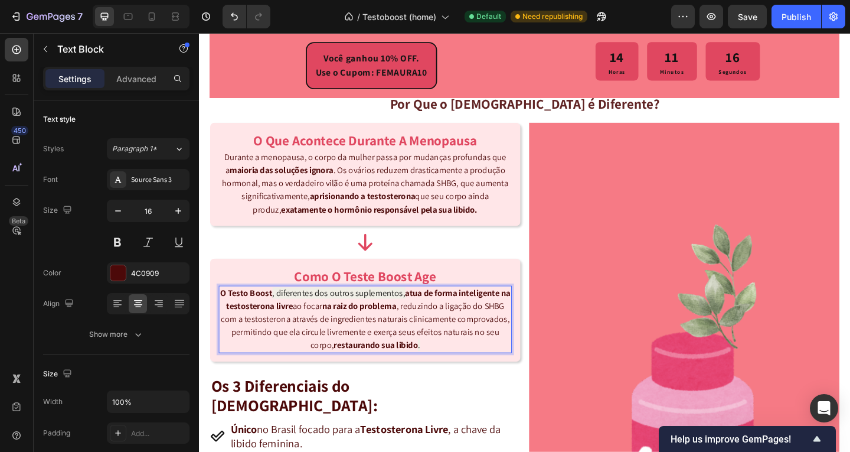
click at [477, 357] on p "O Testo Boost , diferentes dos outros suplementos, atua de forma inteligente na…" at bounding box center [379, 344] width 317 height 71
drag, startPoint x: 382, startPoint y: 345, endPoint x: 287, endPoint y: 363, distance: 96.7
click at [287, 363] on p "O Testo Boost , diferentes dos outros suplementos, atua de forma inteligente na…" at bounding box center [379, 344] width 317 height 71
click at [338, 358] on p "O Testo Boost , diferentes dos outros suplementos, atua de forma inteligente na…" at bounding box center [379, 344] width 317 height 71
drag, startPoint x: 405, startPoint y: 372, endPoint x: 425, endPoint y: 371, distance: 19.5
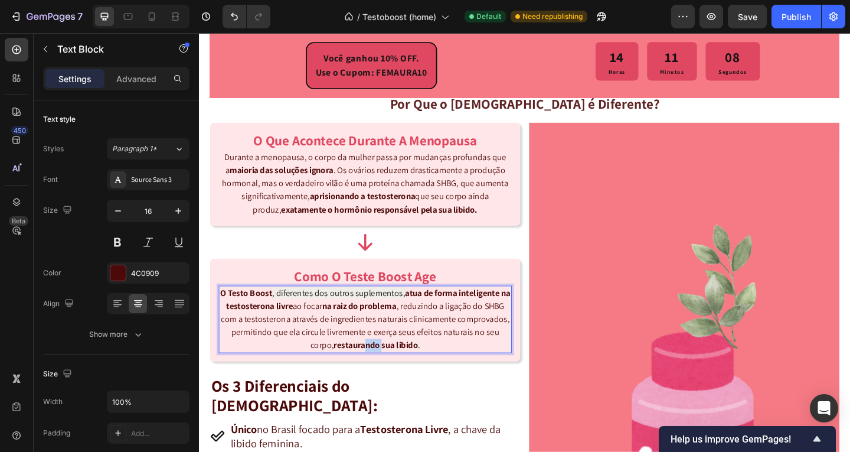
click at [425, 371] on strong "restaurando sua libido" at bounding box center [391, 372] width 92 height 12
click at [469, 364] on p "O Testo Boost , diferentes dos outros suplementos, atua de forma inteligente na…" at bounding box center [379, 344] width 317 height 71
click at [475, 196] on p "Durante a menopausa, o corpo da mulher passa por mudanças profundas que a maior…" at bounding box center [379, 196] width 317 height 71
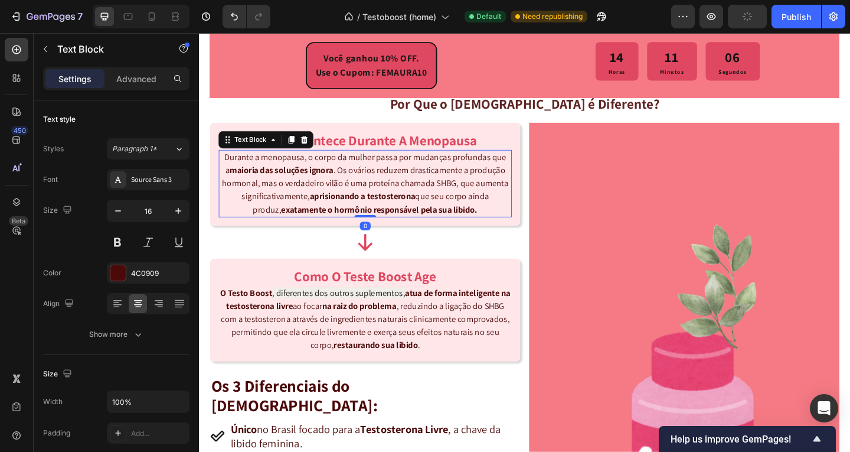
click at [475, 195] on p "Durante a menopausa, o corpo da mulher passa por mudanças profundas que a maior…" at bounding box center [379, 196] width 317 height 71
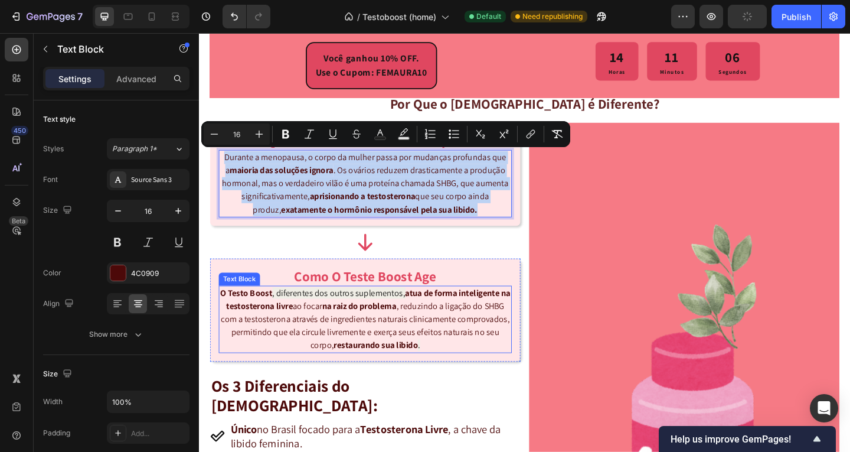
click at [407, 353] on p "O Testo Boost , diferentes dos outros suplementos, atua de forma inteligente na…" at bounding box center [379, 344] width 317 height 71
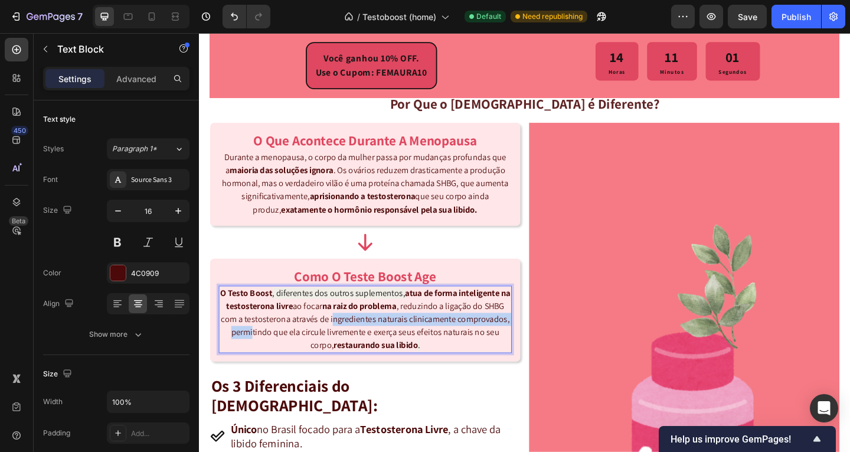
drag, startPoint x: 383, startPoint y: 346, endPoint x: 315, endPoint y: 361, distance: 69.5
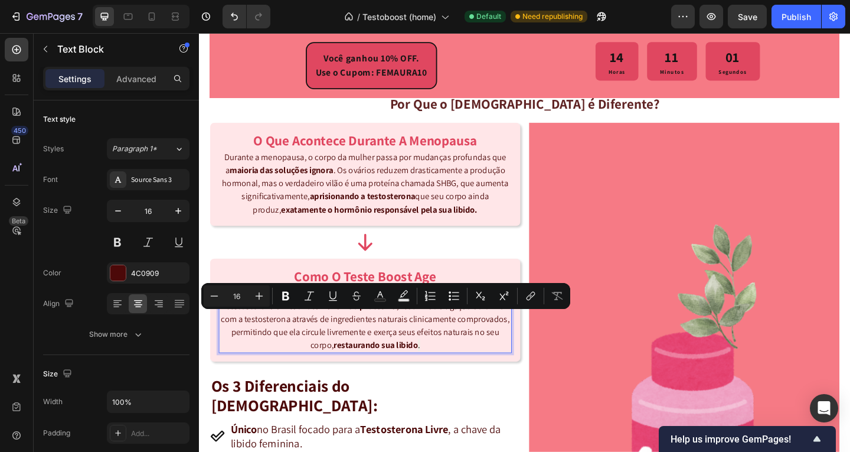
drag, startPoint x: 364, startPoint y: 356, endPoint x: 371, endPoint y: 354, distance: 8.0
click at [366, 356] on p "O Testo Boost , diferentes dos outros suplementos, atua de forma inteligente na…" at bounding box center [379, 344] width 317 height 71
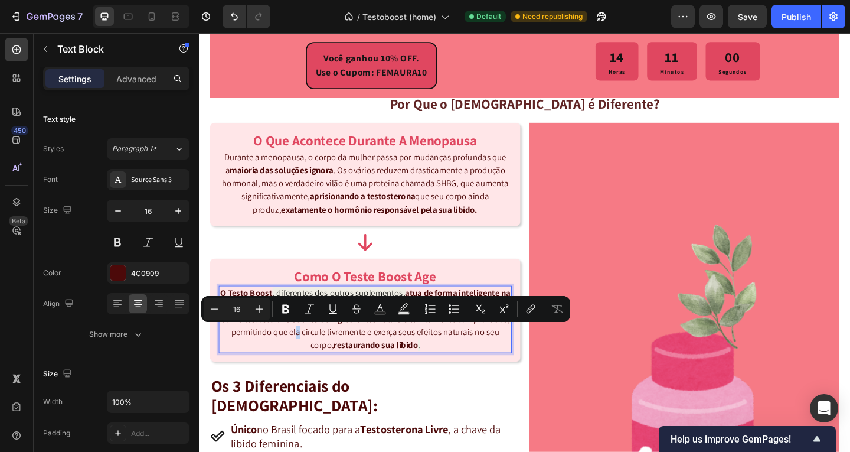
click at [367, 321] on div "Minus 16 Plus Bold Italic Underline Strikethrough Text Color Text Background Co…" at bounding box center [385, 309] width 369 height 26
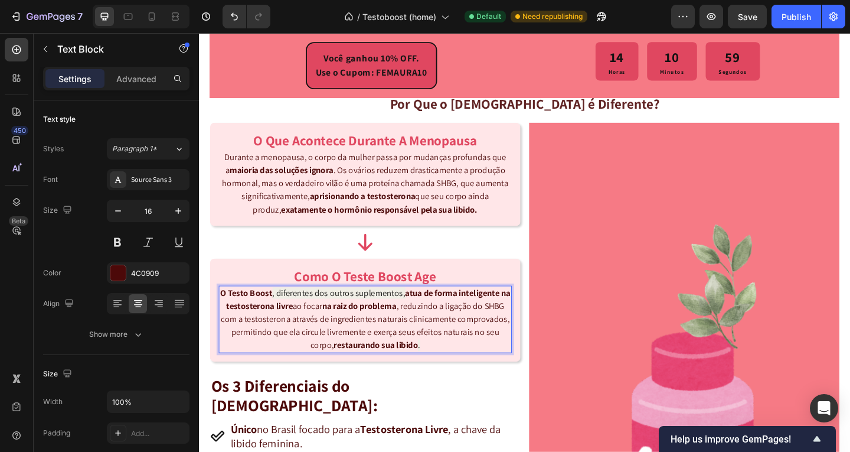
click at [384, 358] on p "O Testo Boost , diferentes dos outros suplementos, atua de forma inteligente na…" at bounding box center [379, 344] width 317 height 71
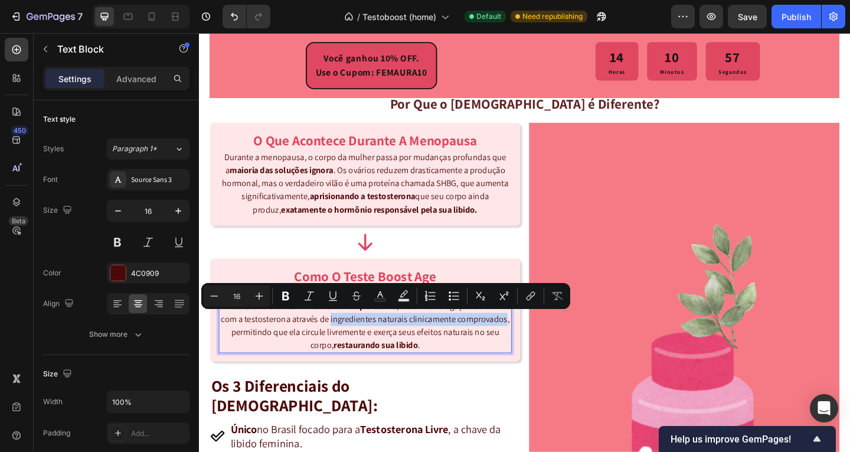
drag, startPoint x: 382, startPoint y: 347, endPoint x: 287, endPoint y: 360, distance: 95.9
click at [287, 360] on p "O Testo Boost , diferentes dos outros suplementos, atua de forma inteligente na…" at bounding box center [379, 344] width 317 height 71
drag, startPoint x: 286, startPoint y: 296, endPoint x: 208, endPoint y: 332, distance: 85.6
click at [286, 296] on icon "Editor contextual toolbar" at bounding box center [286, 296] width 12 height 12
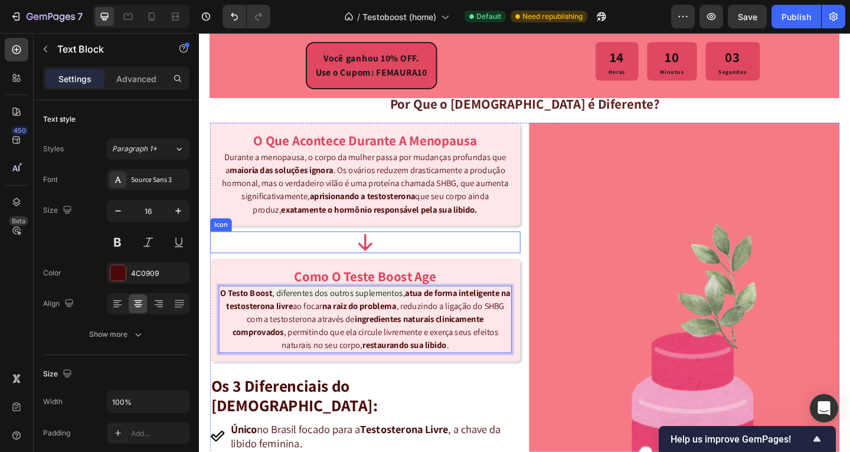
click at [524, 265] on div "Icon" at bounding box center [380, 261] width 338 height 24
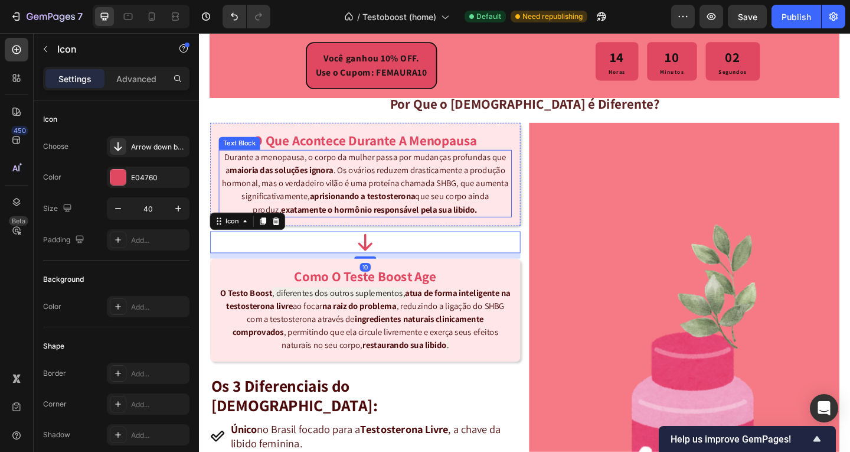
click at [471, 204] on p "Durante a menopausa, o corpo da mulher passa por mudanças profundas que a maior…" at bounding box center [379, 196] width 317 height 71
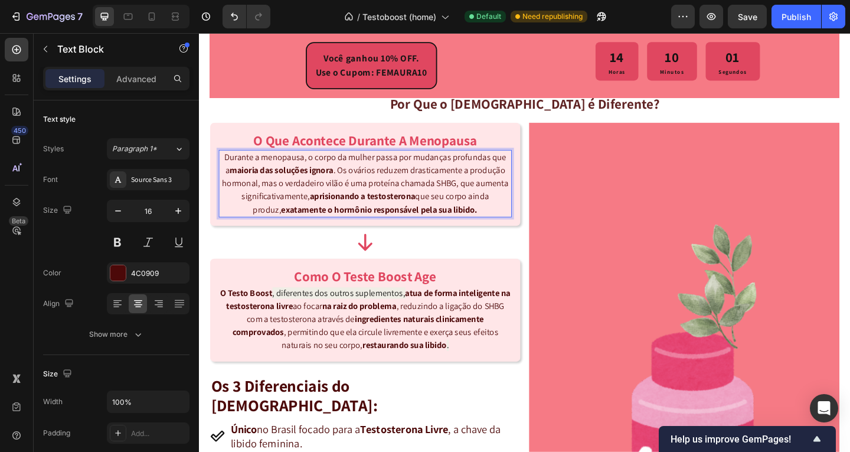
click at [469, 204] on p "Durante a menopausa, o corpo da mulher passa por mudanças profundas que a maior…" at bounding box center [379, 196] width 317 height 71
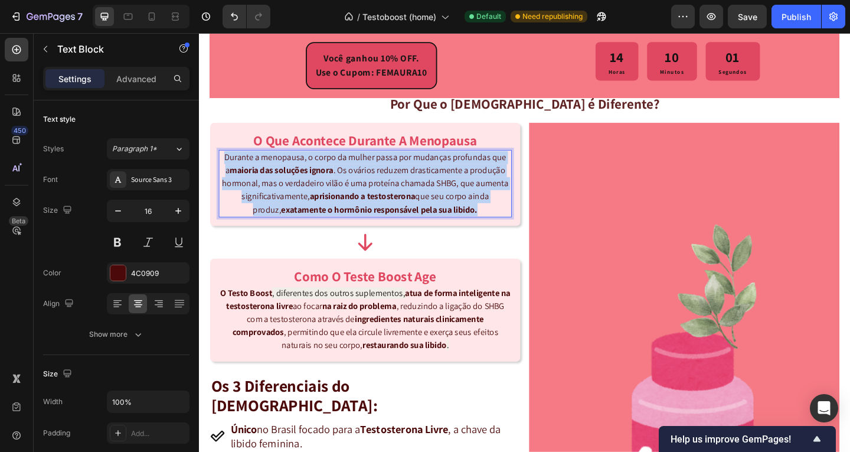
click at [469, 204] on p "Durante a menopausa, o corpo da mulher passa por mudanças profundas que a maior…" at bounding box center [379, 196] width 317 height 71
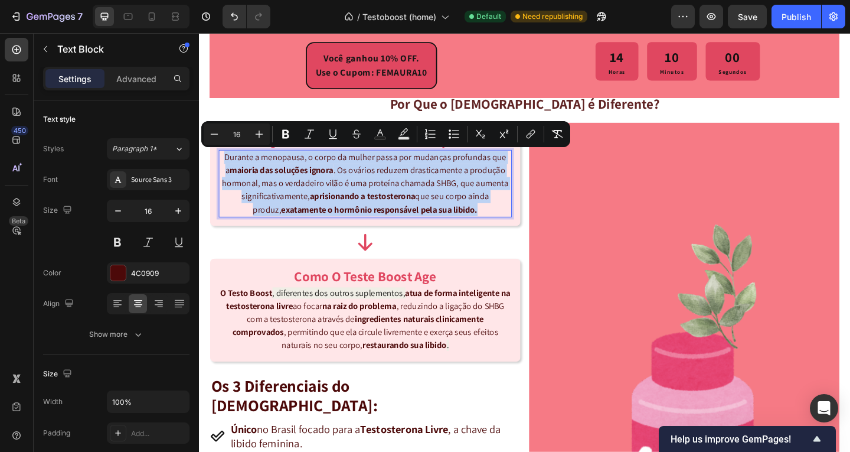
copy p "Durante a menopausa, o corpo da mulher passa por mudanças profundas que a maior…"
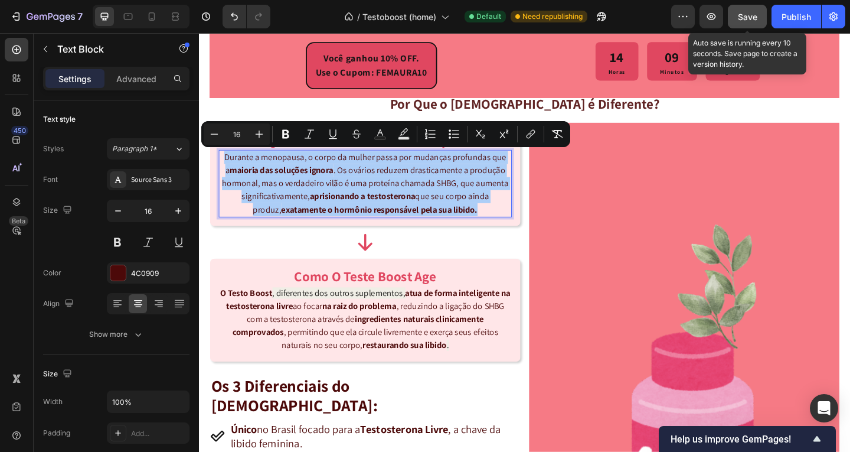
click at [734, 27] on button "Save" at bounding box center [747, 17] width 39 height 24
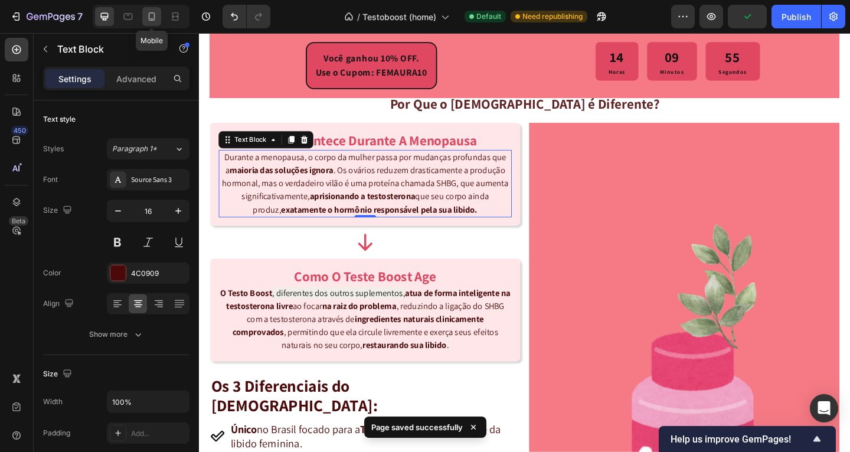
click at [155, 15] on icon at bounding box center [152, 17] width 12 height 12
type input "14"
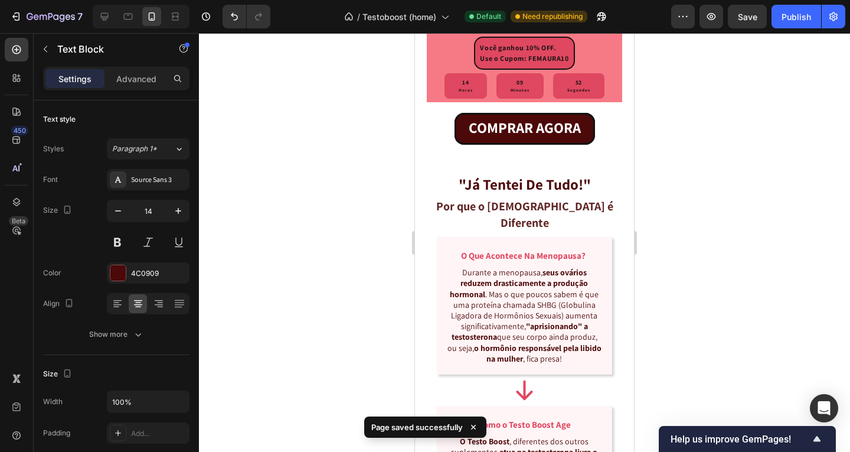
scroll to position [1287, 0]
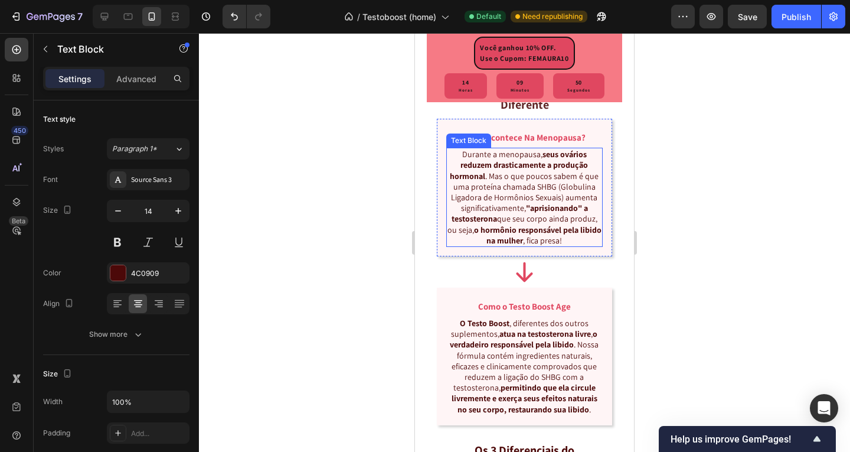
click at [535, 224] on strong ""aprisionando" a testosterona" at bounding box center [520, 213] width 136 height 21
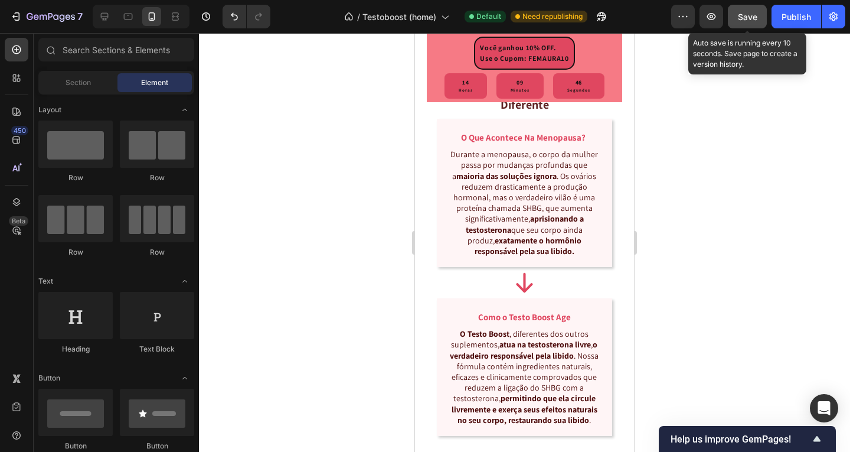
click at [742, 18] on span "Save" at bounding box center [747, 17] width 19 height 10
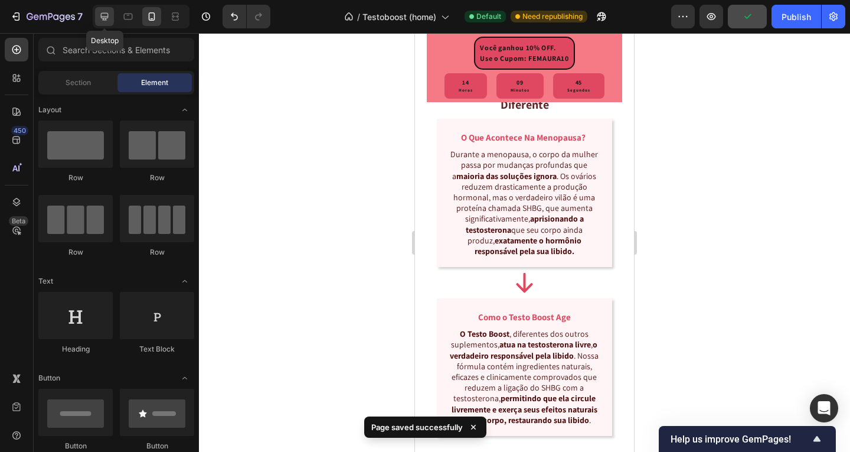
click at [101, 14] on icon at bounding box center [105, 17] width 12 height 12
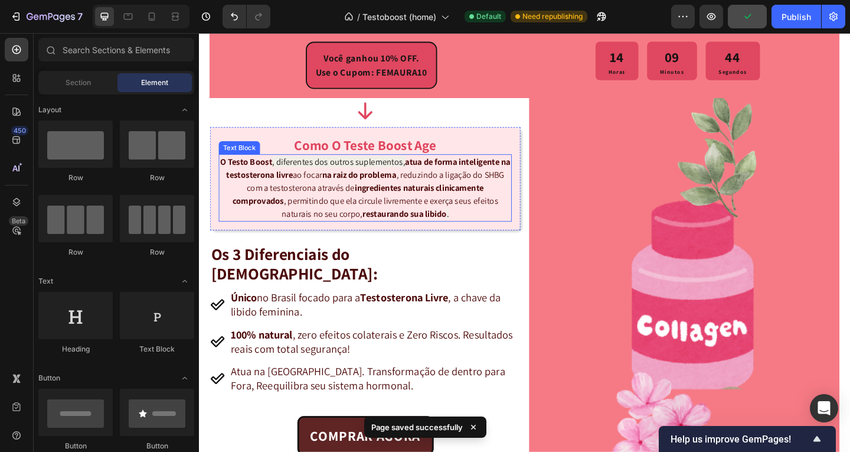
scroll to position [1217, 0]
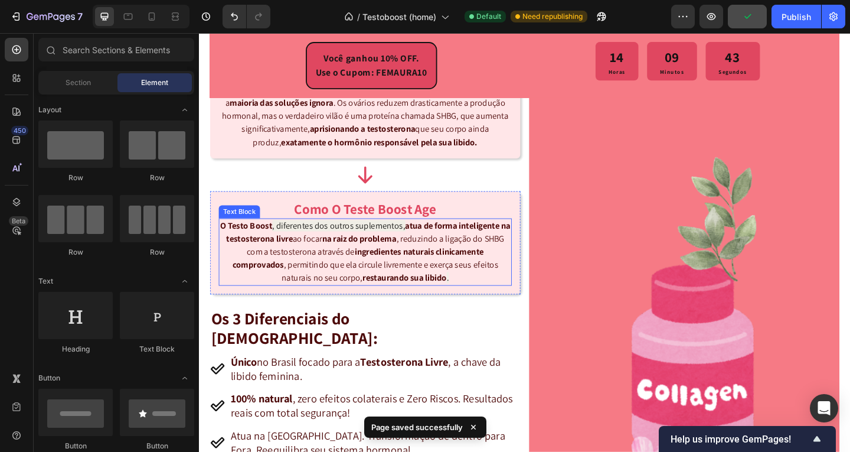
click at [424, 276] on strong "ingredientes naturais clinicamente comprovados" at bounding box center [372, 278] width 274 height 27
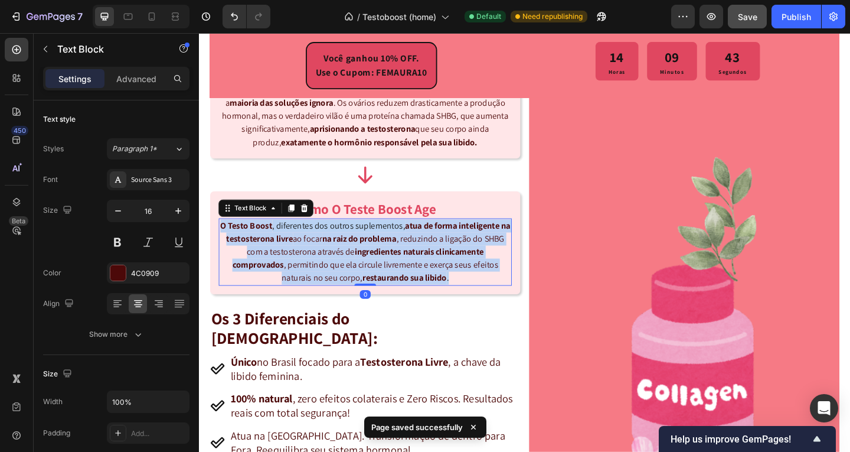
click at [424, 276] on strong "ingredientes naturais clinicamente comprovados" at bounding box center [372, 278] width 274 height 27
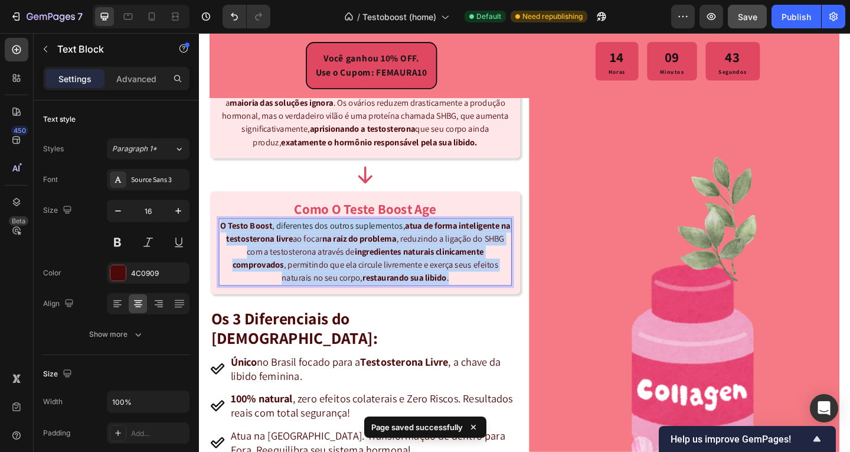
click at [424, 276] on strong "ingredientes naturais clinicamente comprovados" at bounding box center [372, 278] width 274 height 27
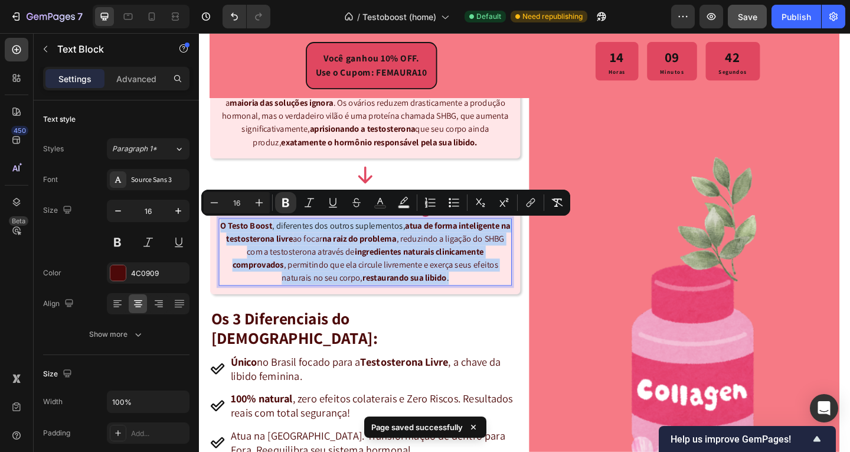
copy p "O Testo Boost , diferentes dos outros suplementos, atua de forma inteligente na…"
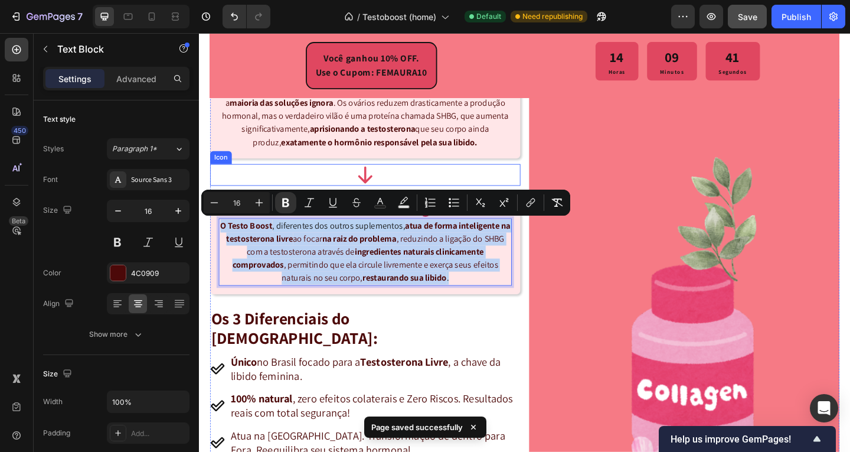
click at [525, 180] on div "Icon" at bounding box center [380, 187] width 338 height 24
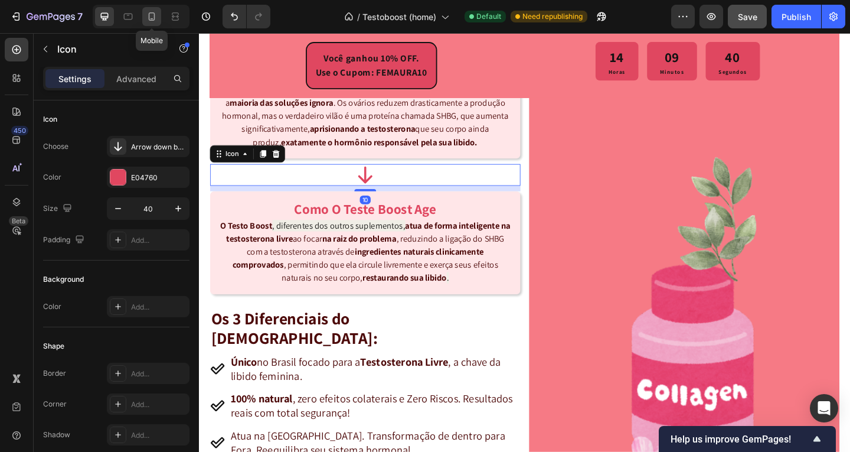
click at [158, 19] on div at bounding box center [151, 16] width 19 height 19
type input "43"
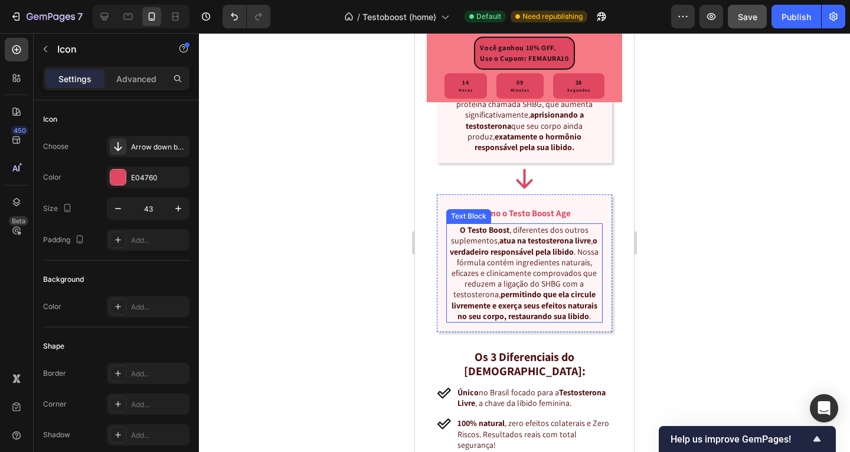
scroll to position [1363, 0]
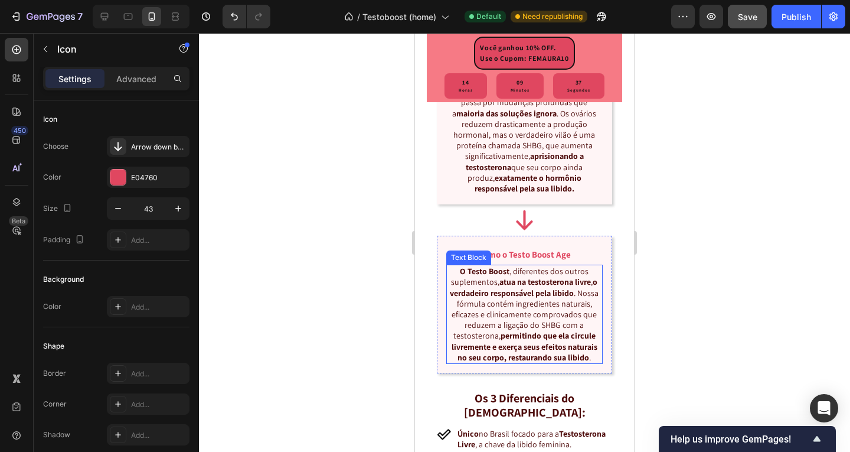
click at [515, 331] on p "O [DEMOGRAPHIC_DATA] , diferentes dos outros suplementos, atua na testosterona …" at bounding box center [525, 314] width 155 height 97
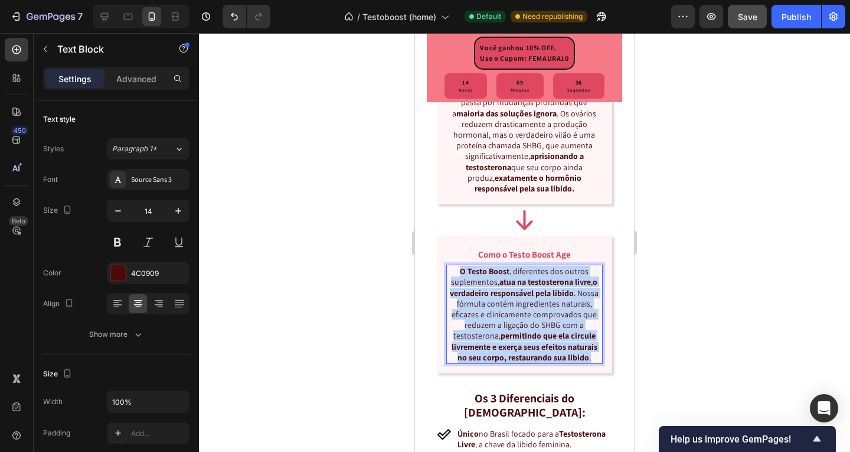
click at [515, 331] on p "O [DEMOGRAPHIC_DATA] , diferentes dos outros suplementos, atua na testosterona …" at bounding box center [525, 314] width 155 height 97
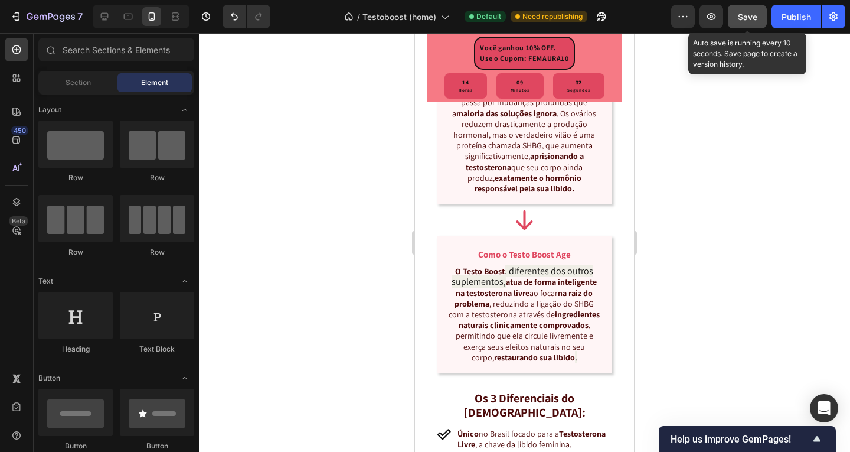
click at [753, 19] on span "Save" at bounding box center [747, 17] width 19 height 10
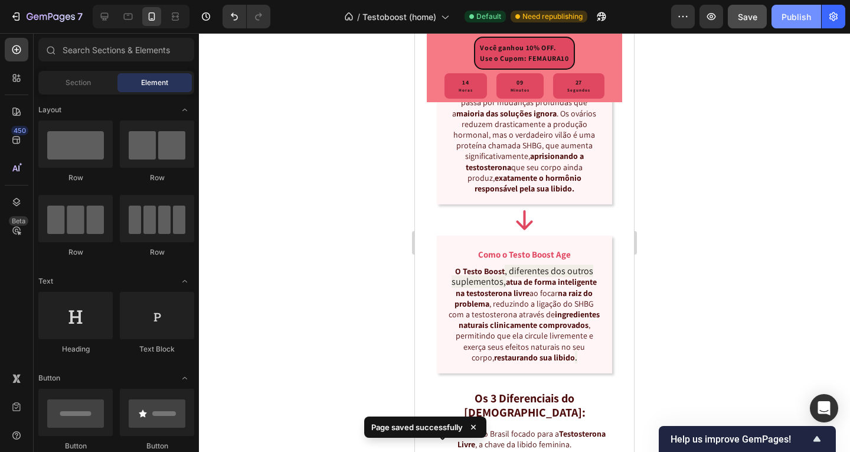
click at [783, 12] on div "Publish" at bounding box center [797, 17] width 30 height 12
